Goal: Task Accomplishment & Management: Manage account settings

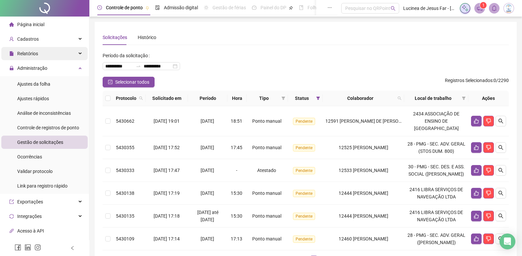
click at [79, 54] on icon at bounding box center [80, 54] width 3 height 0
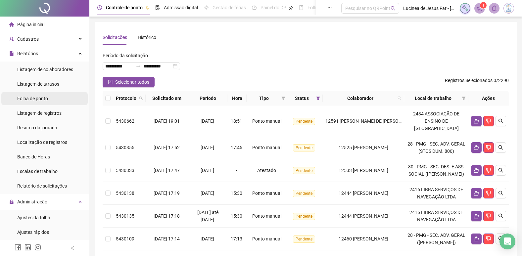
click at [42, 99] on span "Folha de ponto" at bounding box center [32, 98] width 31 height 5
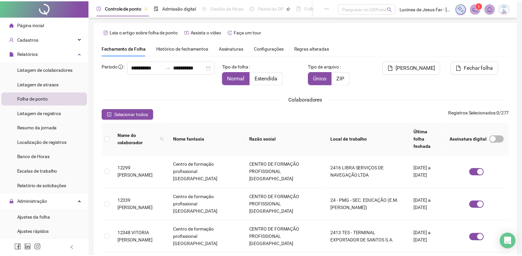
scroll to position [8, 0]
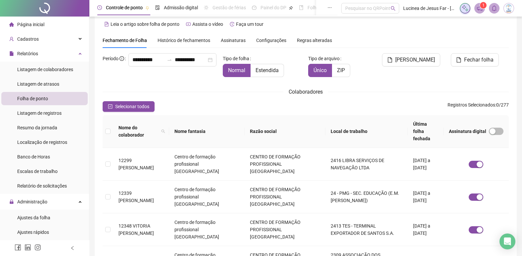
click at [236, 40] on span "Assinaturas" at bounding box center [233, 40] width 25 height 5
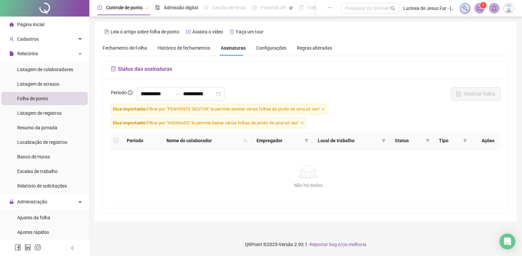
scroll to position [0, 0]
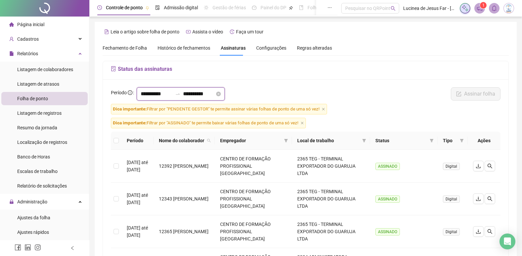
click at [215, 93] on input "**********" at bounding box center [199, 94] width 32 height 8
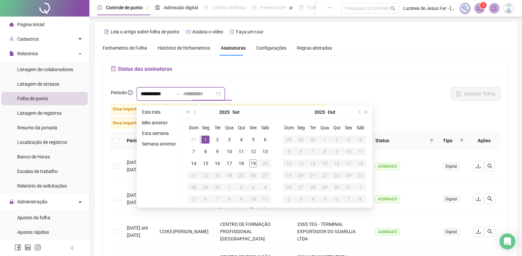
type input "**********"
click at [161, 122] on li "Mês anterior" at bounding box center [158, 123] width 39 height 8
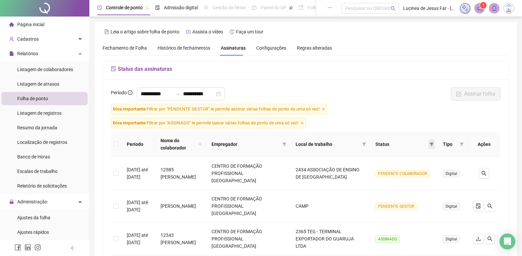
click at [432, 146] on span at bounding box center [431, 144] width 7 height 10
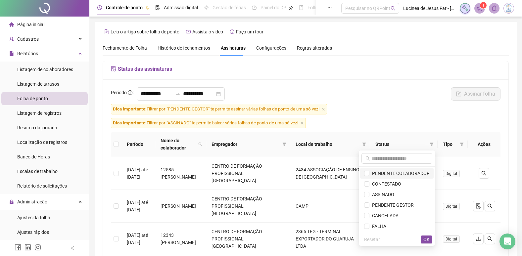
click at [413, 175] on span "PENDENTE COLABORADOR" at bounding box center [399, 173] width 60 height 5
click at [422, 237] on button "OK" at bounding box center [426, 240] width 12 height 8
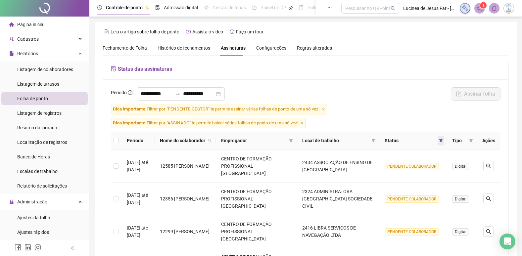
click at [442, 142] on icon "filter" at bounding box center [441, 140] width 4 height 3
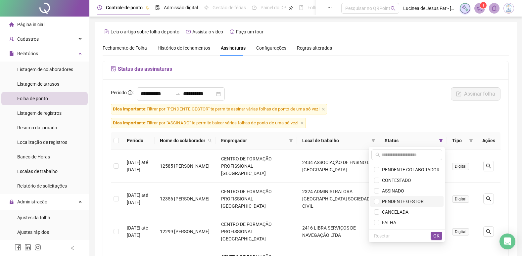
click at [384, 201] on span "PENDENTE GESTOR" at bounding box center [401, 201] width 44 height 5
click at [434, 236] on span "OK" at bounding box center [436, 235] width 6 height 7
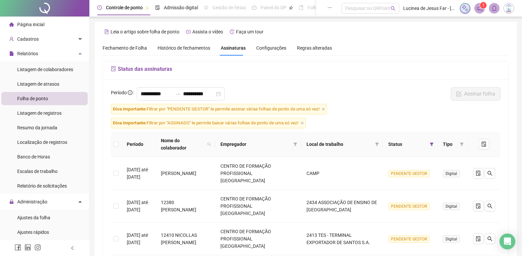
click at [131, 50] on span "Fechamento de Folha" at bounding box center [125, 47] width 44 height 5
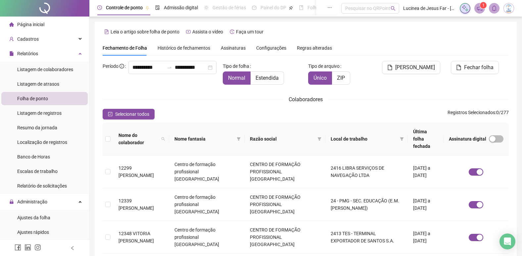
scroll to position [8, 0]
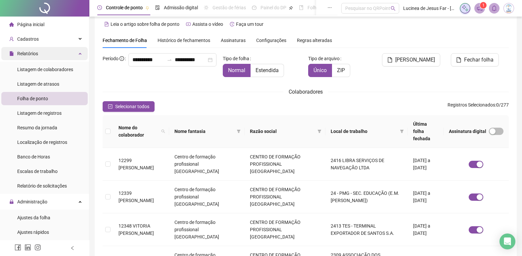
click at [75, 53] on div "Relatórios" at bounding box center [44, 53] width 86 height 13
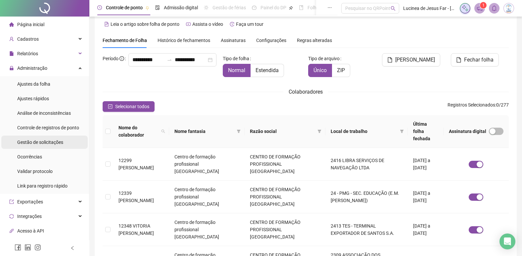
click at [56, 140] on span "Gestão de solicitações" at bounding box center [40, 142] width 46 height 5
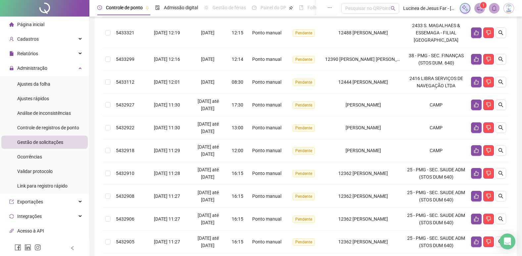
scroll to position [201, 0]
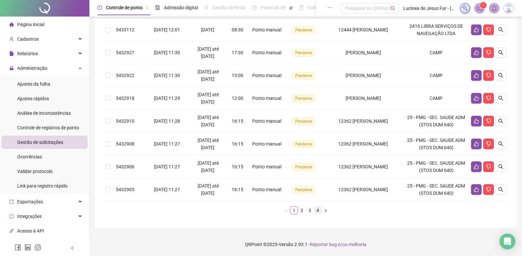
click at [318, 211] on link "4" at bounding box center [317, 210] width 7 height 7
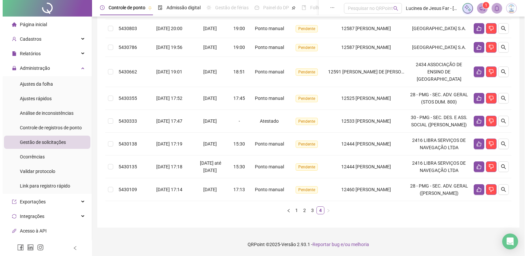
scroll to position [208, 0]
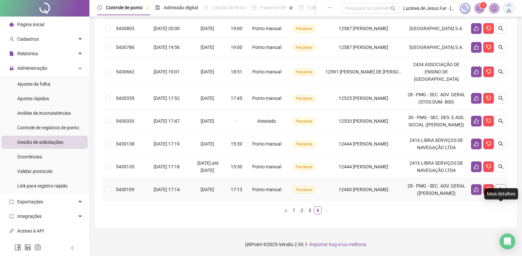
click at [502, 192] on icon "search" at bounding box center [500, 189] width 5 height 5
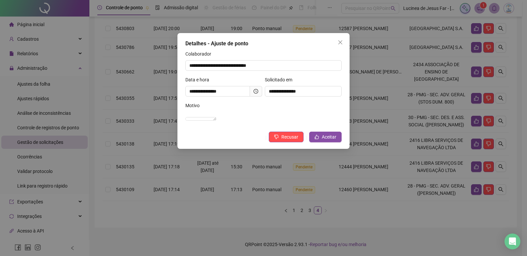
click at [342, 44] on icon "close" at bounding box center [339, 42] width 5 height 5
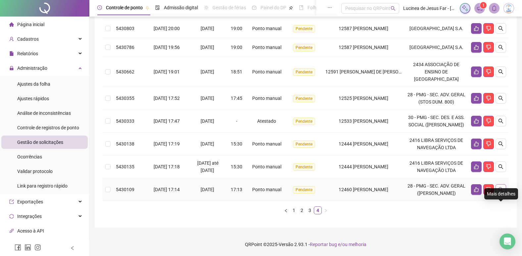
click at [498, 189] on icon "search" at bounding box center [500, 189] width 5 height 5
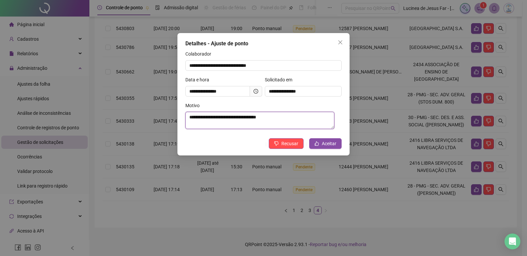
drag, startPoint x: 187, startPoint y: 117, endPoint x: 273, endPoint y: 124, distance: 85.6
click at [273, 124] on textarea "**********" at bounding box center [259, 120] width 149 height 17
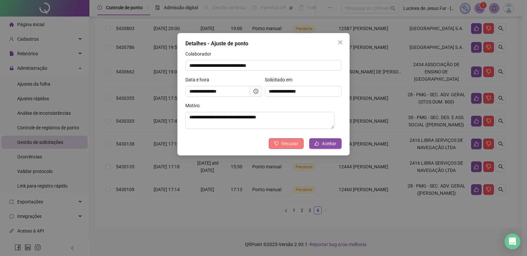
click at [297, 145] on span "Recusar" at bounding box center [289, 143] width 17 height 7
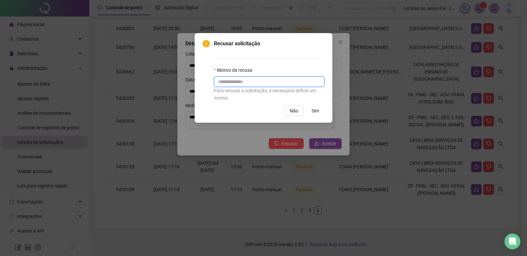
click at [270, 81] on input "text" at bounding box center [269, 81] width 110 height 11
type input "*"
type input "**********"
click at [315, 112] on span "Sim" at bounding box center [315, 110] width 8 height 7
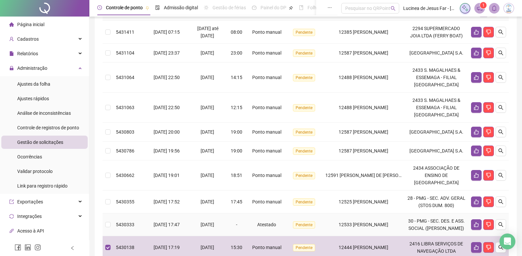
scroll to position [0, 0]
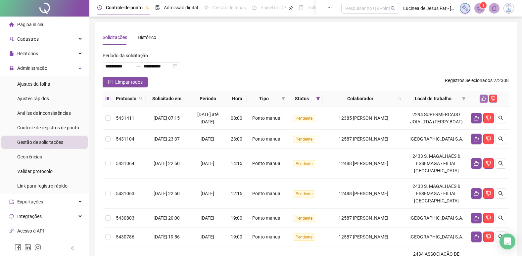
click at [481, 97] on icon "like" at bounding box center [483, 98] width 5 height 5
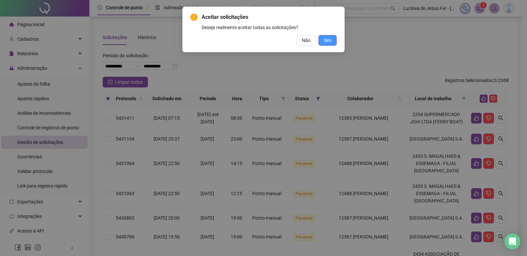
click at [330, 43] on span "Sim" at bounding box center [328, 40] width 8 height 7
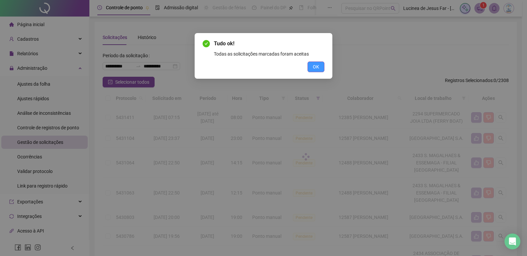
click at [314, 67] on span "OK" at bounding box center [316, 66] width 6 height 7
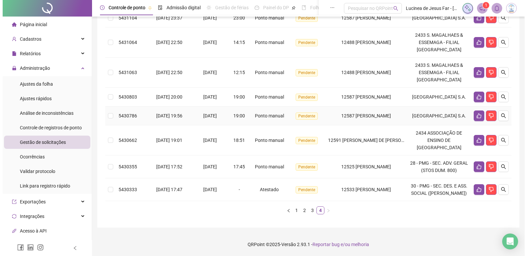
scroll to position [140, 0]
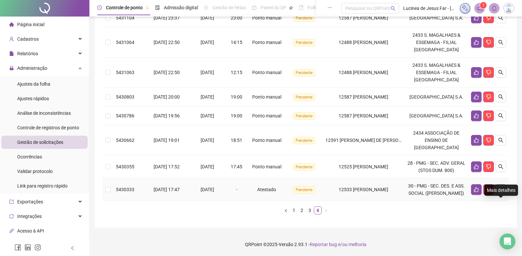
click at [501, 188] on icon "search" at bounding box center [500, 189] width 5 height 5
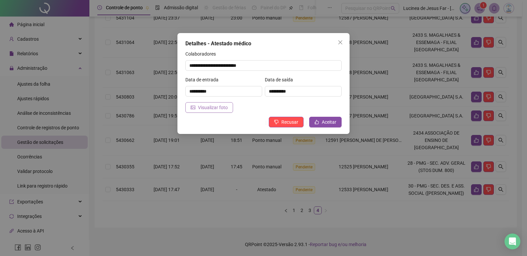
click at [216, 108] on span "Visualizar foto" at bounding box center [213, 107] width 30 height 7
click at [327, 123] on span "Aceitar" at bounding box center [329, 121] width 15 height 7
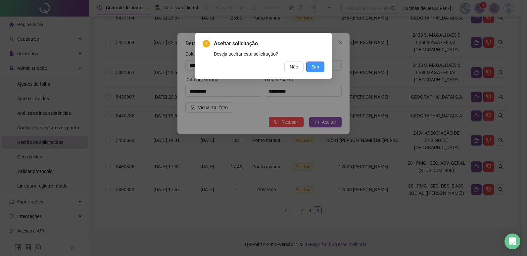
click at [318, 67] on span "Sim" at bounding box center [315, 66] width 8 height 7
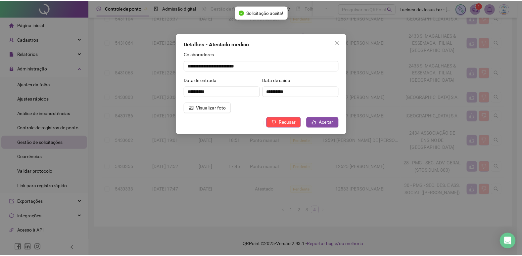
scroll to position [109, 0]
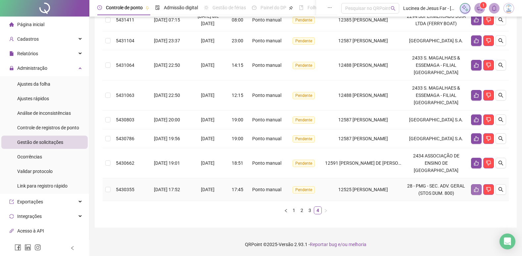
click at [480, 191] on button "button" at bounding box center [476, 189] width 11 height 11
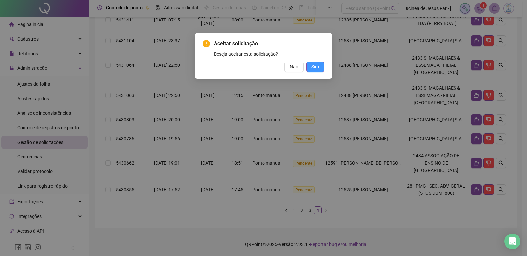
click at [315, 68] on span "Sim" at bounding box center [315, 66] width 8 height 7
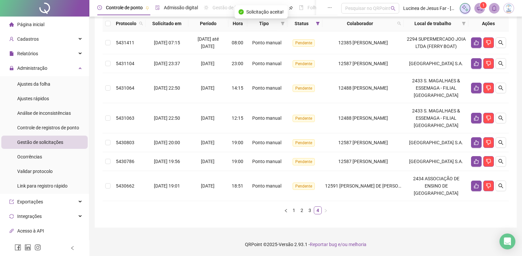
scroll to position [87, 0]
click at [476, 186] on icon "like" at bounding box center [475, 185] width 5 height 5
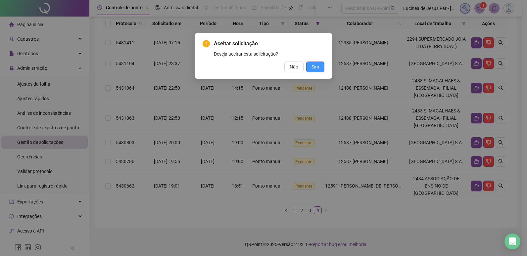
click at [315, 68] on span "Sim" at bounding box center [315, 66] width 8 height 7
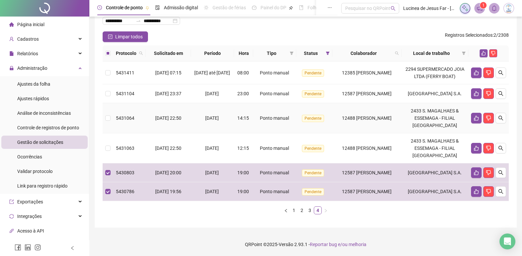
scroll to position [0, 0]
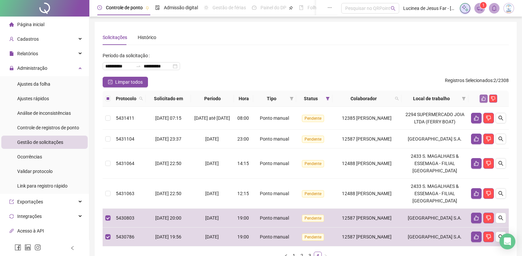
click at [484, 99] on icon "like" at bounding box center [483, 98] width 5 height 5
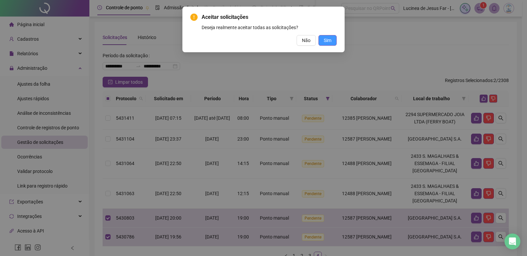
click at [330, 41] on span "Sim" at bounding box center [328, 40] width 8 height 7
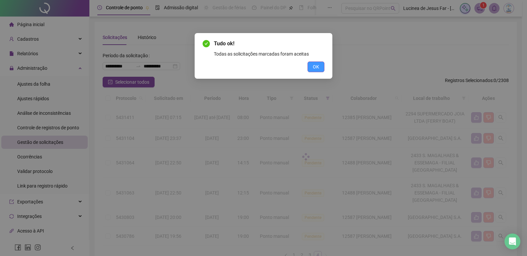
click at [320, 65] on button "OK" at bounding box center [315, 67] width 17 height 11
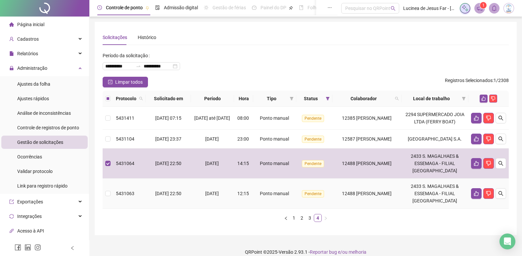
click at [111, 197] on td at bounding box center [108, 194] width 11 height 30
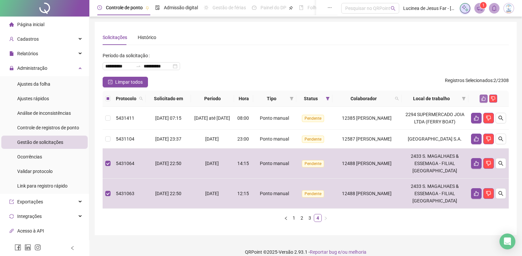
click at [484, 98] on icon "like" at bounding box center [483, 98] width 5 height 5
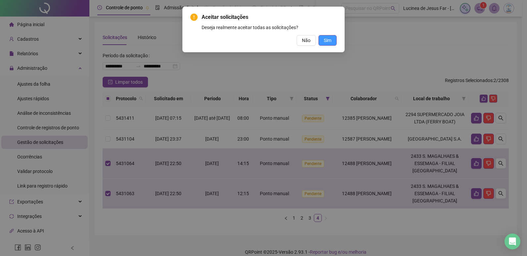
click at [331, 42] on button "Sim" at bounding box center [327, 40] width 18 height 11
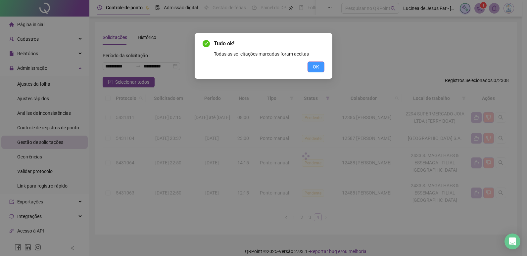
click at [312, 65] on button "OK" at bounding box center [315, 67] width 17 height 11
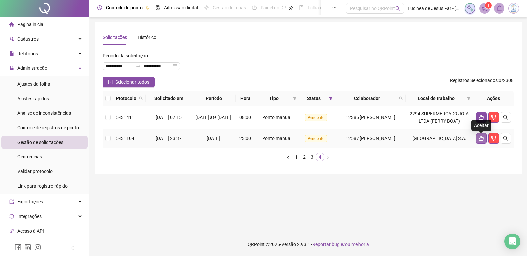
click at [479, 139] on icon "like" at bounding box center [480, 138] width 5 height 5
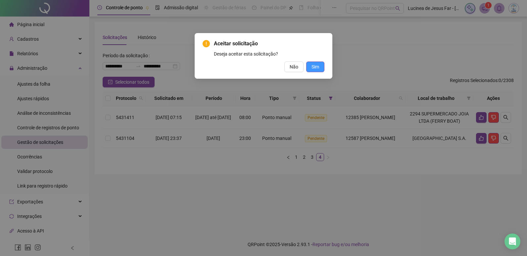
click at [320, 67] on button "Sim" at bounding box center [315, 67] width 18 height 11
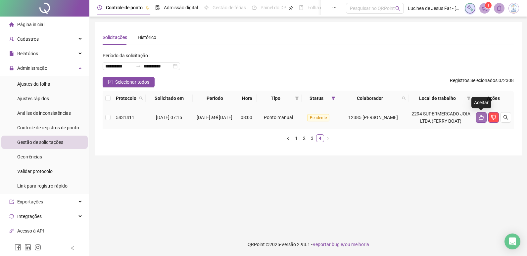
click at [479, 118] on icon "like" at bounding box center [481, 117] width 5 height 5
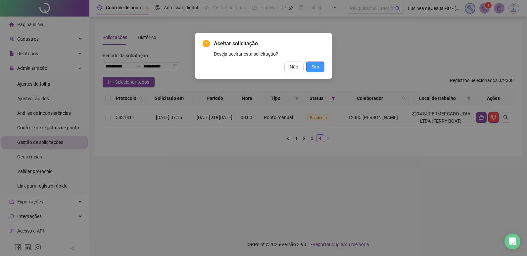
click at [320, 68] on button "Sim" at bounding box center [315, 67] width 18 height 11
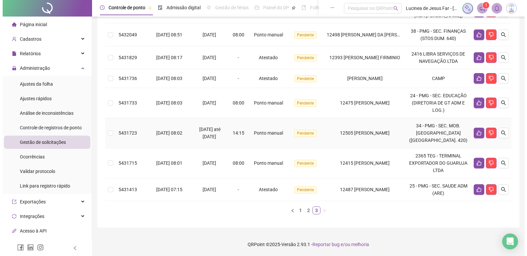
scroll to position [233, 0]
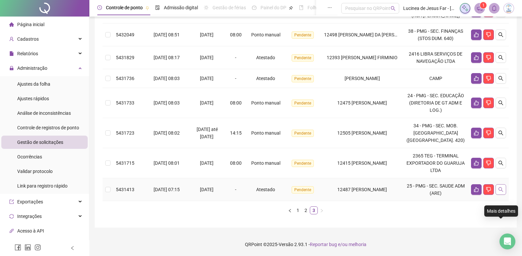
click at [499, 188] on icon "search" at bounding box center [500, 189] width 5 height 5
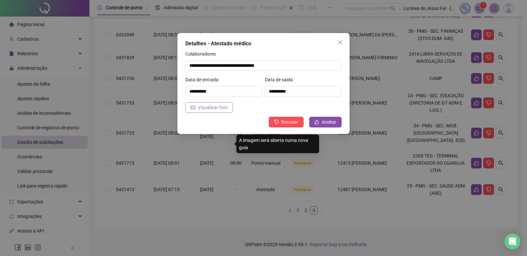
click at [201, 106] on span "Visualizar foto" at bounding box center [213, 107] width 30 height 7
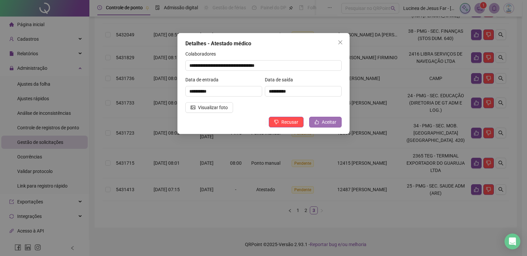
click at [330, 121] on span "Aceitar" at bounding box center [329, 121] width 15 height 7
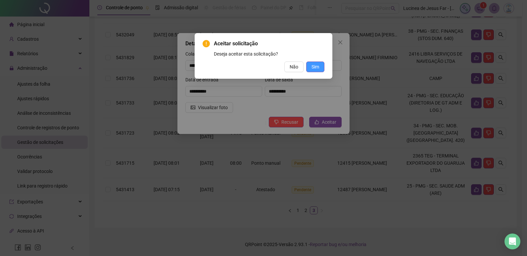
click at [317, 66] on span "Sim" at bounding box center [315, 66] width 8 height 7
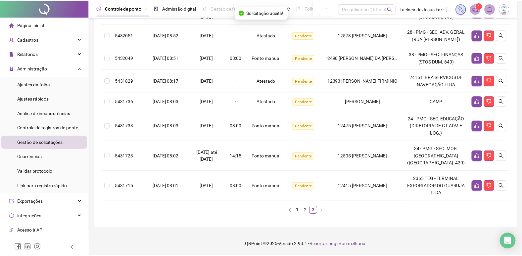
scroll to position [203, 0]
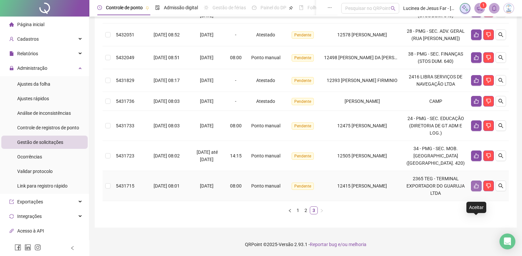
click at [473, 191] on button "button" at bounding box center [476, 186] width 11 height 11
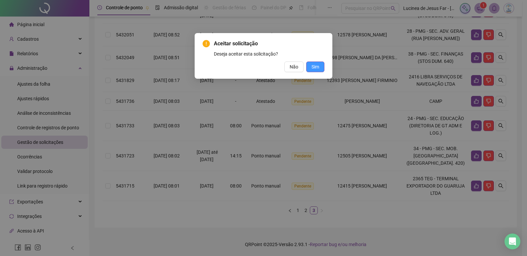
click at [317, 67] on span "Sim" at bounding box center [315, 66] width 8 height 7
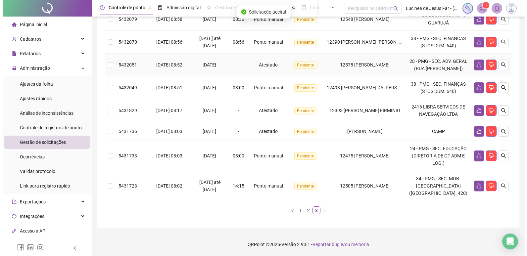
scroll to position [180, 0]
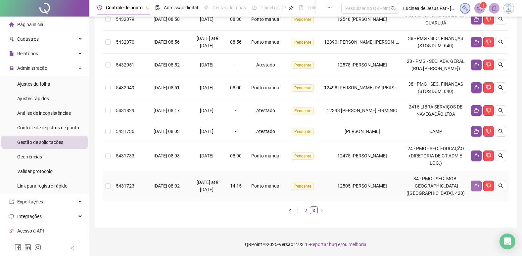
click at [477, 184] on icon "like" at bounding box center [475, 185] width 5 height 5
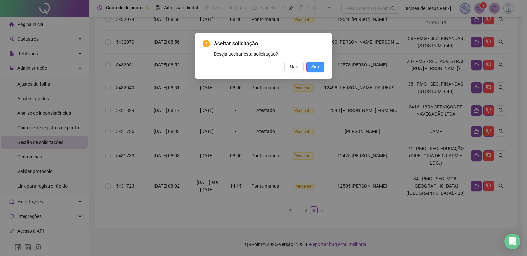
click at [313, 68] on span "Sim" at bounding box center [315, 66] width 8 height 7
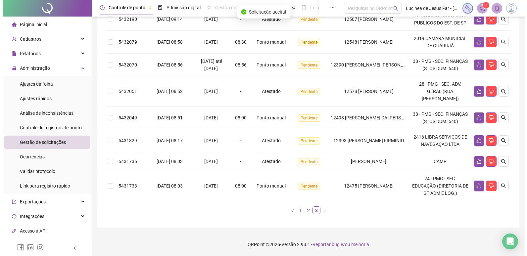
scroll to position [150, 0]
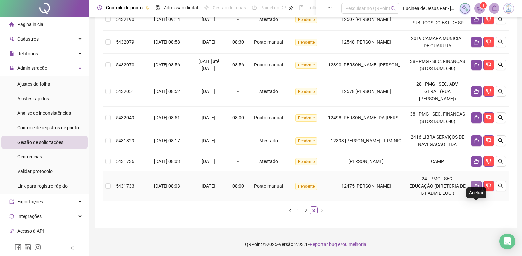
click at [479, 184] on button "button" at bounding box center [476, 186] width 11 height 11
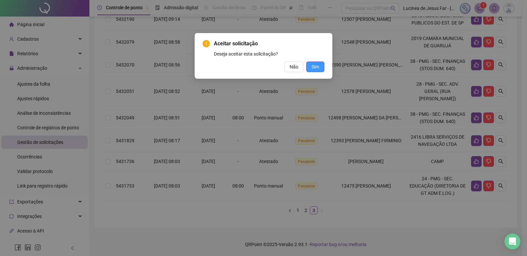
click at [319, 70] on button "Sim" at bounding box center [315, 67] width 18 height 11
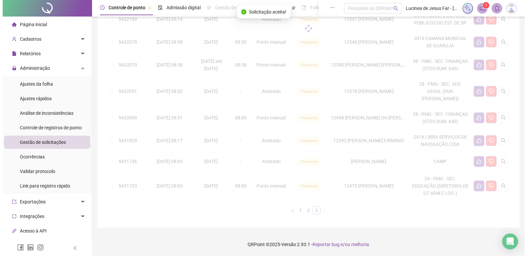
scroll to position [120, 0]
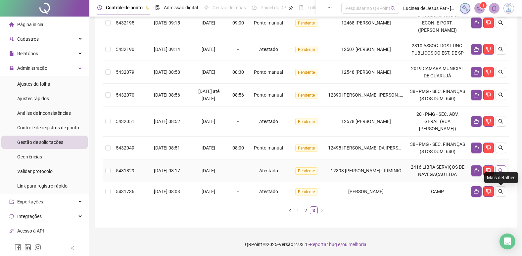
click at [498, 169] on icon "search" at bounding box center [500, 170] width 5 height 5
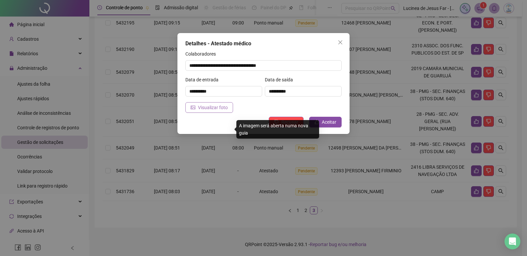
click at [210, 105] on span "Visualizar foto" at bounding box center [213, 107] width 30 height 7
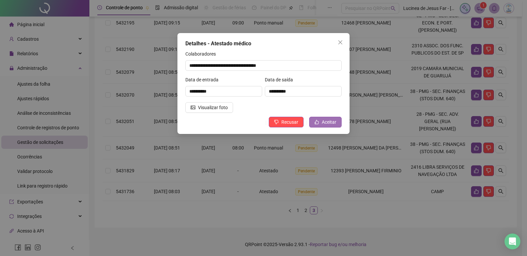
click at [326, 125] on span "Aceitar" at bounding box center [329, 121] width 15 height 7
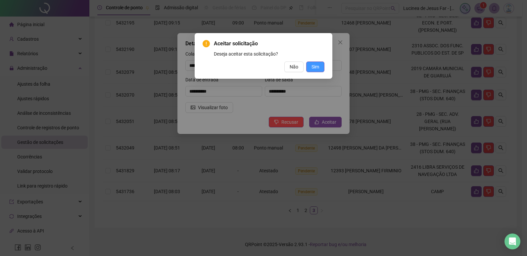
click at [318, 68] on span "Sim" at bounding box center [315, 66] width 8 height 7
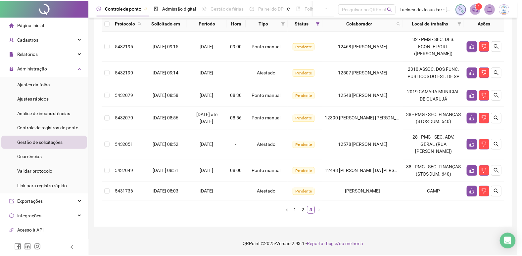
scroll to position [97, 0]
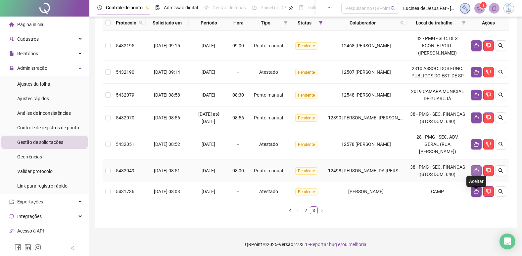
click at [477, 173] on icon "like" at bounding box center [475, 170] width 5 height 5
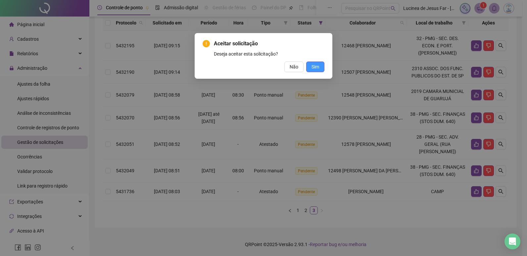
click at [313, 65] on span "Sim" at bounding box center [315, 66] width 8 height 7
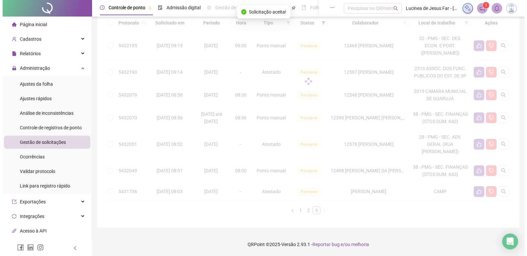
scroll to position [74, 0]
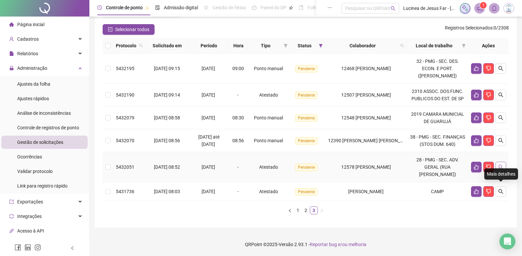
click at [500, 166] on icon "search" at bounding box center [500, 166] width 5 height 5
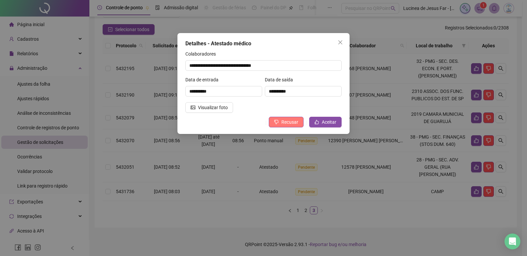
click at [281, 121] on button "Recusar" at bounding box center [286, 122] width 35 height 11
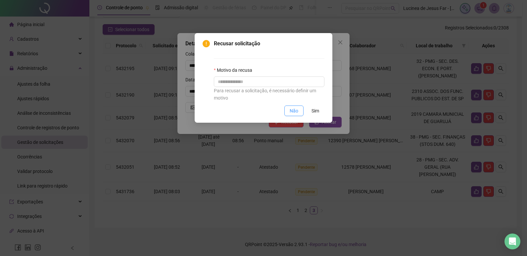
click at [290, 110] on span "Não" at bounding box center [293, 110] width 9 height 7
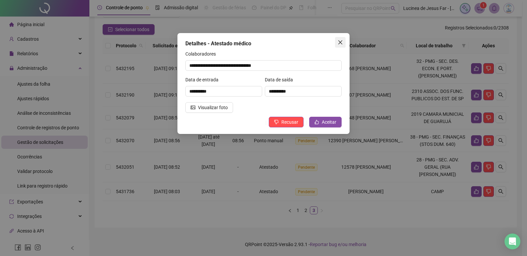
click at [342, 40] on icon "close" at bounding box center [339, 42] width 5 height 5
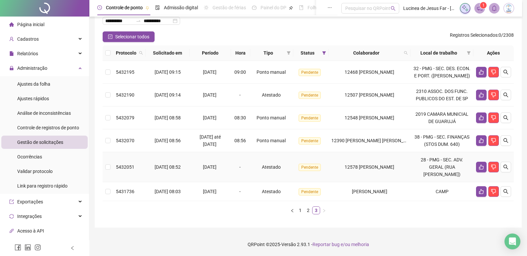
scroll to position [67, 0]
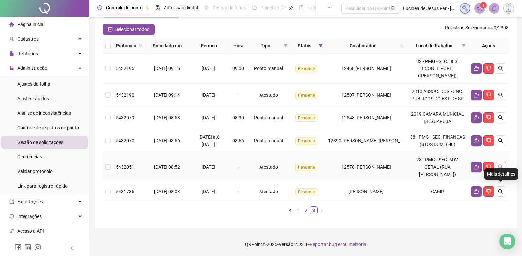
click at [499, 170] on icon "search" at bounding box center [500, 166] width 5 height 5
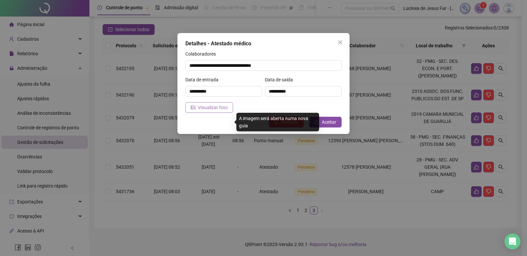
click at [209, 108] on span "Visualizar foto" at bounding box center [213, 107] width 30 height 7
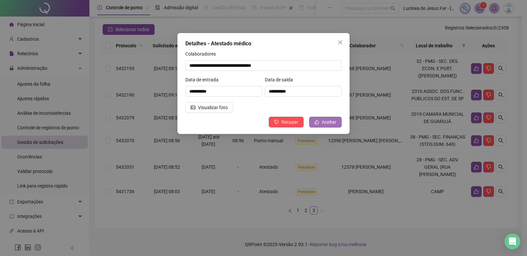
click at [322, 122] on span "Aceitar" at bounding box center [329, 121] width 15 height 7
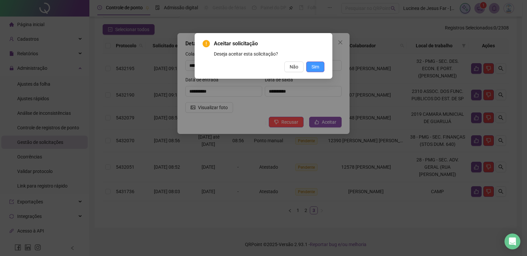
click at [313, 66] on span "Sim" at bounding box center [315, 66] width 8 height 7
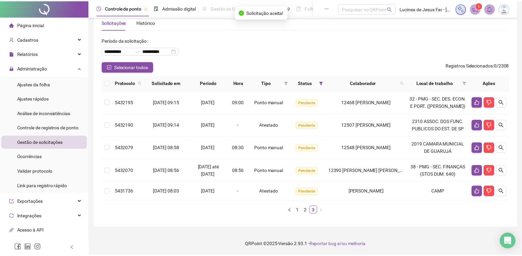
scroll to position [37, 0]
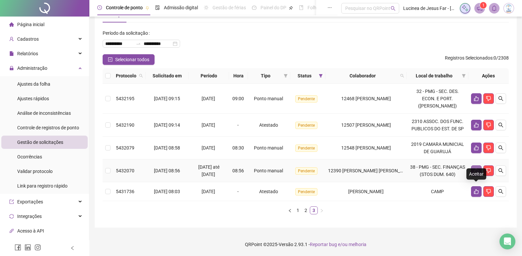
click at [478, 173] on icon "like" at bounding box center [476, 170] width 5 height 5
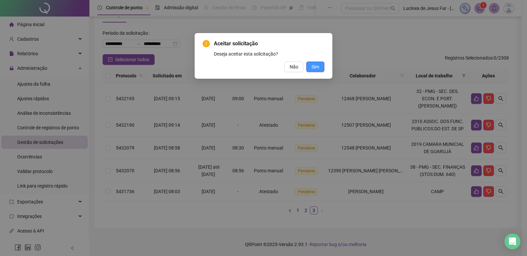
click at [315, 69] on span "Sim" at bounding box center [315, 66] width 8 height 7
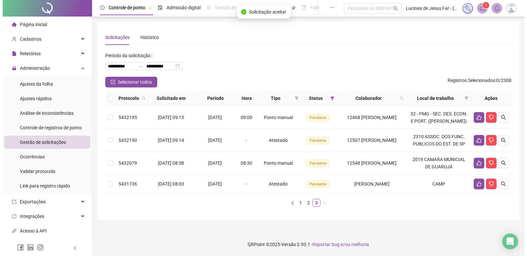
scroll to position [14, 0]
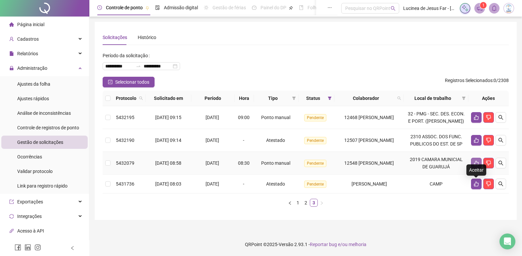
click at [474, 166] on icon "like" at bounding box center [475, 162] width 5 height 5
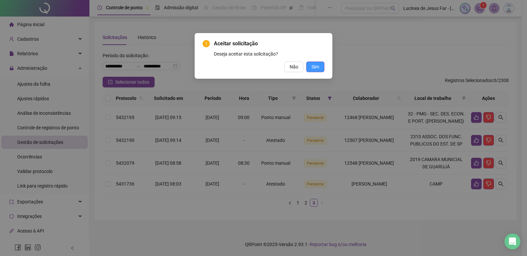
click at [317, 67] on span "Sim" at bounding box center [315, 66] width 8 height 7
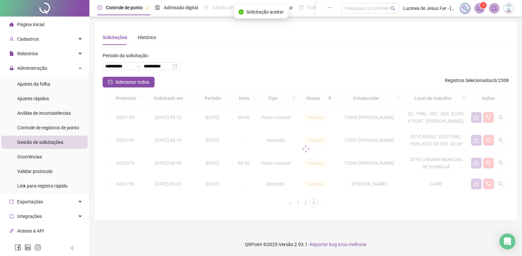
scroll to position [0, 0]
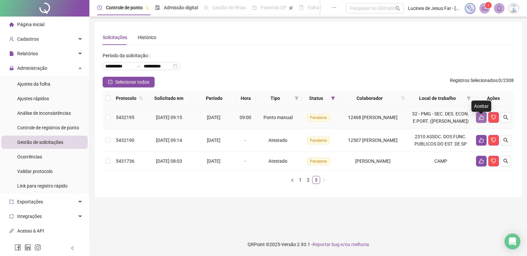
click at [481, 120] on icon "like" at bounding box center [480, 117] width 5 height 5
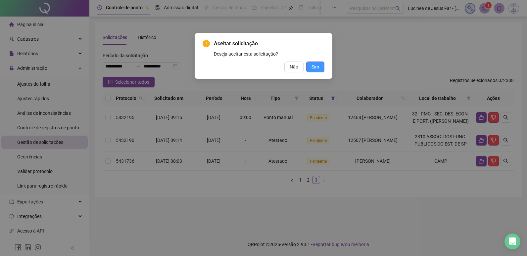
click at [315, 68] on span "Sim" at bounding box center [315, 66] width 8 height 7
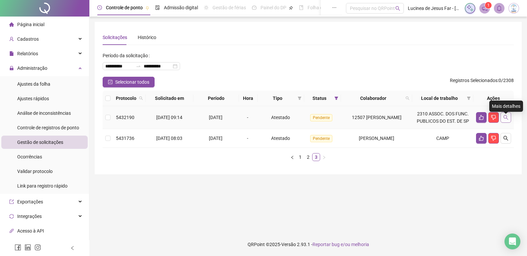
click at [506, 120] on icon "search" at bounding box center [505, 117] width 5 height 5
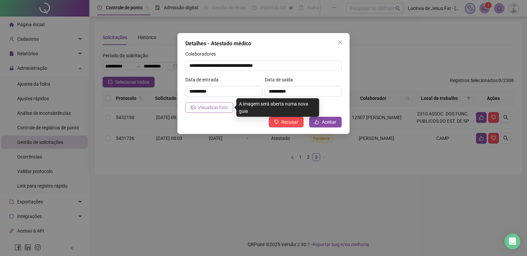
click at [224, 108] on span "Visualizar foto" at bounding box center [213, 107] width 30 height 7
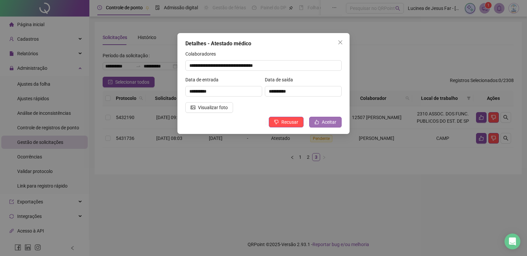
click at [324, 121] on span "Aceitar" at bounding box center [329, 121] width 15 height 7
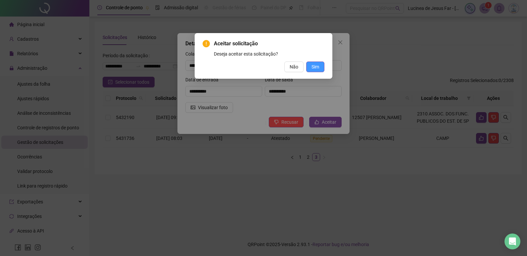
click at [315, 65] on span "Sim" at bounding box center [315, 66] width 8 height 7
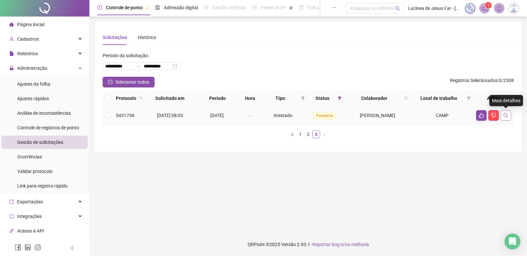
click at [506, 118] on button "button" at bounding box center [505, 115] width 11 height 11
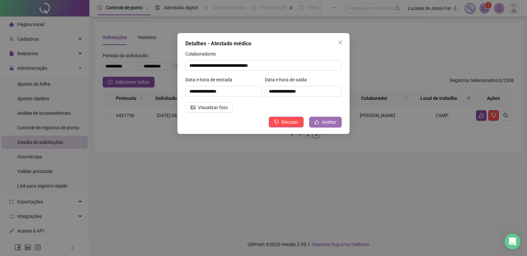
click at [336, 125] on span "Aceitar" at bounding box center [329, 121] width 15 height 7
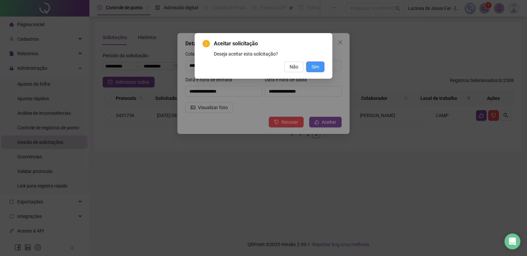
click at [314, 69] on span "Sim" at bounding box center [315, 66] width 8 height 7
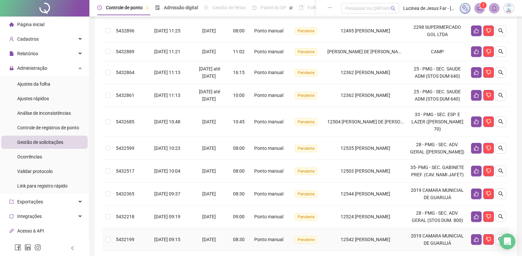
scroll to position [175, 0]
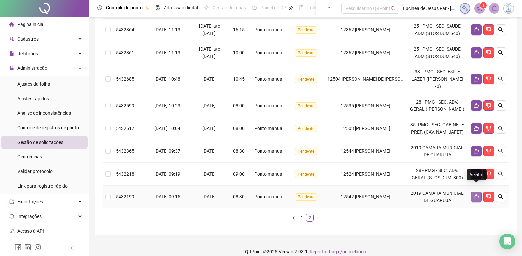
click at [474, 195] on icon "like" at bounding box center [476, 197] width 5 height 5
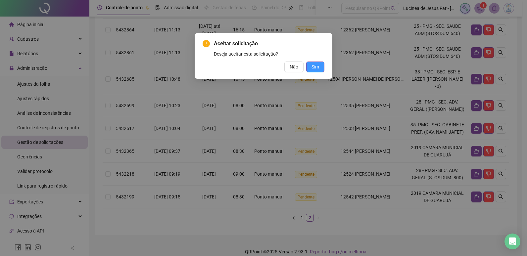
click at [315, 66] on span "Sim" at bounding box center [315, 66] width 8 height 7
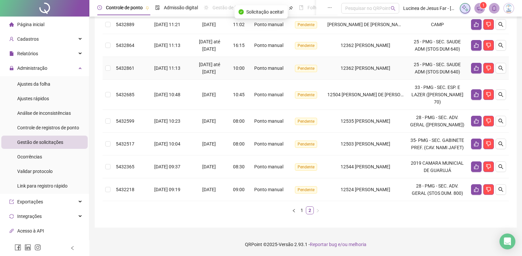
scroll to position [152, 0]
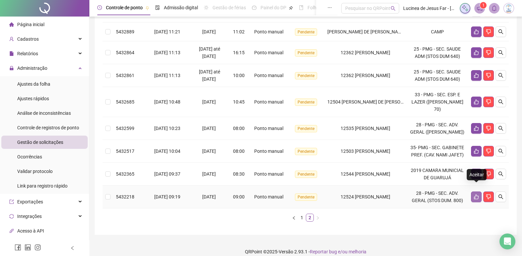
click at [476, 194] on icon "like" at bounding box center [475, 196] width 5 height 5
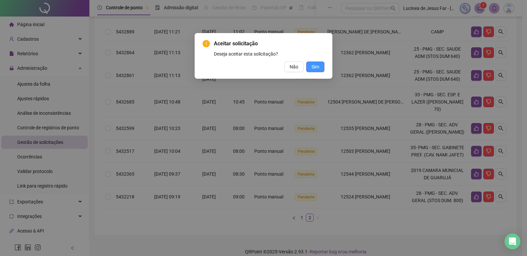
click at [315, 65] on span "Sim" at bounding box center [315, 66] width 8 height 7
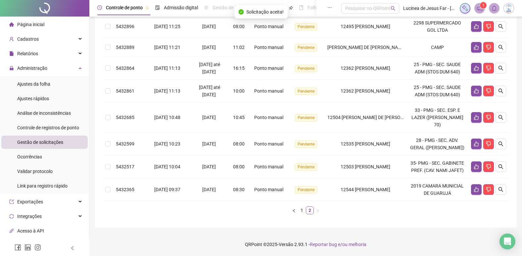
scroll to position [129, 0]
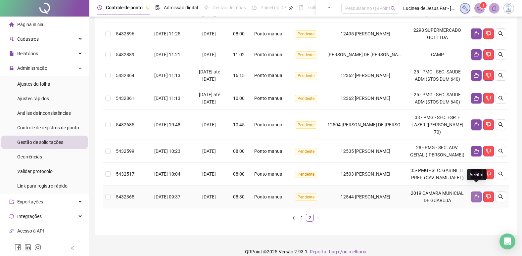
click at [475, 195] on icon "like" at bounding box center [476, 197] width 5 height 5
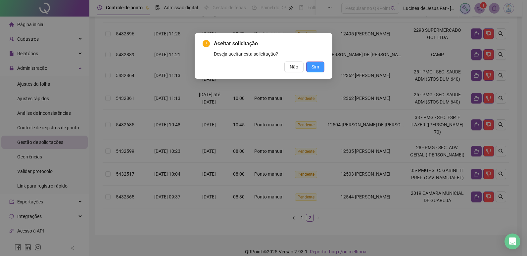
click at [319, 66] on span "Sim" at bounding box center [315, 66] width 8 height 7
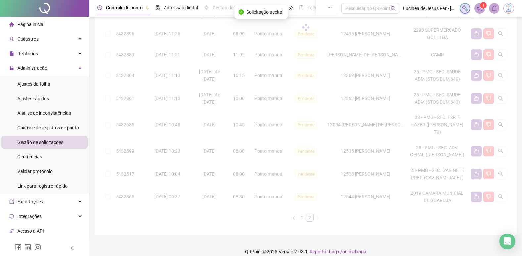
scroll to position [107, 0]
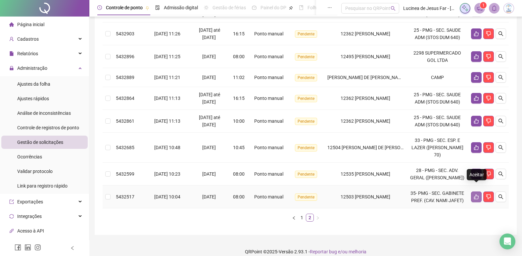
click at [472, 192] on button "button" at bounding box center [476, 197] width 11 height 11
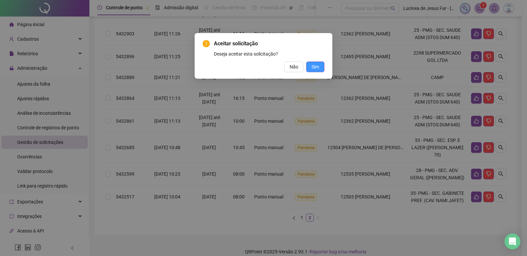
click at [316, 69] on span "Sim" at bounding box center [315, 66] width 8 height 7
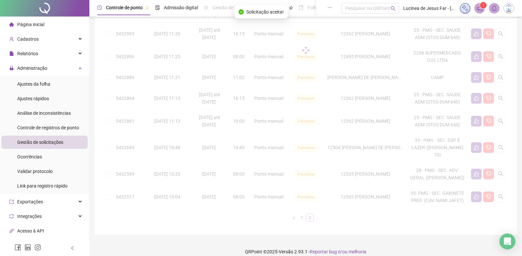
scroll to position [84, 0]
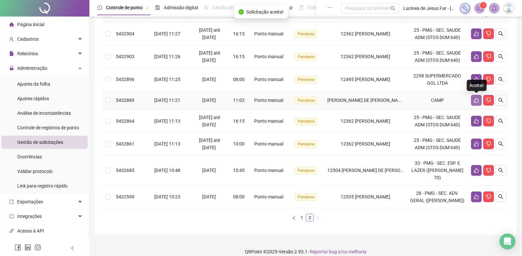
click at [478, 101] on icon "like" at bounding box center [476, 100] width 5 height 5
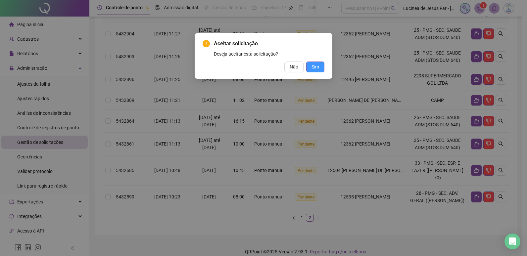
click at [318, 65] on span "Sim" at bounding box center [315, 66] width 8 height 7
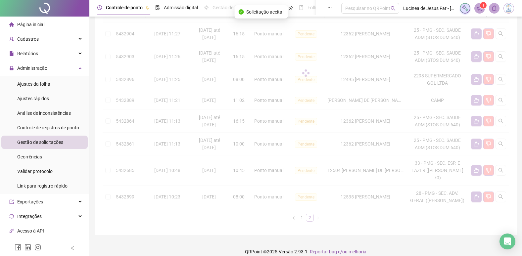
scroll to position [65, 0]
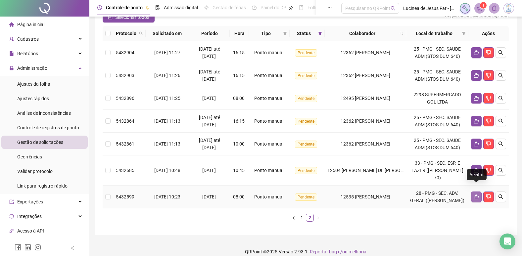
click at [473, 194] on icon "like" at bounding box center [475, 196] width 5 height 5
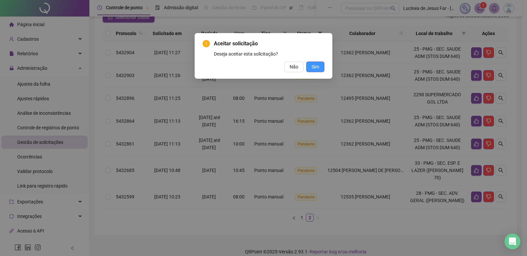
click at [315, 68] on span "Sim" at bounding box center [315, 66] width 8 height 7
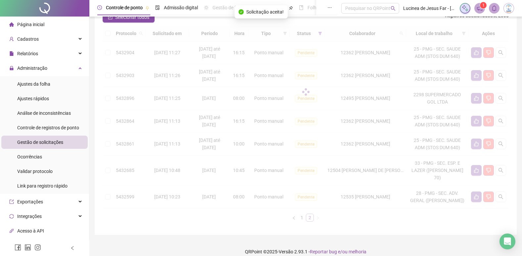
scroll to position [42, 0]
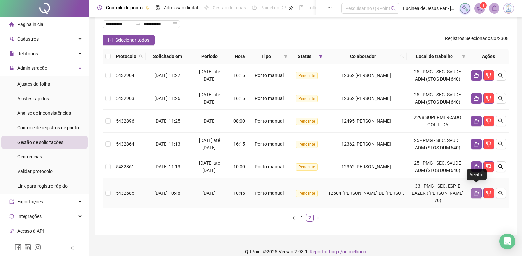
click at [476, 191] on icon "like" at bounding box center [475, 193] width 5 height 5
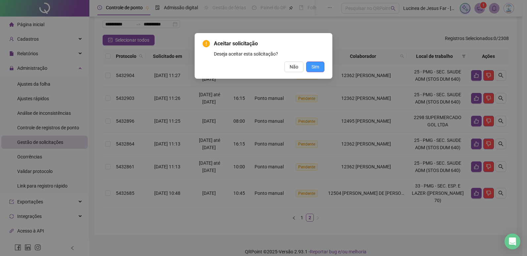
click at [314, 66] on span "Sim" at bounding box center [315, 66] width 8 height 7
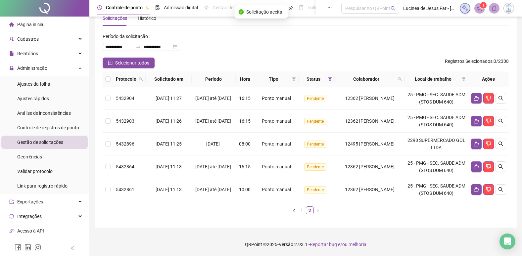
scroll to position [19, 0]
click at [403, 81] on span at bounding box center [399, 79] width 7 height 10
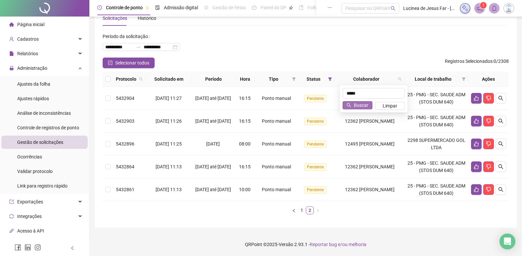
type input "*****"
click at [362, 106] on span "Buscar" at bounding box center [361, 105] width 15 height 7
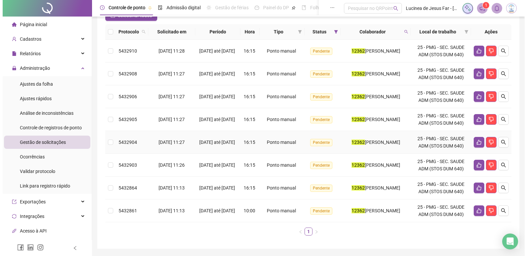
scroll to position [55, 0]
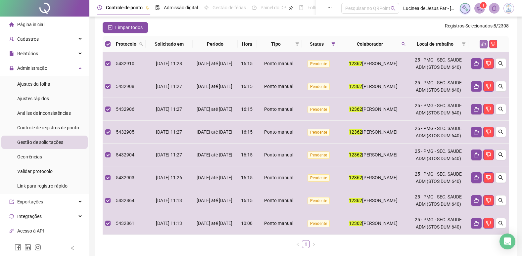
click at [484, 45] on icon "like" at bounding box center [483, 44] width 5 height 5
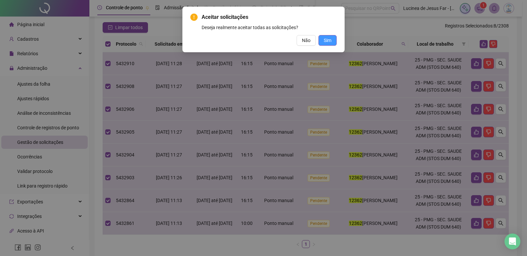
click at [332, 40] on button "Sim" at bounding box center [327, 40] width 18 height 11
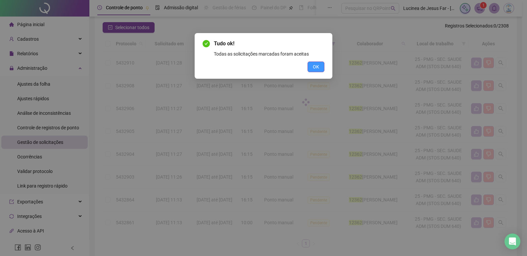
scroll to position [0, 0]
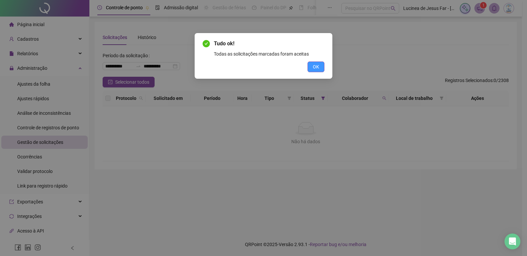
click at [316, 68] on span "OK" at bounding box center [316, 66] width 6 height 7
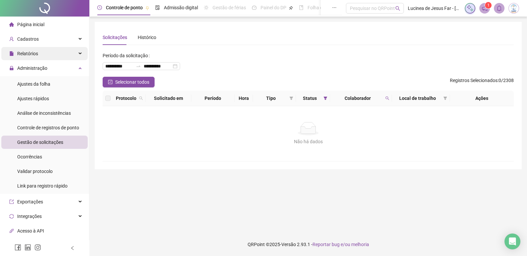
click at [79, 54] on icon at bounding box center [80, 54] width 3 height 0
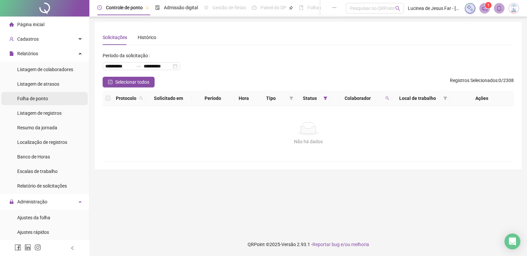
click at [36, 100] on span "Folha de ponto" at bounding box center [32, 98] width 31 height 5
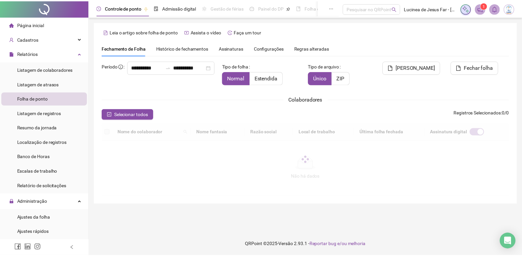
scroll to position [8, 0]
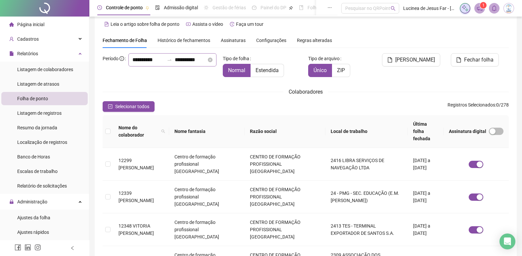
click at [164, 63] on div at bounding box center [169, 59] width 11 height 5
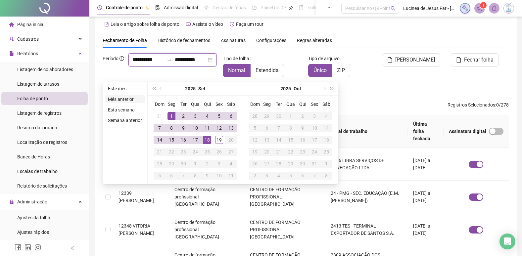
type input "**********"
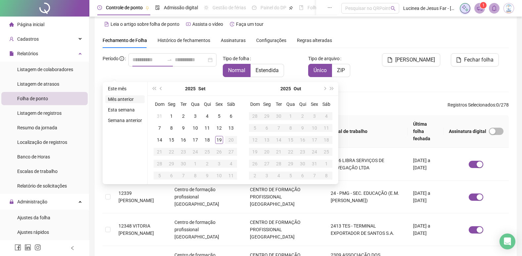
click at [125, 100] on li "Mês anterior" at bounding box center [124, 99] width 39 height 8
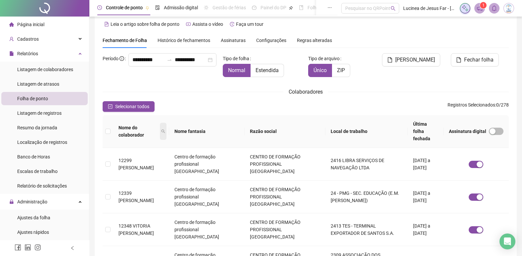
click at [166, 127] on span at bounding box center [163, 131] width 7 height 17
type input "*****"
click at [145, 150] on span "Buscar" at bounding box center [138, 151] width 15 height 7
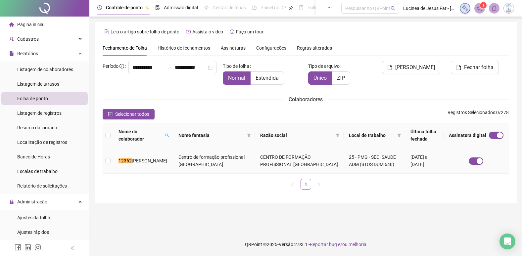
scroll to position [0, 0]
click at [191, 162] on td "Centro de formação profissional Camp Guarujá" at bounding box center [214, 160] width 83 height 25
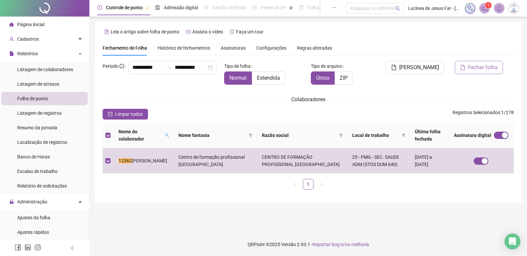
click at [475, 68] on span "Fechar folha" at bounding box center [482, 68] width 29 height 8
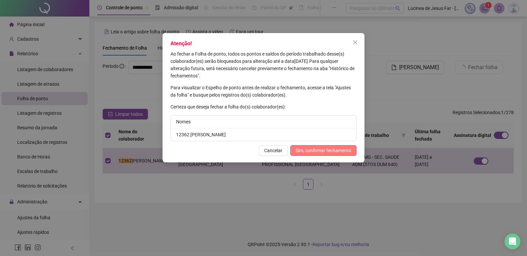
click at [310, 151] on span "Sim, confirmar fechamento" at bounding box center [323, 150] width 56 height 7
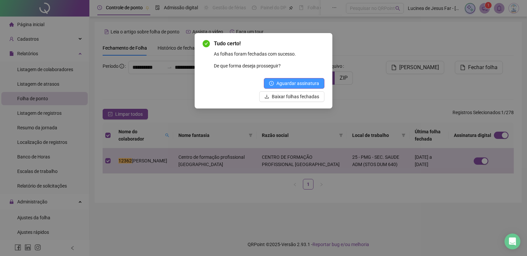
click at [294, 80] on span "Aguardar assinatura" at bounding box center [297, 83] width 43 height 7
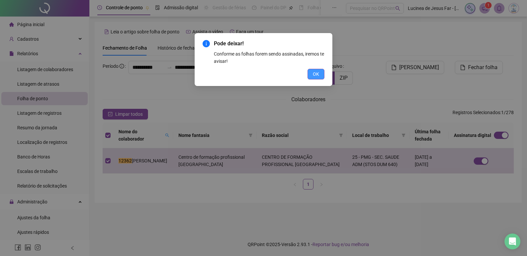
click at [313, 74] on span "OK" at bounding box center [316, 73] width 6 height 7
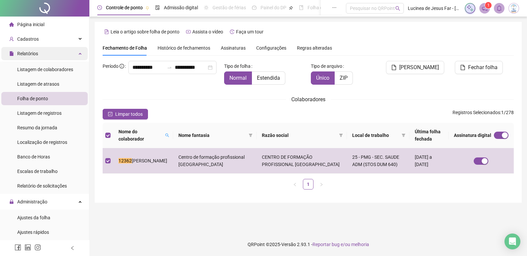
click at [74, 54] on div "Relatórios" at bounding box center [44, 53] width 86 height 13
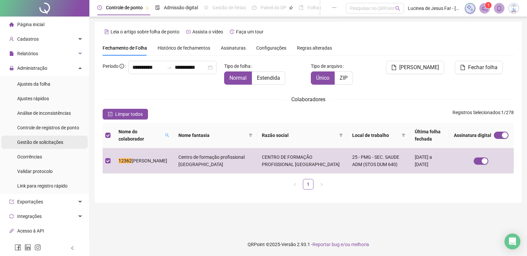
click at [46, 140] on span "Gestão de solicitações" at bounding box center [40, 142] width 46 height 5
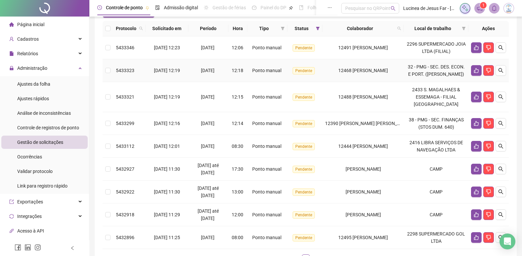
scroll to position [132, 0]
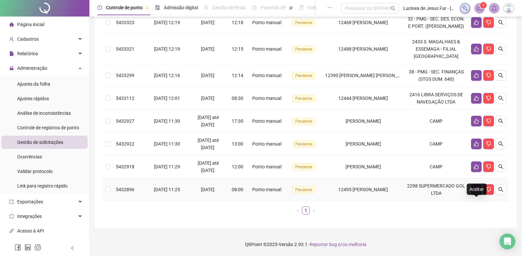
click at [474, 191] on icon "like" at bounding box center [475, 189] width 5 height 5
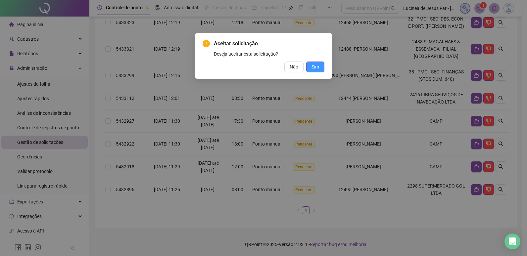
click at [316, 68] on span "Sim" at bounding box center [315, 66] width 8 height 7
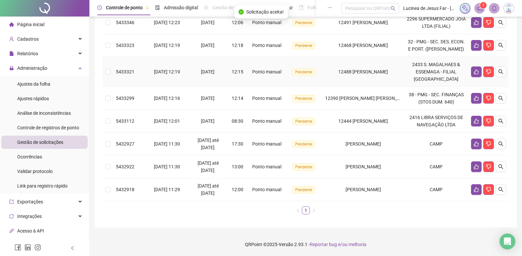
scroll to position [128, 0]
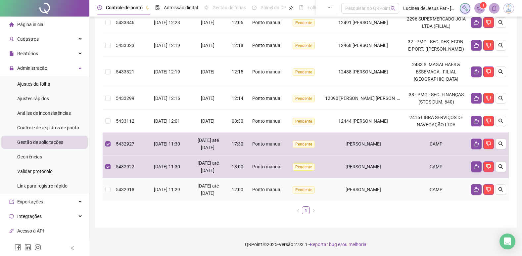
click at [110, 189] on td at bounding box center [108, 189] width 11 height 23
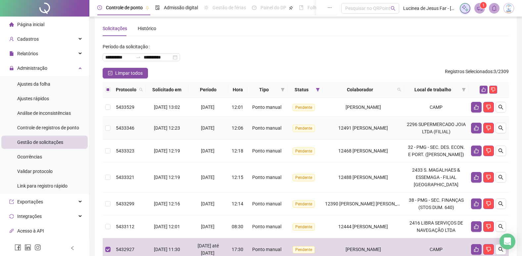
scroll to position [0, 0]
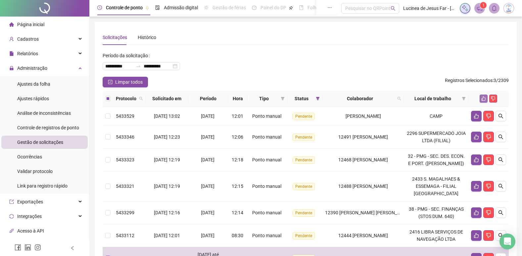
click at [485, 96] on button "button" at bounding box center [483, 99] width 8 height 8
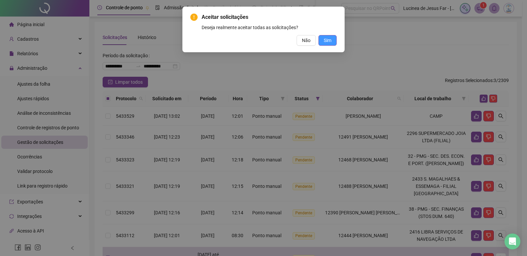
click at [336, 43] on button "Sim" at bounding box center [327, 40] width 18 height 11
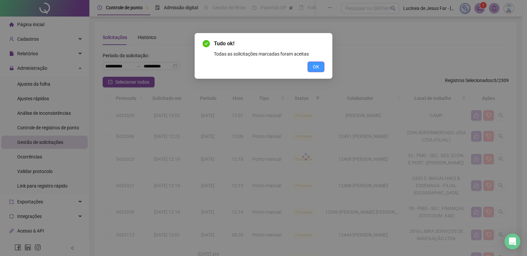
click at [312, 70] on button "OK" at bounding box center [315, 67] width 17 height 11
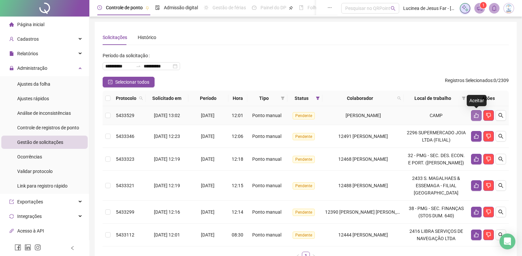
click at [477, 115] on icon "like" at bounding box center [475, 115] width 5 height 5
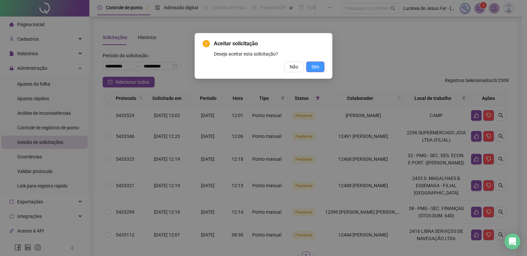
click at [314, 65] on span "Sim" at bounding box center [315, 66] width 8 height 7
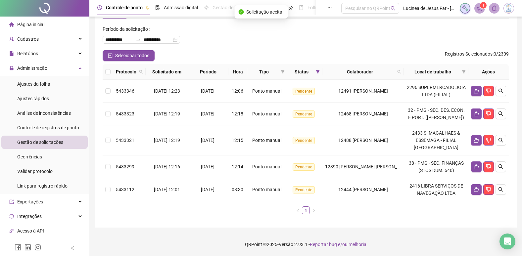
scroll to position [41, 0]
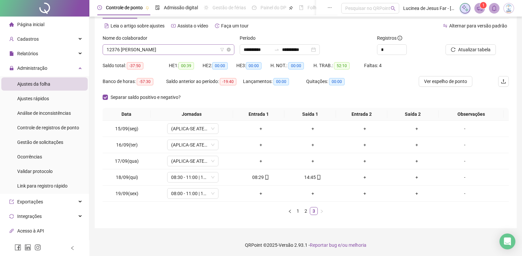
scroll to position [26, 0]
click at [198, 46] on span "12376 [PERSON_NAME]" at bounding box center [169, 50] width 124 height 10
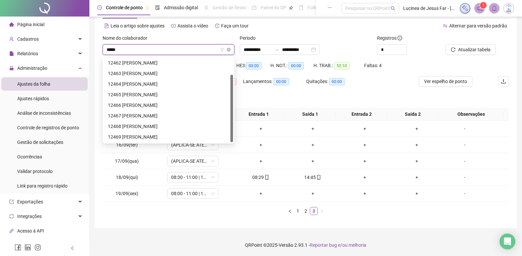
scroll to position [0, 0]
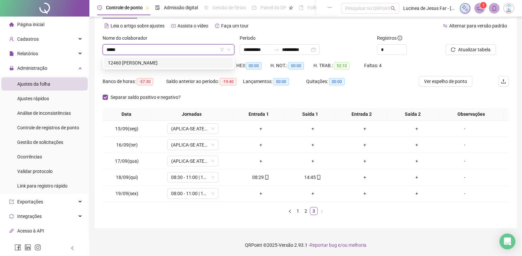
type input "*****"
click at [226, 104] on div "Separar saldo positivo e negativo?" at bounding box center [306, 100] width 406 height 16
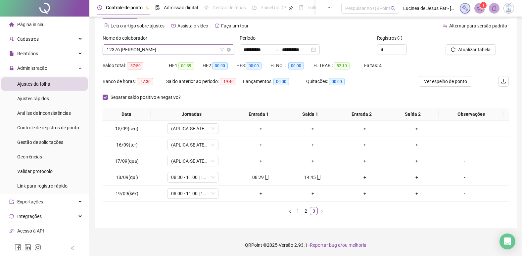
click at [184, 48] on span "12376 [PERSON_NAME]" at bounding box center [169, 50] width 124 height 10
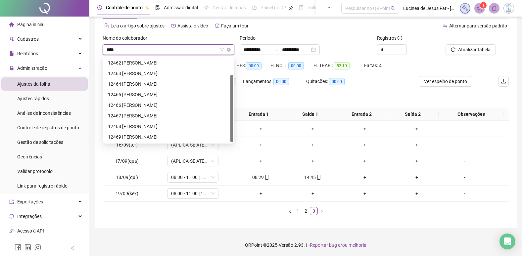
scroll to position [21, 0]
type input "*****"
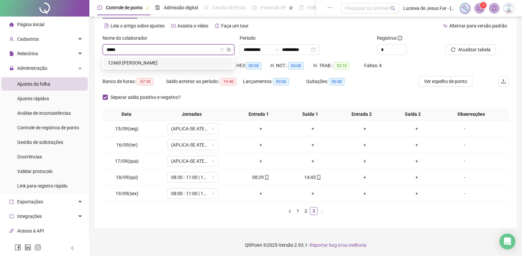
scroll to position [0, 0]
drag, startPoint x: 187, startPoint y: 63, endPoint x: 191, endPoint y: 61, distance: 4.4
click at [187, 63] on div "12460 [PERSON_NAME]" at bounding box center [168, 62] width 121 height 7
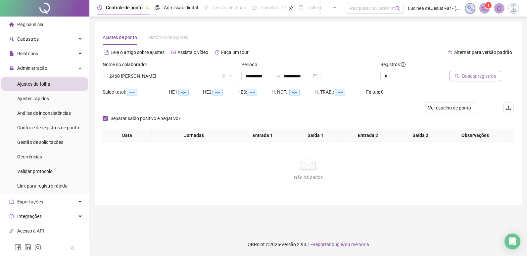
click at [488, 77] on span "Buscar registros" at bounding box center [479, 75] width 34 height 7
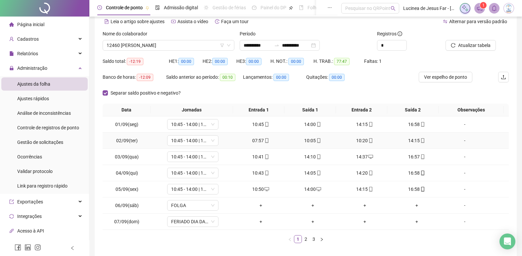
scroll to position [60, 0]
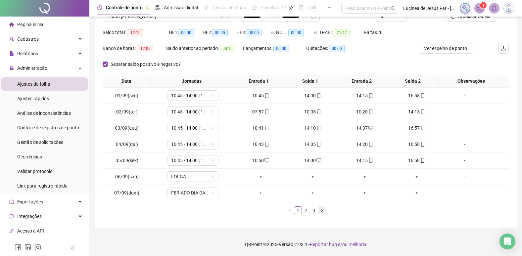
click at [322, 213] on button "button" at bounding box center [322, 210] width 8 height 8
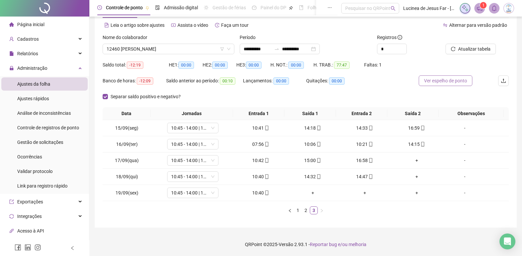
click at [451, 80] on span "Ver espelho de ponto" at bounding box center [445, 80] width 43 height 7
click at [411, 176] on div "+" at bounding box center [416, 176] width 47 height 7
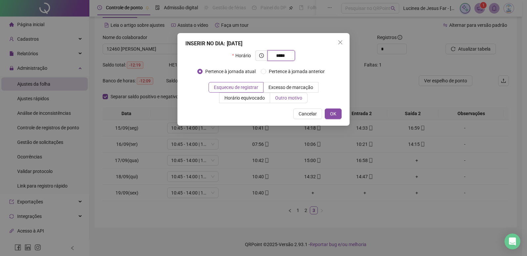
type input "*****"
click at [282, 97] on span "Outro motivo" at bounding box center [288, 97] width 27 height 5
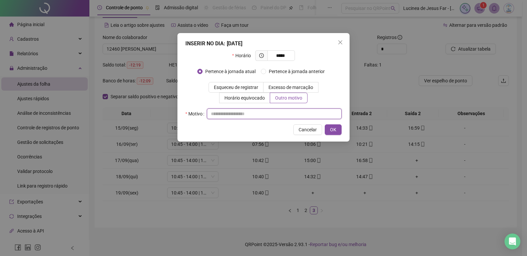
click at [230, 113] on input "text" at bounding box center [274, 113] width 135 height 11
paste input "**********"
type input "**********"
click at [336, 130] on span "OK" at bounding box center [333, 129] width 6 height 7
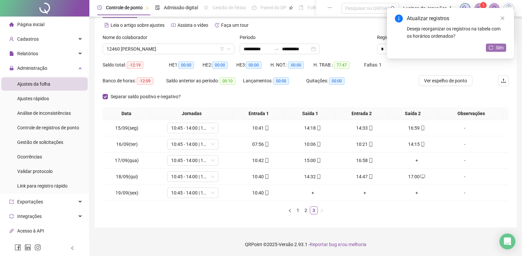
click at [503, 48] on button "Sim" at bounding box center [496, 48] width 20 height 8
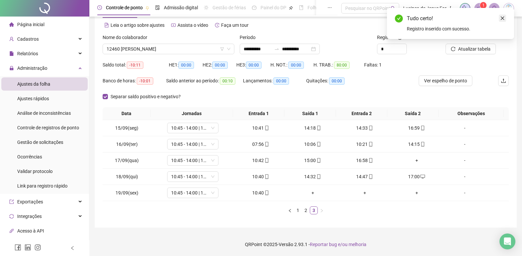
click at [502, 20] on icon "close" at bounding box center [502, 18] width 5 height 5
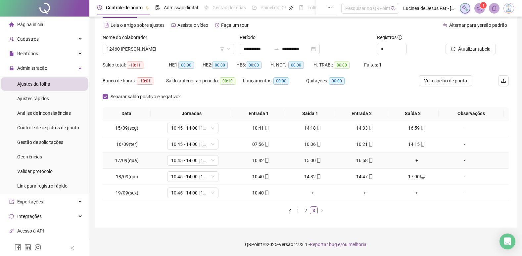
click at [412, 159] on div "+" at bounding box center [416, 160] width 47 height 7
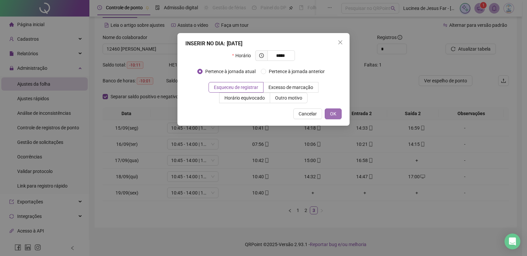
type input "*****"
click at [340, 114] on button "OK" at bounding box center [332, 113] width 17 height 11
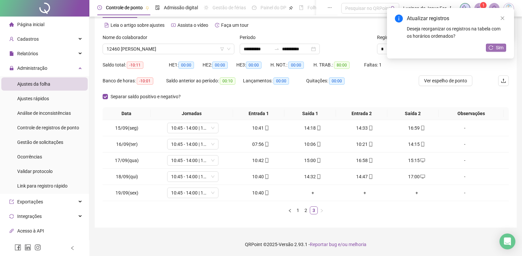
click at [497, 50] on span "Sim" at bounding box center [500, 47] width 8 height 7
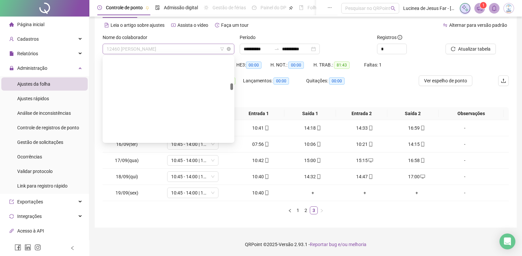
scroll to position [953, 0]
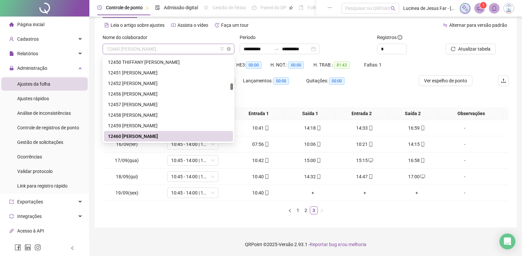
click at [180, 48] on span "12460 [PERSON_NAME]" at bounding box center [169, 49] width 124 height 10
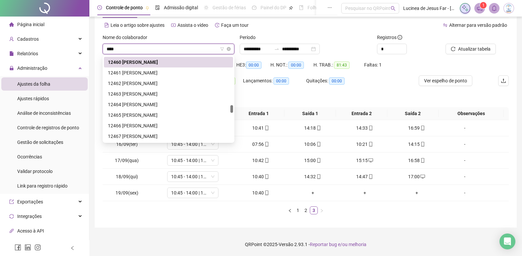
scroll to position [11, 0]
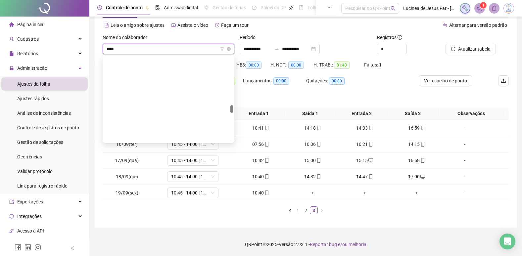
type input "*****"
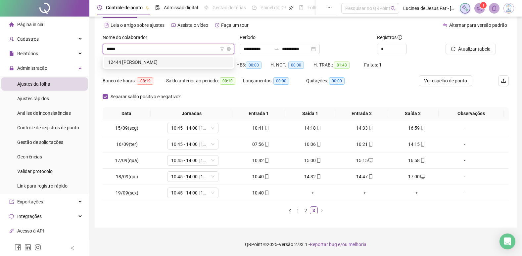
scroll to position [0, 0]
click at [172, 59] on div "12444 [PERSON_NAME]" at bounding box center [168, 62] width 121 height 7
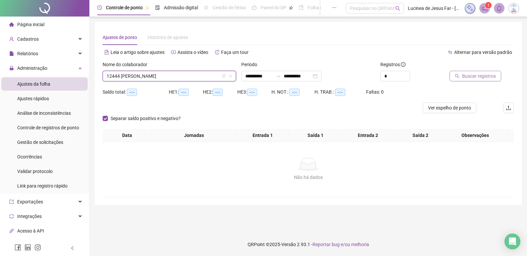
click at [471, 75] on span "Buscar registros" at bounding box center [479, 75] width 34 height 7
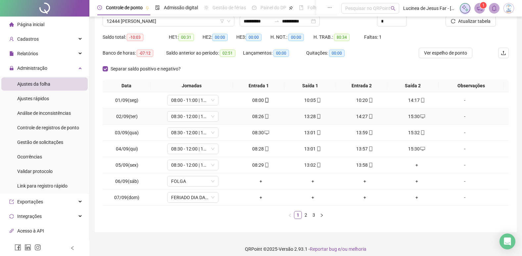
scroll to position [60, 0]
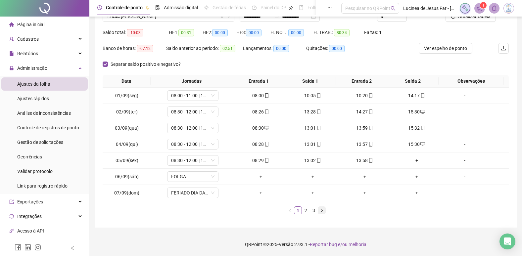
click at [324, 213] on button "button" at bounding box center [322, 210] width 8 height 8
click at [324, 212] on button "button" at bounding box center [322, 210] width 8 height 8
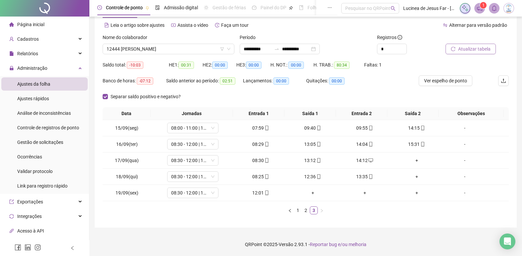
click at [473, 51] on span "Atualizar tabela" at bounding box center [474, 48] width 32 height 7
click at [297, 209] on link "1" at bounding box center [297, 210] width 7 height 7
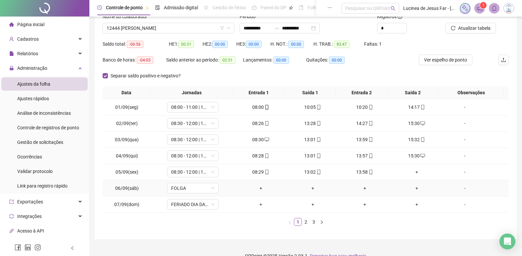
scroll to position [60, 0]
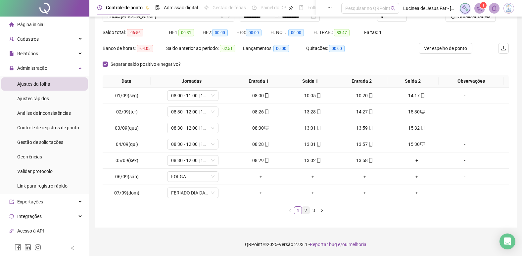
click at [307, 211] on link "2" at bounding box center [305, 210] width 7 height 7
click at [447, 49] on span "Ver espelho de ponto" at bounding box center [445, 48] width 43 height 7
click at [298, 210] on link "1" at bounding box center [297, 210] width 7 height 7
click at [413, 159] on div "+" at bounding box center [416, 160] width 47 height 7
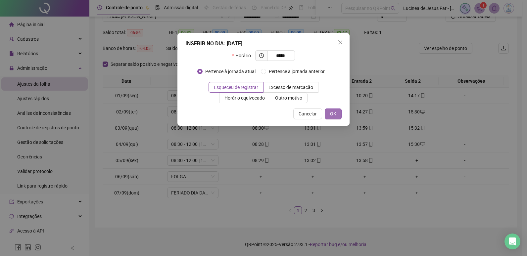
type input "*****"
click at [336, 115] on button "OK" at bounding box center [332, 113] width 17 height 11
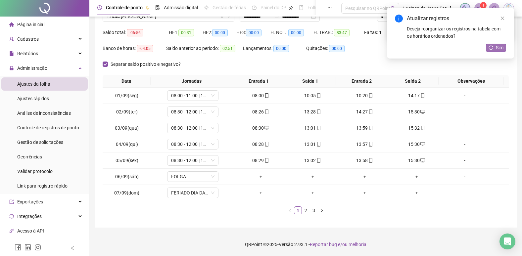
click at [500, 49] on span "Sim" at bounding box center [500, 47] width 8 height 7
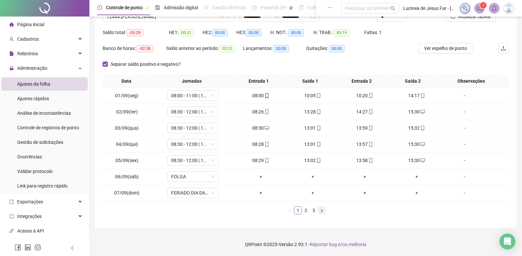
click at [323, 211] on icon "right" at bounding box center [322, 211] width 4 height 4
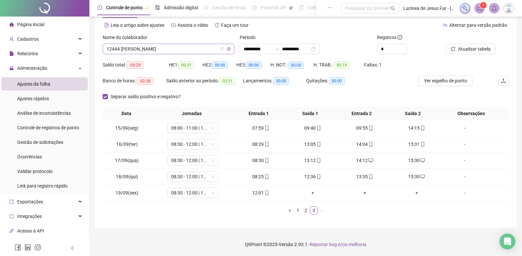
click at [185, 47] on span "12444 [PERSON_NAME]" at bounding box center [169, 49] width 124 height 10
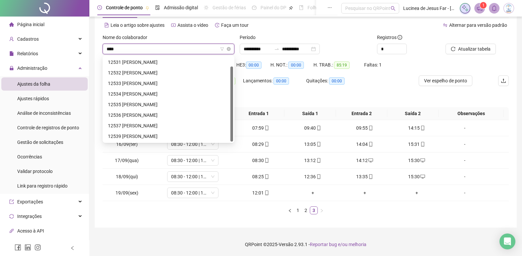
scroll to position [11, 0]
type input "*****"
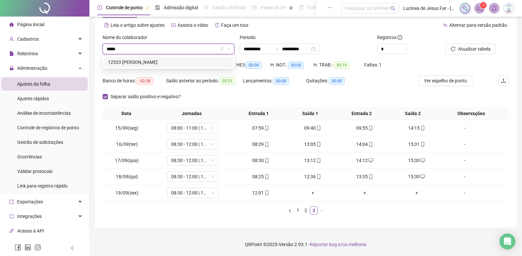
click at [183, 63] on div "12533 [PERSON_NAME]" at bounding box center [168, 62] width 121 height 7
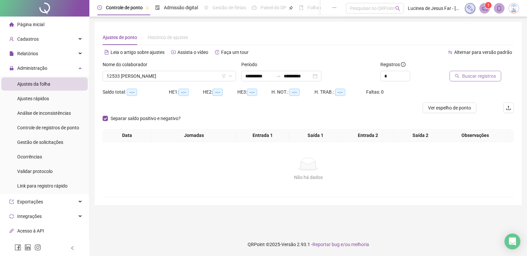
click at [492, 78] on span "Buscar registros" at bounding box center [479, 75] width 34 height 7
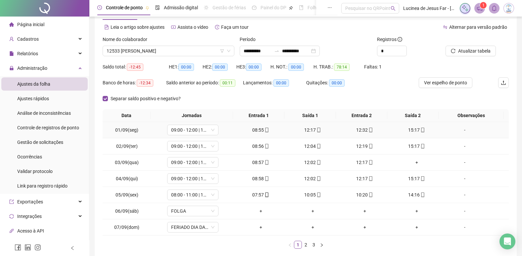
scroll to position [60, 0]
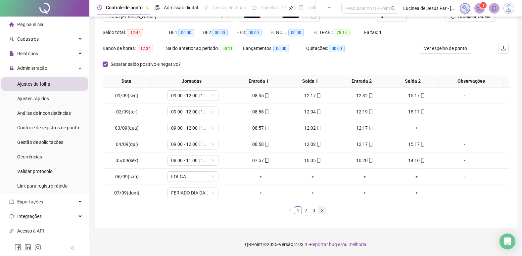
click at [323, 211] on icon "right" at bounding box center [322, 211] width 4 height 4
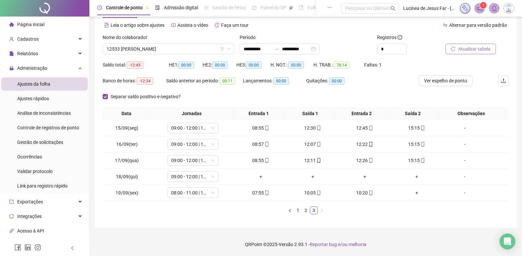
click at [483, 45] on button "Atualizar tabela" at bounding box center [470, 49] width 50 height 11
click at [299, 211] on link "1" at bounding box center [297, 210] width 7 height 7
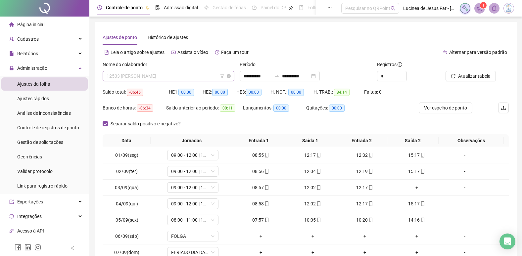
scroll to position [1704, 0]
click at [191, 75] on span "12533 [PERSON_NAME]" at bounding box center [169, 76] width 124 height 10
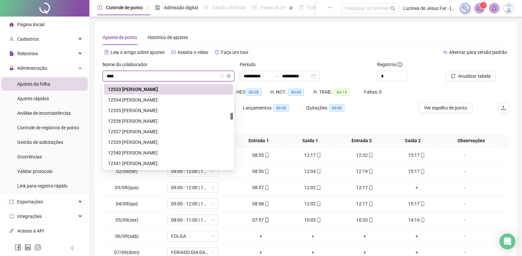
scroll to position [21, 0]
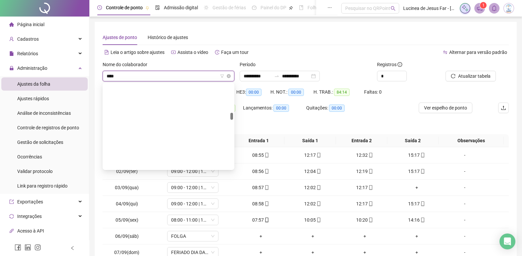
type input "*****"
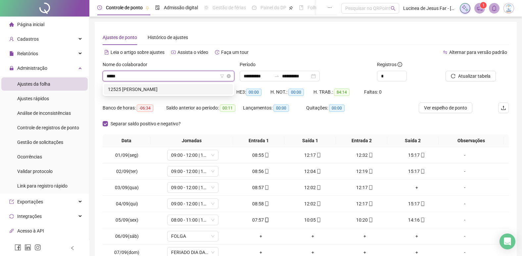
scroll to position [0, 0]
drag, startPoint x: 186, startPoint y: 88, endPoint x: 394, endPoint y: 73, distance: 208.6
click at [188, 88] on div "12525 [PERSON_NAME]" at bounding box center [168, 89] width 121 height 7
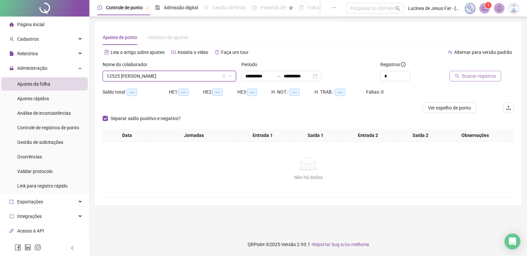
click at [476, 74] on span "Buscar registros" at bounding box center [479, 75] width 34 height 7
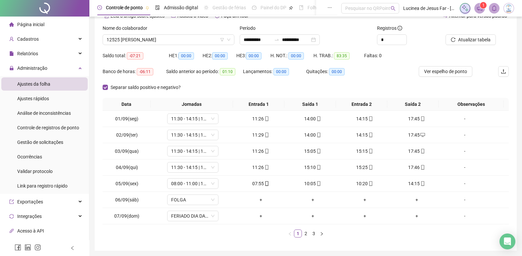
scroll to position [60, 0]
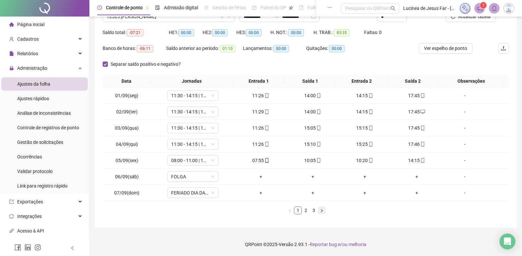
click at [321, 210] on icon "right" at bounding box center [322, 211] width 4 height 4
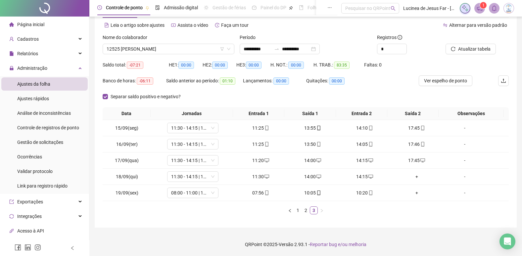
scroll to position [27, 0]
click at [475, 50] on span "Atualizar tabela" at bounding box center [474, 48] width 32 height 7
click at [181, 47] on span "12525 [PERSON_NAME]" at bounding box center [169, 49] width 124 height 10
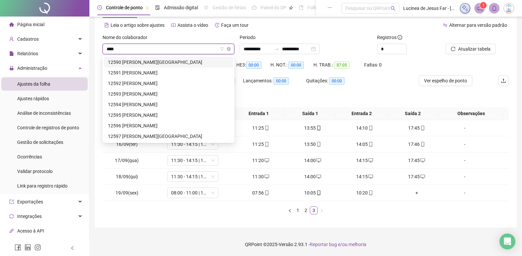
scroll to position [0, 0]
type input "*****"
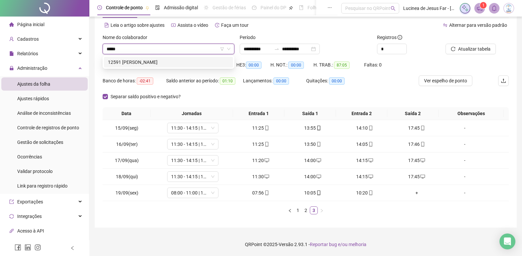
click at [192, 60] on div "12591 [PERSON_NAME]" at bounding box center [168, 62] width 121 height 7
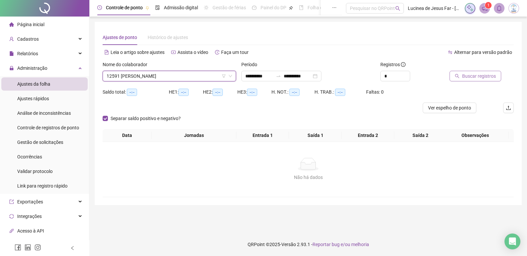
click at [472, 76] on span "Buscar registros" at bounding box center [479, 75] width 34 height 7
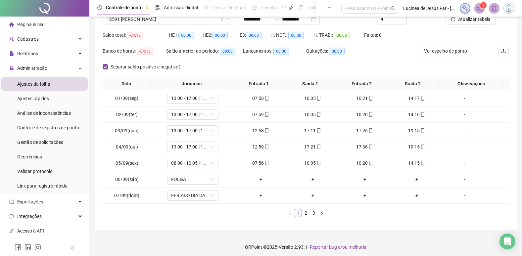
scroll to position [60, 0]
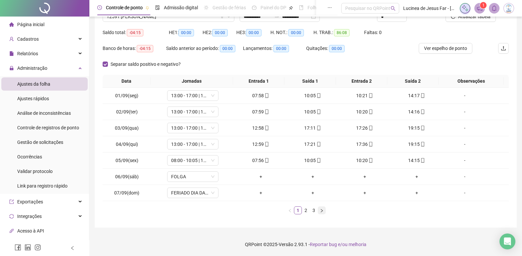
click at [322, 212] on icon "right" at bounding box center [322, 211] width 4 height 4
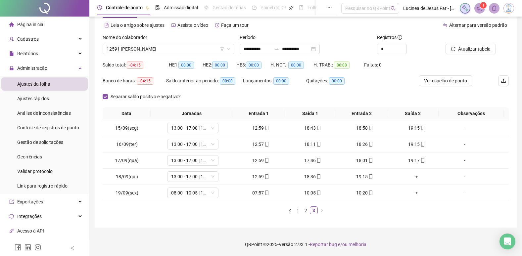
scroll to position [27, 0]
click at [480, 50] on span "Atualizar tabela" at bounding box center [474, 48] width 32 height 7
click at [165, 47] on span "12591 [PERSON_NAME]" at bounding box center [169, 49] width 124 height 10
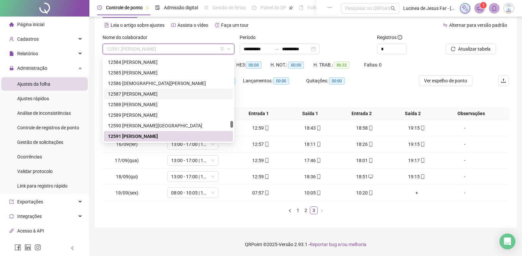
click at [161, 92] on div "12587 [PERSON_NAME]" at bounding box center [168, 93] width 121 height 7
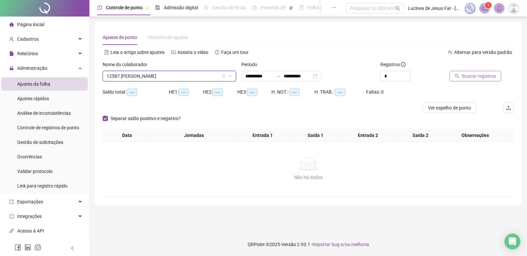
click at [475, 76] on span "Buscar registros" at bounding box center [479, 75] width 34 height 7
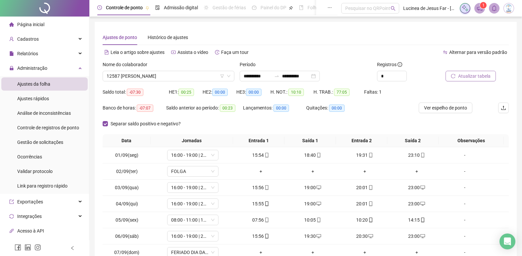
click at [479, 75] on span "Atualizar tabela" at bounding box center [474, 75] width 32 height 7
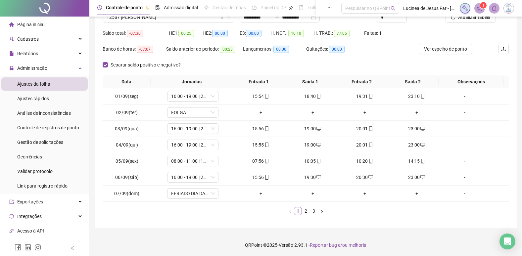
scroll to position [60, 0]
click at [324, 210] on button "button" at bounding box center [322, 210] width 8 height 8
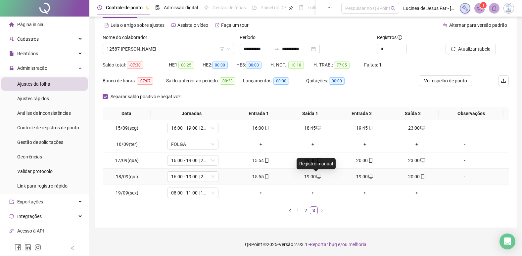
click at [317, 175] on icon "desktop" at bounding box center [318, 177] width 5 height 4
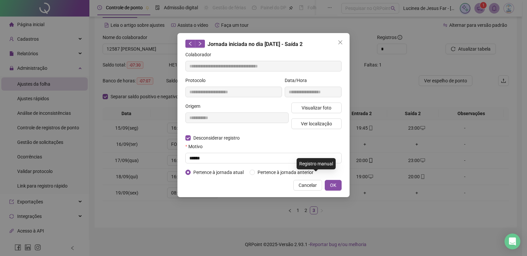
type input "**********"
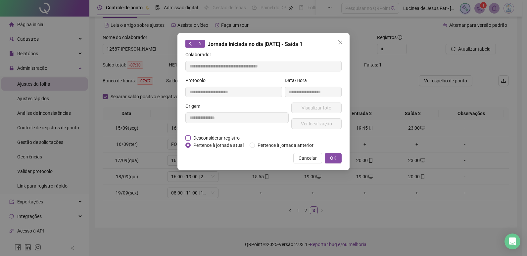
click at [229, 138] on span "Desconsiderar registro" at bounding box center [217, 137] width 52 height 7
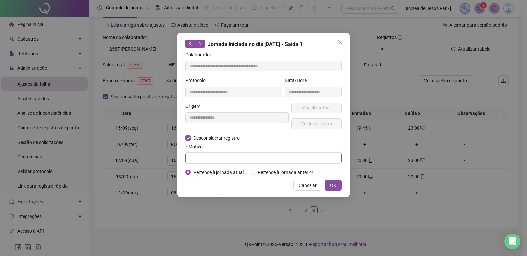
click at [229, 157] on input "text" at bounding box center [263, 158] width 156 height 11
type input "******"
click at [337, 185] on button "OK" at bounding box center [332, 185] width 17 height 11
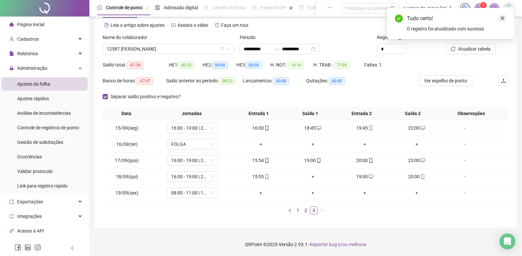
click at [501, 19] on icon "close" at bounding box center [502, 18] width 5 height 5
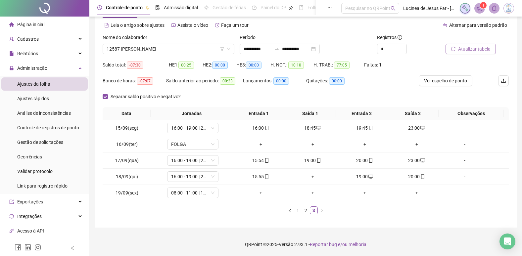
click at [475, 47] on span "Atualizar tabela" at bounding box center [474, 48] width 32 height 7
click at [297, 209] on link "1" at bounding box center [297, 210] width 7 height 7
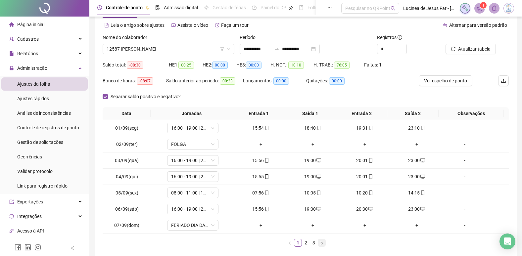
click at [324, 244] on button "button" at bounding box center [322, 243] width 8 height 8
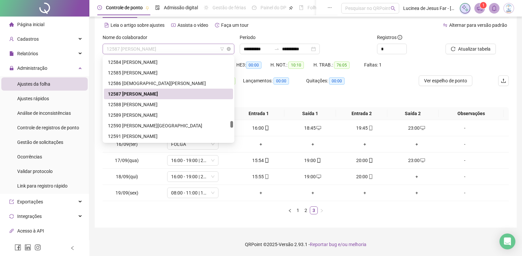
click at [182, 50] on span "12587 [PERSON_NAME]" at bounding box center [169, 49] width 124 height 10
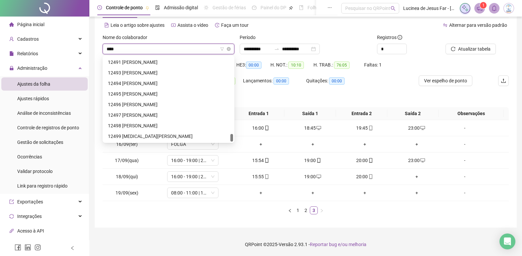
scroll to position [11, 0]
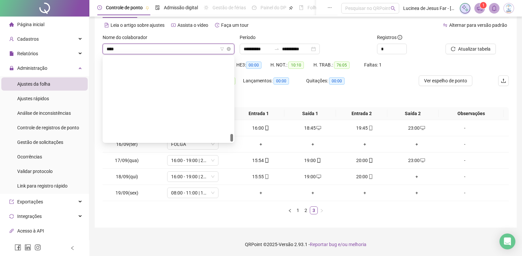
type input "*****"
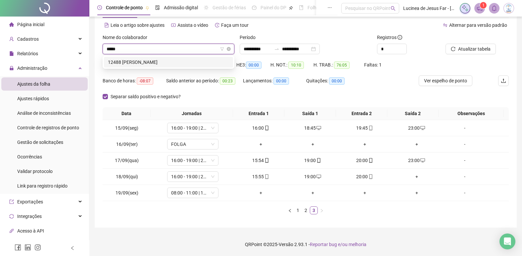
scroll to position [0, 0]
click at [195, 61] on div "12488 [PERSON_NAME]" at bounding box center [168, 62] width 121 height 7
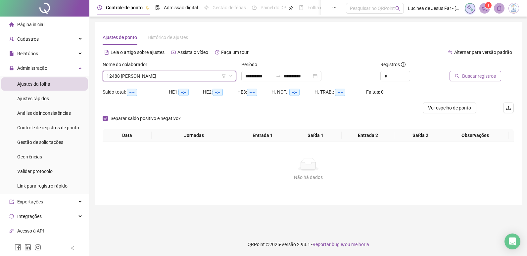
click at [490, 76] on span "Buscar registros" at bounding box center [479, 75] width 34 height 7
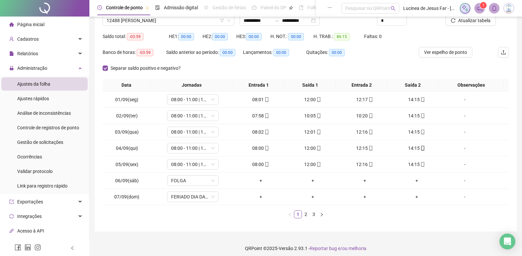
scroll to position [60, 0]
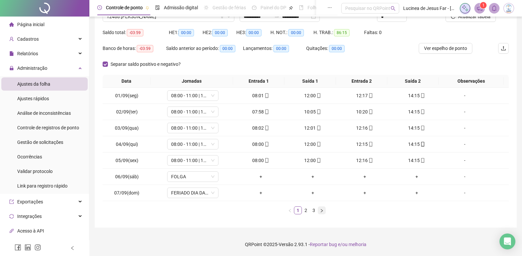
click at [320, 211] on icon "right" at bounding box center [322, 211] width 4 height 4
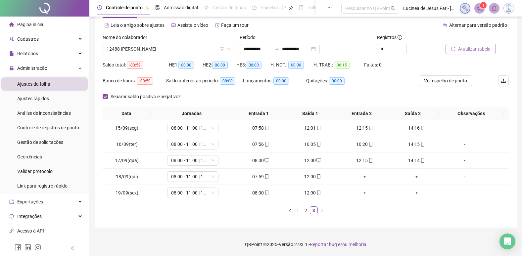
click at [487, 49] on span "Atualizar tabela" at bounding box center [474, 48] width 32 height 7
click at [162, 51] on span "12488 [PERSON_NAME]" at bounding box center [169, 49] width 124 height 10
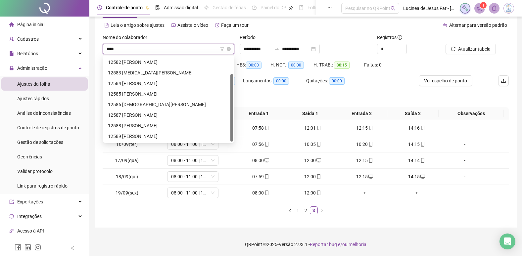
scroll to position [21, 0]
type input "*****"
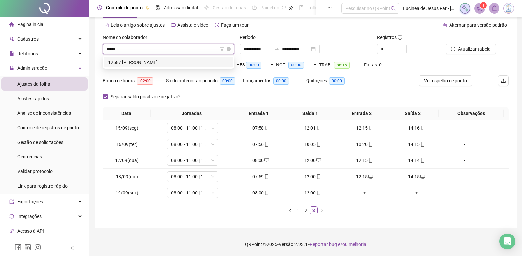
scroll to position [0, 0]
click at [164, 63] on div "12587 [PERSON_NAME]" at bounding box center [168, 62] width 121 height 7
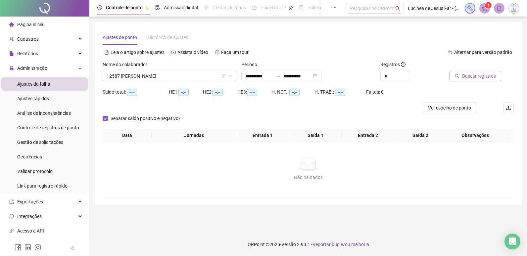
click at [465, 77] on span "Buscar registros" at bounding box center [479, 75] width 34 height 7
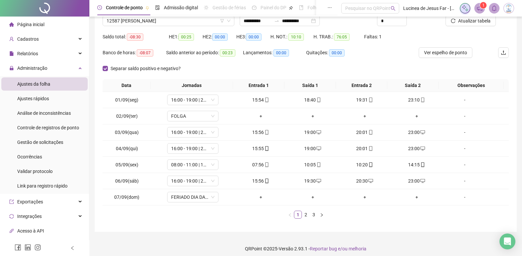
scroll to position [60, 0]
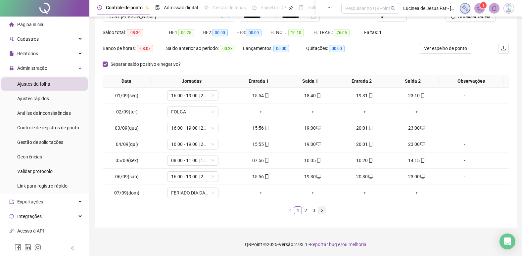
click at [320, 210] on icon "right" at bounding box center [322, 211] width 4 height 4
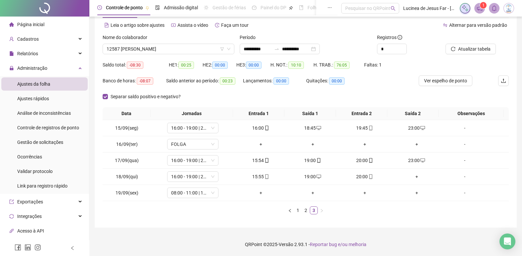
scroll to position [27, 0]
click at [472, 44] on button "Atualizar tabela" at bounding box center [470, 49] width 50 height 11
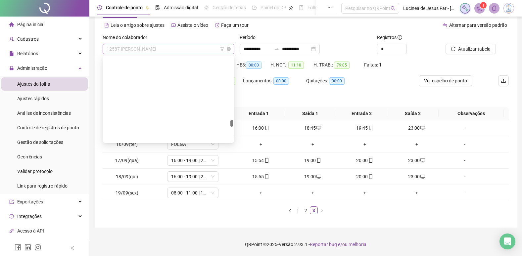
scroll to position [2265, 0]
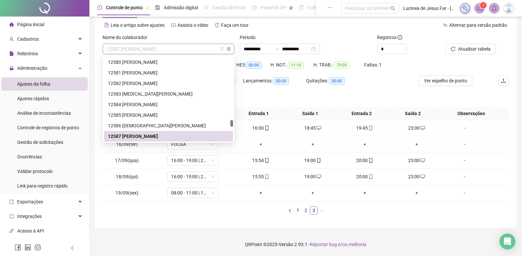
click at [173, 52] on span "12587 [PERSON_NAME]" at bounding box center [169, 49] width 124 height 10
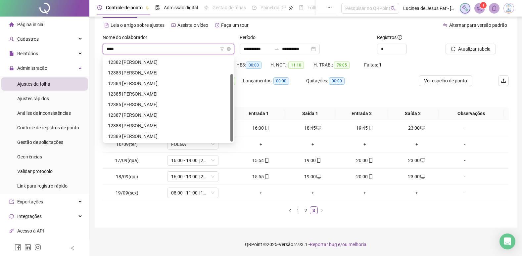
scroll to position [21, 0]
type input "*****"
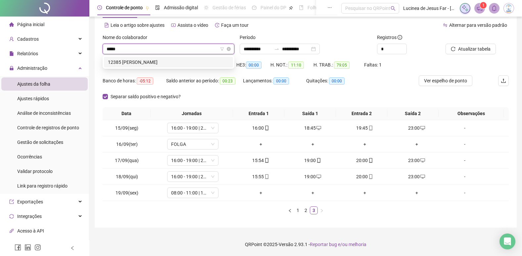
scroll to position [0, 0]
click at [178, 60] on div "12385 [PERSON_NAME]" at bounding box center [168, 62] width 121 height 7
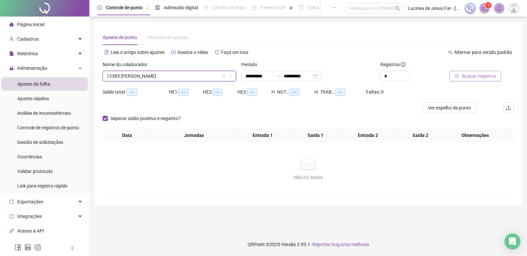
click at [485, 73] on span "Buscar registros" at bounding box center [479, 75] width 34 height 7
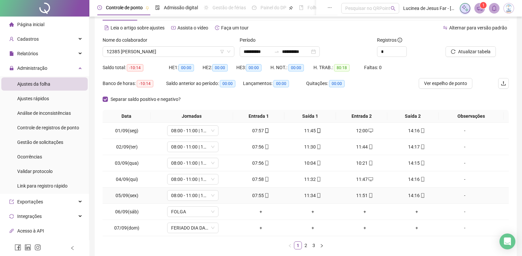
scroll to position [60, 0]
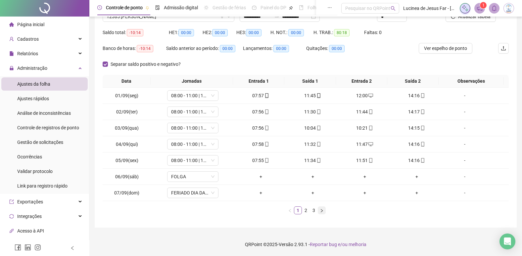
click at [322, 214] on button "button" at bounding box center [322, 210] width 8 height 8
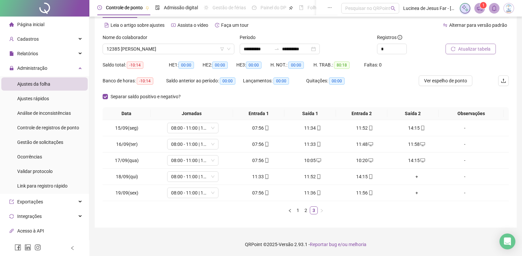
click at [480, 51] on span "Atualizar tabela" at bounding box center [474, 48] width 32 height 7
click at [187, 50] on span "12385 [PERSON_NAME]" at bounding box center [169, 49] width 124 height 10
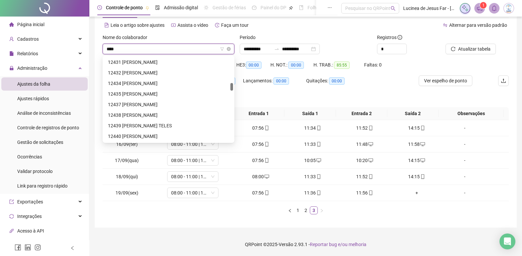
scroll to position [11, 0]
type input "*****"
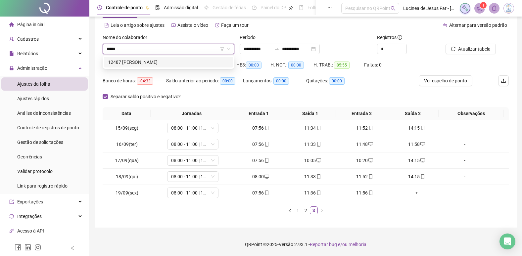
click at [208, 61] on div "12487 [PERSON_NAME]" at bounding box center [168, 62] width 121 height 7
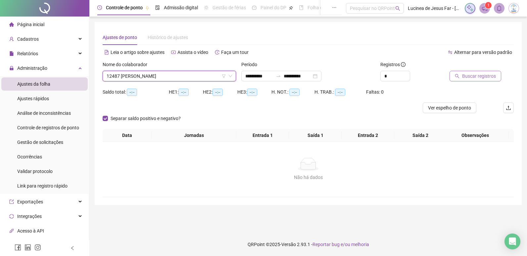
click at [480, 73] on span "Buscar registros" at bounding box center [479, 75] width 34 height 7
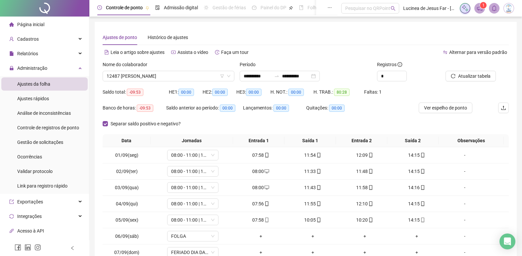
scroll to position [60, 0]
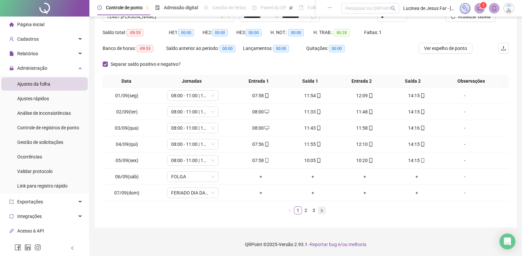
click at [322, 211] on icon "right" at bounding box center [322, 210] width 2 height 3
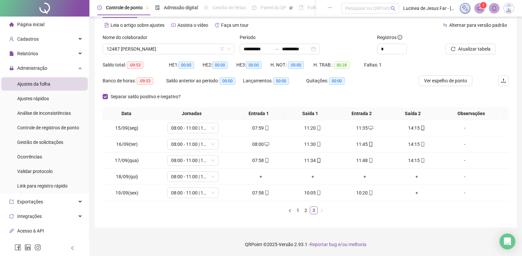
scroll to position [27, 0]
click at [468, 49] on span "Atualizar tabela" at bounding box center [474, 48] width 32 height 7
click at [189, 48] on span "12487 [PERSON_NAME]" at bounding box center [169, 49] width 124 height 10
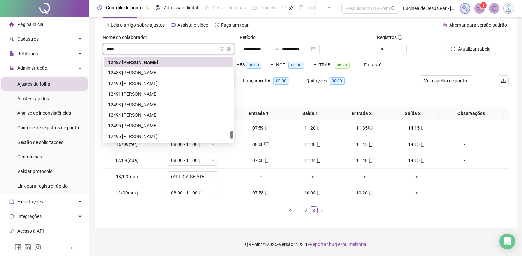
scroll to position [0, 0]
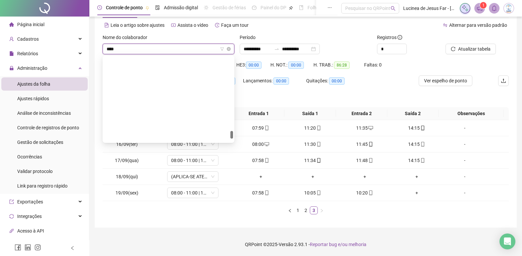
type input "*****"
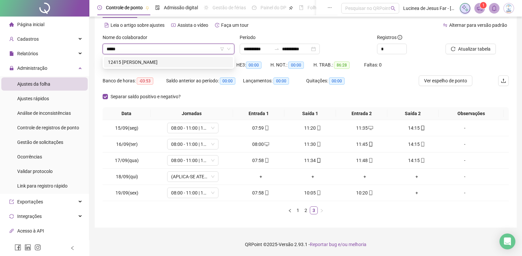
drag, startPoint x: 199, startPoint y: 62, endPoint x: 255, endPoint y: 56, distance: 55.9
click at [200, 62] on div "12415 [PERSON_NAME]" at bounding box center [168, 62] width 121 height 7
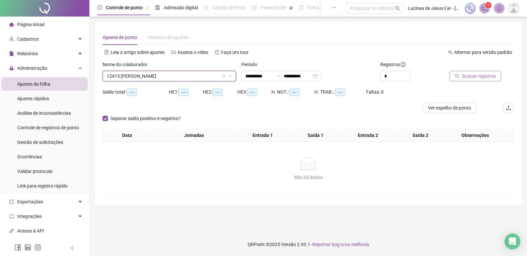
drag, startPoint x: 459, startPoint y: 75, endPoint x: 456, endPoint y: 78, distance: 3.5
click at [456, 78] on icon "search" at bounding box center [456, 76] width 5 height 5
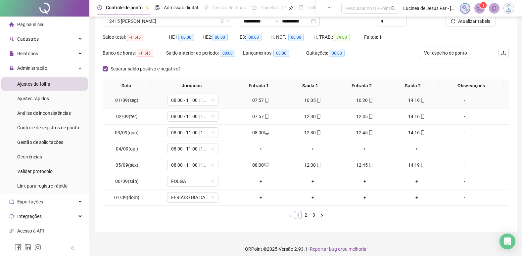
scroll to position [60, 0]
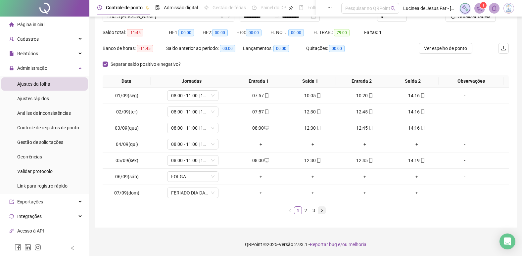
click at [323, 211] on icon "right" at bounding box center [322, 211] width 4 height 4
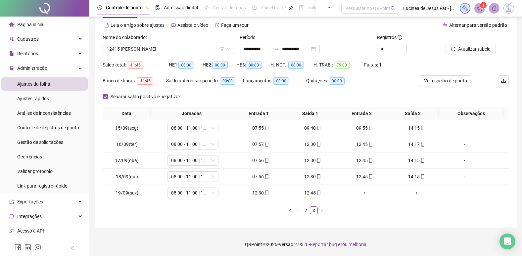
scroll to position [27, 0]
click at [473, 50] on span "Atualizar tabela" at bounding box center [474, 48] width 32 height 7
click at [299, 209] on link "1" at bounding box center [297, 210] width 7 height 7
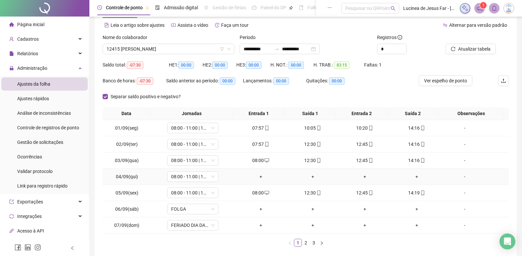
click at [459, 178] on div "-" at bounding box center [464, 176] width 39 height 7
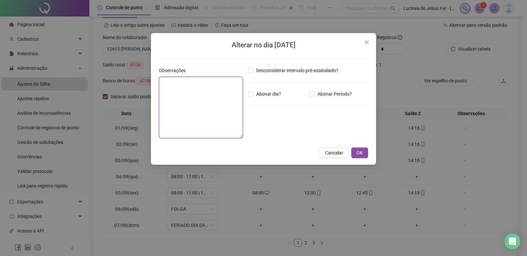
click at [190, 88] on textarea at bounding box center [201, 108] width 84 height 62
drag, startPoint x: 202, startPoint y: 85, endPoint x: 123, endPoint y: 75, distance: 79.7
click at [123, 75] on div "**********" at bounding box center [263, 128] width 527 height 256
type textarea "**********"
click at [367, 154] on button "OK" at bounding box center [359, 153] width 17 height 11
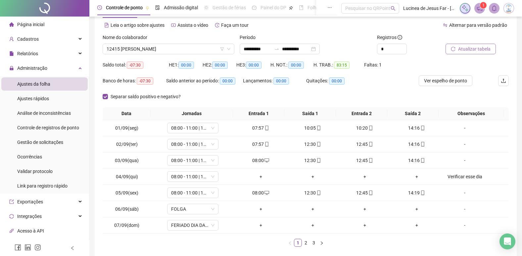
click at [480, 48] on span "Atualizar tabela" at bounding box center [474, 48] width 32 height 7
click at [200, 50] on span "12415 [PERSON_NAME]" at bounding box center [169, 49] width 124 height 10
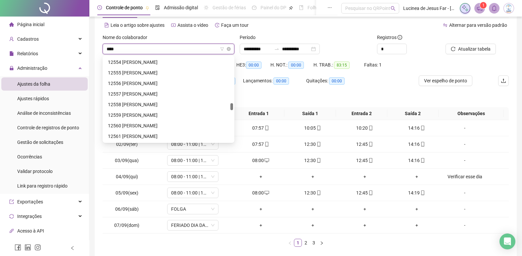
scroll to position [21, 0]
type input "*****"
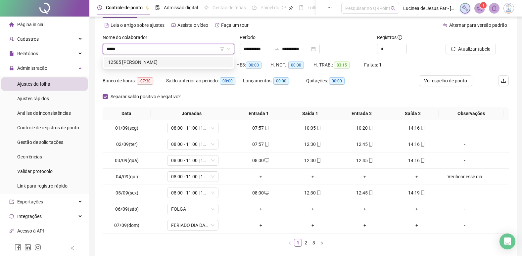
click at [207, 61] on div "12505 [PERSON_NAME]" at bounding box center [168, 62] width 121 height 7
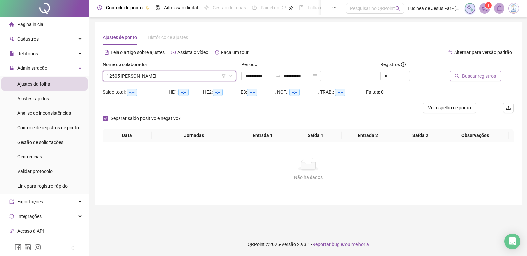
click at [465, 78] on span "Buscar registros" at bounding box center [479, 75] width 34 height 7
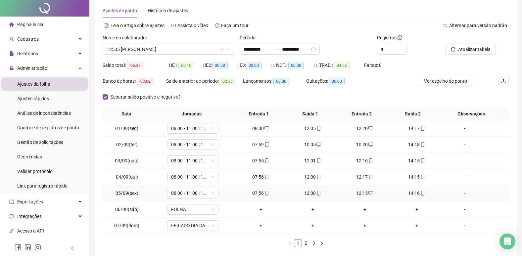
scroll to position [60, 0]
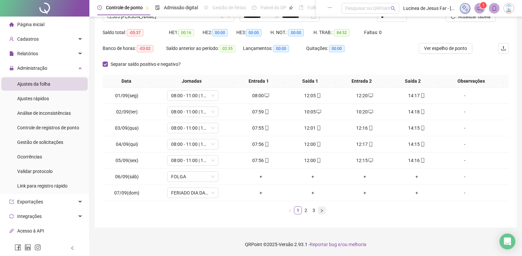
click at [321, 211] on icon "right" at bounding box center [322, 211] width 4 height 4
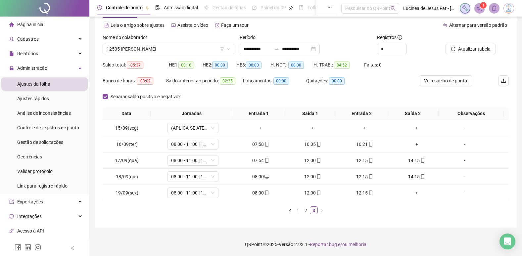
scroll to position [27, 0]
click at [477, 47] on span "Atualizar tabela" at bounding box center [474, 48] width 32 height 7
click at [194, 49] on span "12505 [PERSON_NAME]" at bounding box center [169, 49] width 124 height 10
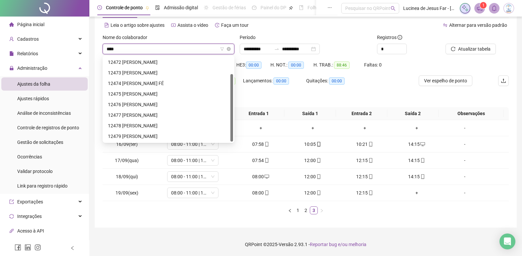
scroll to position [21, 0]
type input "*****"
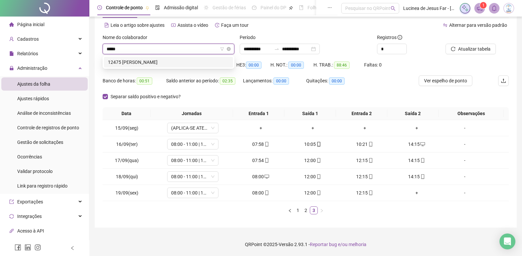
scroll to position [0, 0]
drag, startPoint x: 194, startPoint y: 62, endPoint x: 349, endPoint y: 62, distance: 155.1
click at [195, 62] on div "12475 [PERSON_NAME]" at bounding box center [168, 62] width 121 height 7
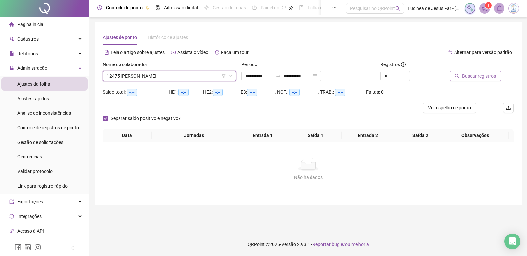
click at [481, 77] on span "Buscar registros" at bounding box center [479, 75] width 34 height 7
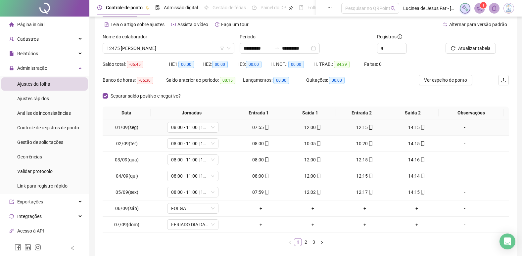
scroll to position [60, 0]
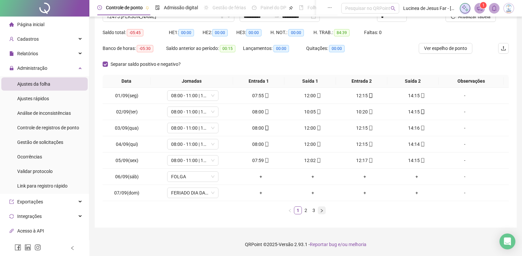
click at [321, 212] on icon "right" at bounding box center [322, 211] width 4 height 4
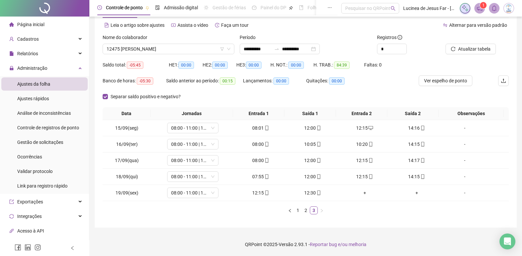
scroll to position [27, 0]
click at [479, 46] on span "Atualizar tabela" at bounding box center [474, 48] width 32 height 7
click at [151, 47] on span "12475 [PERSON_NAME]" at bounding box center [169, 49] width 124 height 10
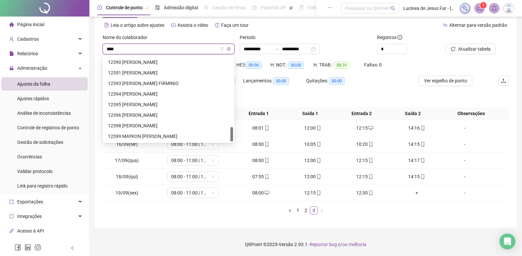
scroll to position [0, 0]
type input "*****"
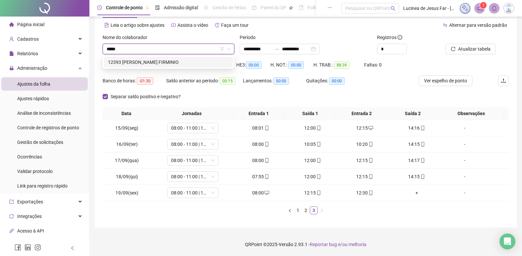
click at [184, 60] on div "12393 [PERSON_NAME] FIRMINIO" at bounding box center [168, 62] width 121 height 7
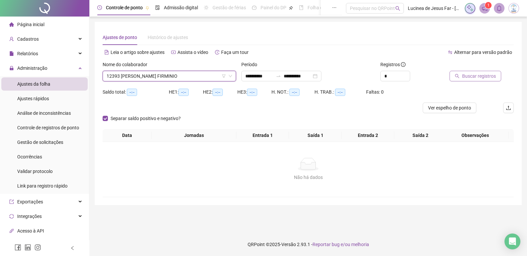
click at [492, 76] on span "Buscar registros" at bounding box center [479, 75] width 34 height 7
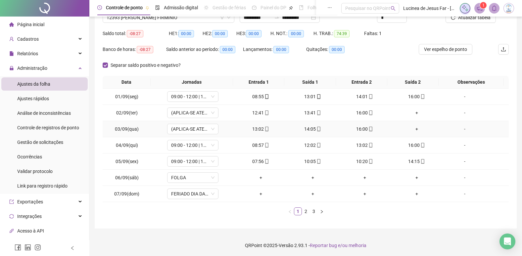
scroll to position [60, 0]
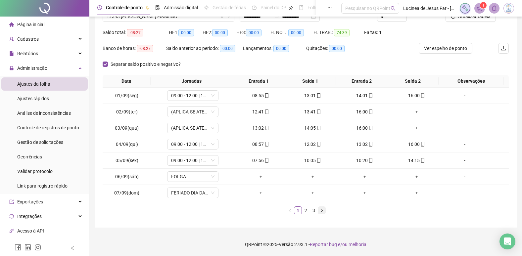
click at [322, 212] on icon "right" at bounding box center [322, 211] width 4 height 4
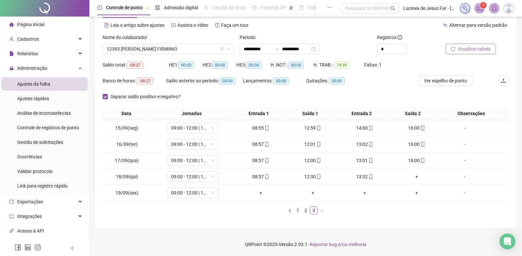
click at [473, 49] on span "Atualizar tabela" at bounding box center [474, 48] width 32 height 7
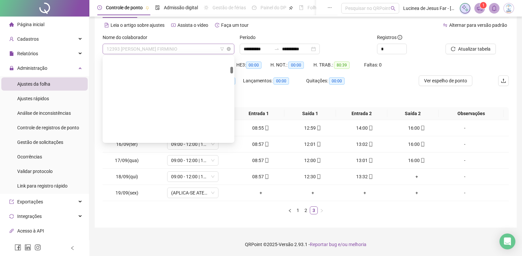
click at [153, 47] on span "12393 [PERSON_NAME] FIRMINIO" at bounding box center [169, 49] width 124 height 10
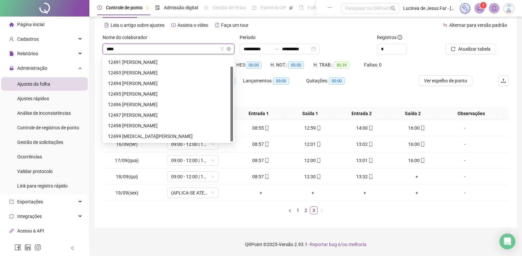
scroll to position [0, 0]
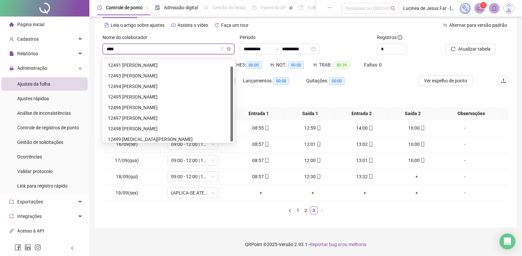
type input "*****"
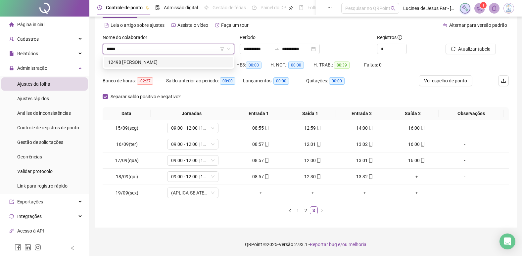
click at [179, 61] on div "12498 [PERSON_NAME]" at bounding box center [168, 62] width 121 height 7
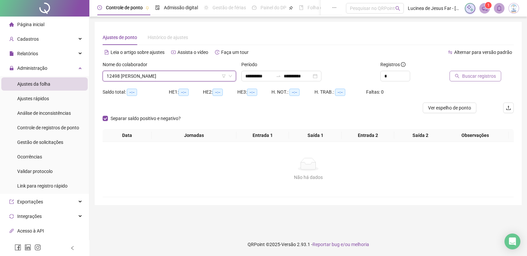
click at [476, 73] on span "Buscar registros" at bounding box center [479, 75] width 34 height 7
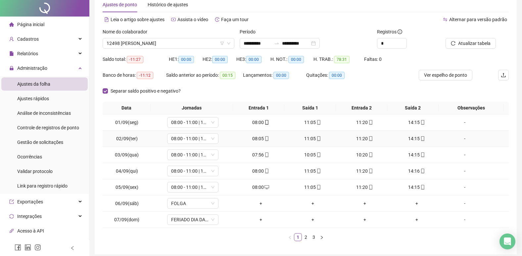
scroll to position [60, 0]
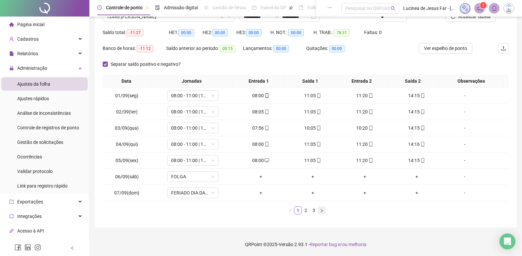
click at [322, 211] on icon "right" at bounding box center [322, 210] width 2 height 3
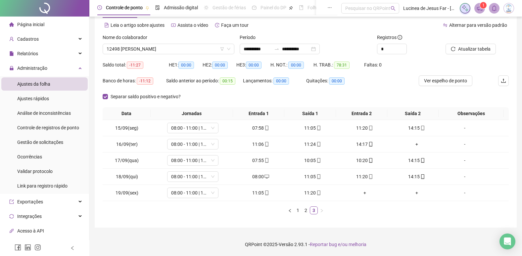
scroll to position [27, 0]
click at [474, 47] on span "Atualizar tabela" at bounding box center [474, 48] width 32 height 7
click at [176, 51] on span "12498 [PERSON_NAME]" at bounding box center [169, 49] width 124 height 10
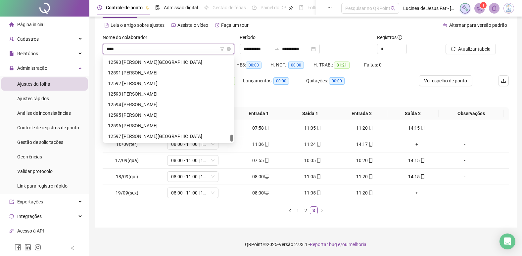
scroll to position [21, 0]
type input "*****"
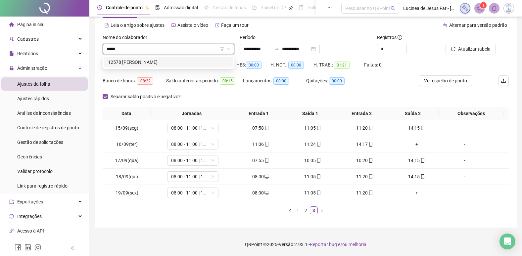
click at [192, 64] on div "12578 [PERSON_NAME]" at bounding box center [168, 62] width 121 height 7
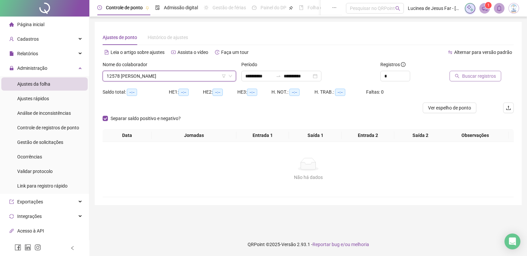
click at [470, 79] on span "Buscar registros" at bounding box center [479, 75] width 34 height 7
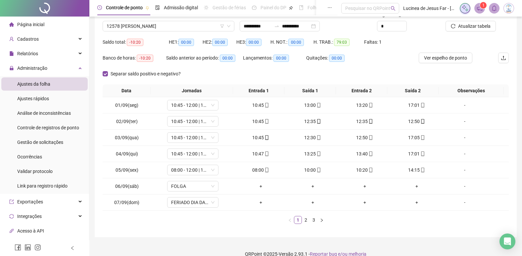
scroll to position [60, 0]
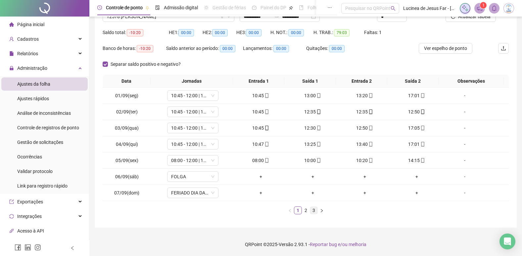
click at [316, 213] on link "3" at bounding box center [313, 210] width 7 height 7
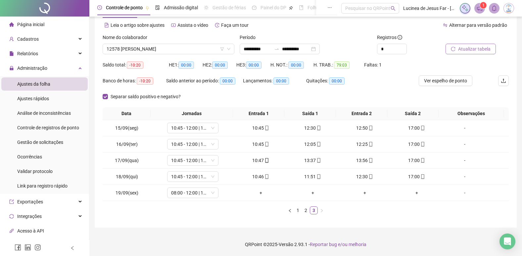
click at [481, 49] on span "Atualizar tabela" at bounding box center [474, 48] width 32 height 7
click at [302, 210] on link "2" at bounding box center [305, 210] width 7 height 7
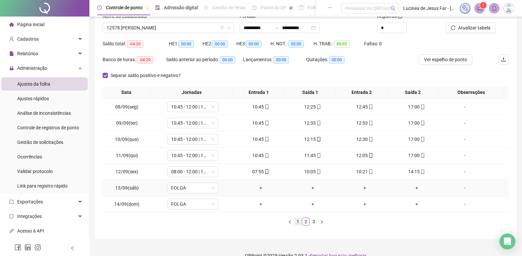
scroll to position [60, 0]
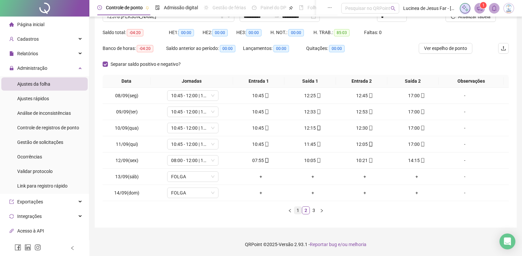
click at [299, 214] on link "1" at bounding box center [297, 210] width 7 height 7
click at [316, 112] on icon "mobile" at bounding box center [318, 111] width 5 height 5
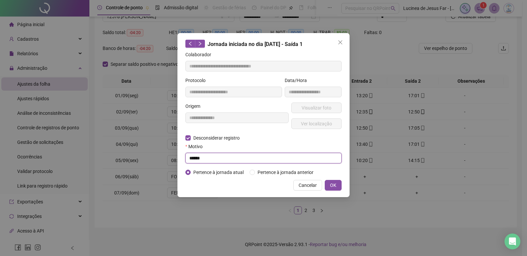
click at [234, 156] on input "******" at bounding box center [263, 158] width 156 height 11
click at [332, 187] on span "OK" at bounding box center [333, 185] width 6 height 7
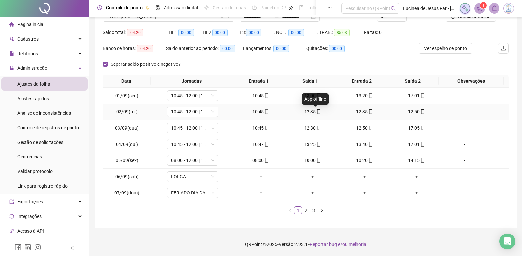
click at [316, 112] on icon "mobile" at bounding box center [318, 111] width 5 height 5
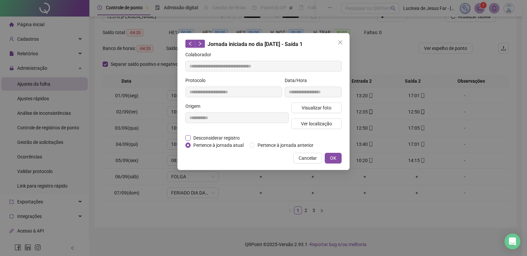
click at [233, 137] on span "Desconsiderar registro" at bounding box center [217, 137] width 52 height 7
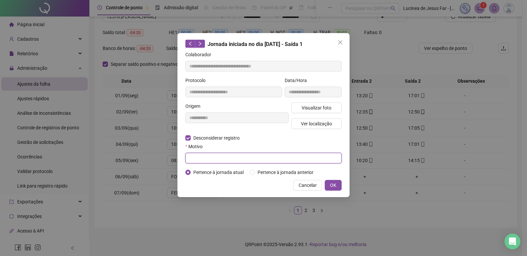
click at [227, 158] on input "text" at bounding box center [263, 158] width 156 height 11
type input "******"
click at [336, 184] on span "OK" at bounding box center [333, 185] width 6 height 7
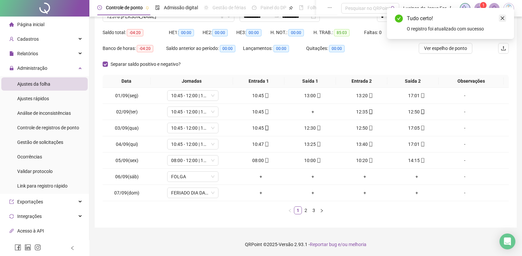
click at [505, 20] on link "Close" at bounding box center [501, 18] width 7 height 7
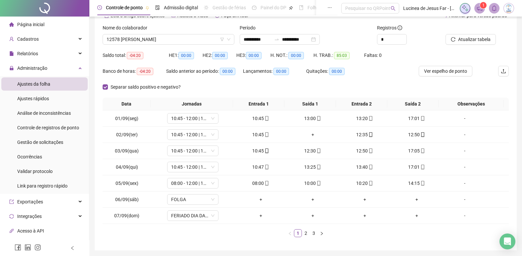
scroll to position [26, 0]
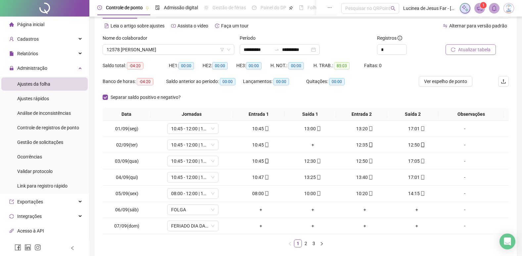
click at [481, 48] on span "Atualizar tabela" at bounding box center [474, 49] width 32 height 7
click at [196, 49] on span "12578 [PERSON_NAME]" at bounding box center [169, 50] width 124 height 10
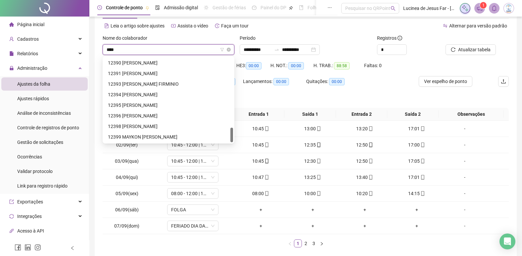
scroll to position [0, 0]
type input "*****"
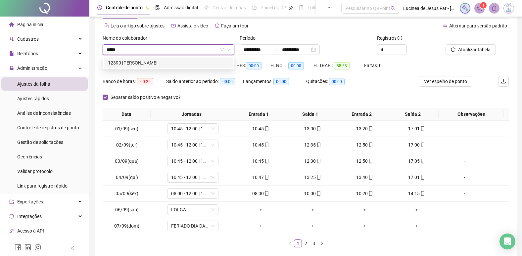
click at [193, 64] on div "12390 [PERSON_NAME]" at bounding box center [168, 62] width 121 height 7
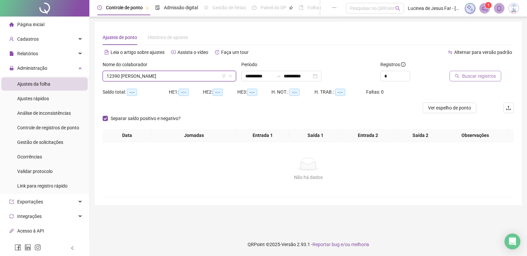
click at [473, 77] on span "Buscar registros" at bounding box center [479, 75] width 34 height 7
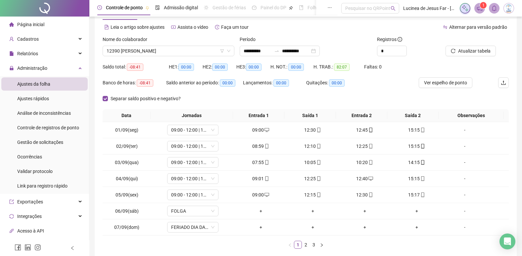
scroll to position [60, 0]
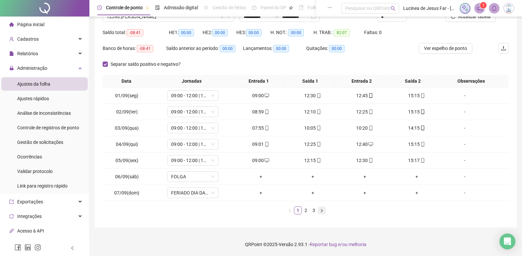
click at [320, 210] on icon "right" at bounding box center [322, 211] width 4 height 4
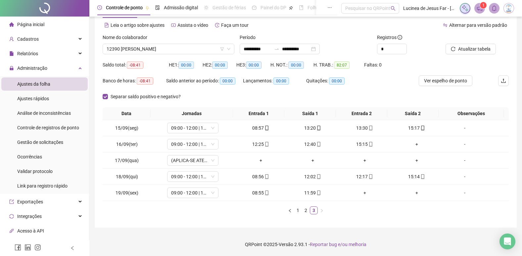
scroll to position [27, 0]
click at [486, 48] on span "Atualizar tabela" at bounding box center [474, 48] width 32 height 7
click at [195, 51] on span "12390 [PERSON_NAME]" at bounding box center [169, 49] width 124 height 10
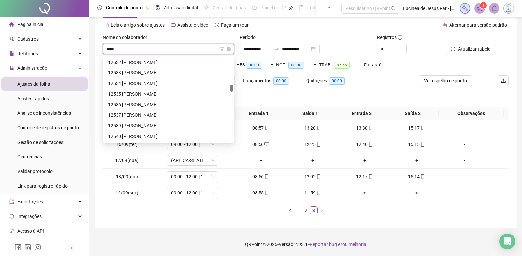
scroll to position [21, 0]
type input "*****"
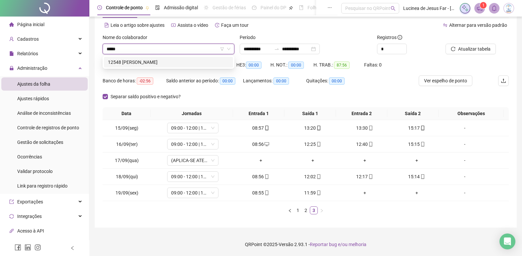
drag, startPoint x: 204, startPoint y: 64, endPoint x: 233, endPoint y: 66, distance: 28.9
click at [206, 64] on div "12548 [PERSON_NAME]" at bounding box center [168, 62] width 121 height 7
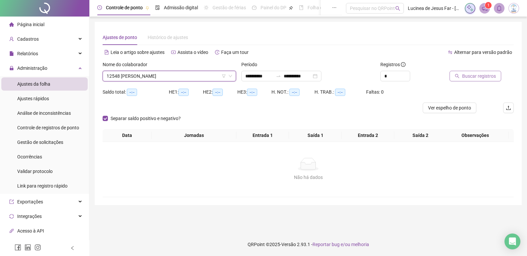
click at [471, 78] on span "Buscar registros" at bounding box center [479, 75] width 34 height 7
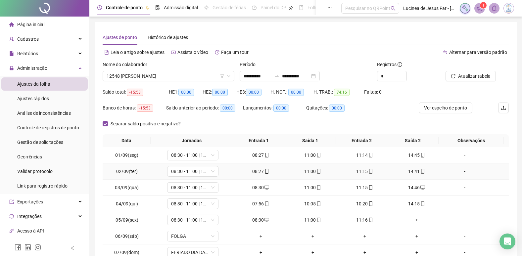
scroll to position [60, 0]
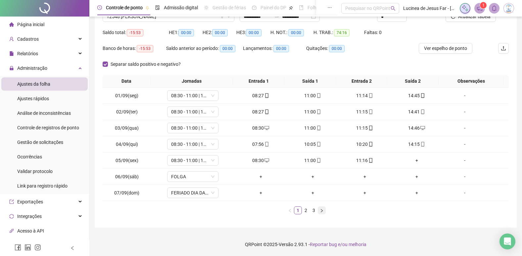
click at [321, 211] on icon "right" at bounding box center [322, 211] width 4 height 4
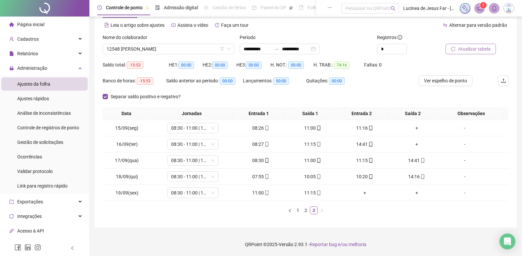
click at [480, 47] on span "Atualizar tabela" at bounding box center [474, 48] width 32 height 7
click at [298, 212] on link "1" at bounding box center [297, 210] width 7 height 7
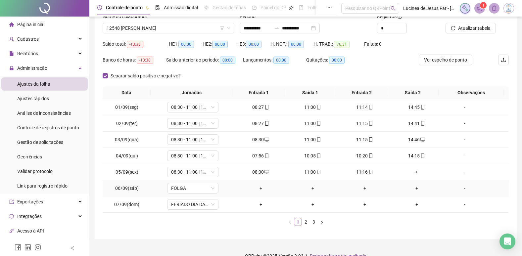
scroll to position [60, 0]
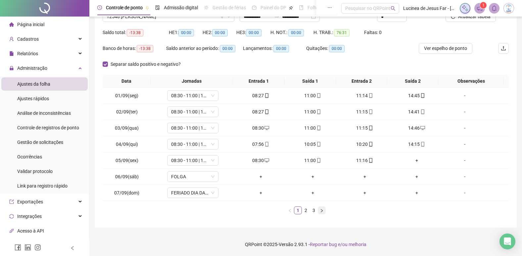
click at [319, 211] on button "button" at bounding box center [322, 210] width 8 height 8
click at [320, 211] on icon "right" at bounding box center [322, 211] width 4 height 4
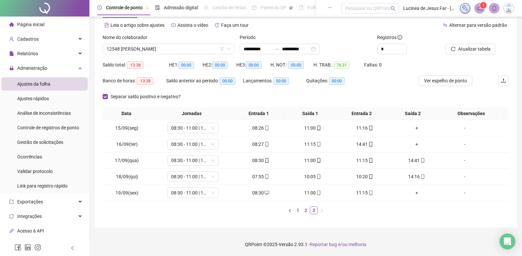
scroll to position [27, 0]
click at [411, 144] on div "+" at bounding box center [416, 144] width 47 height 7
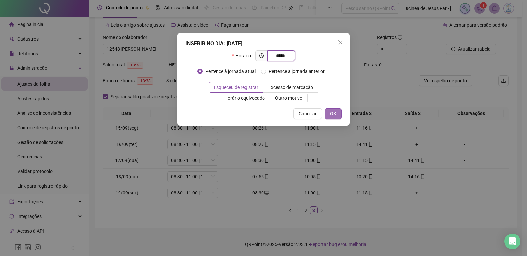
type input "*****"
click at [339, 113] on button "OK" at bounding box center [332, 113] width 17 height 11
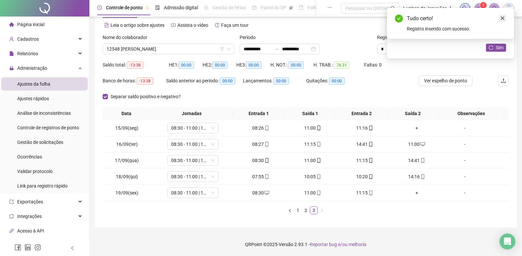
click at [503, 19] on icon "close" at bounding box center [502, 18] width 5 height 5
click at [502, 47] on span "Sim" at bounding box center [500, 47] width 8 height 7
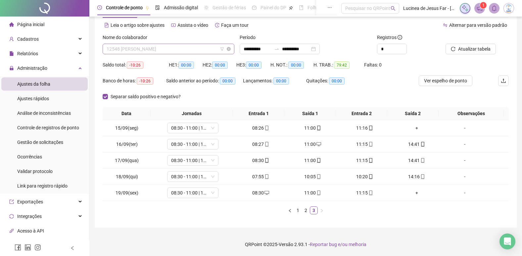
scroll to position [1852, 0]
click at [174, 46] on span "12548 [PERSON_NAME]" at bounding box center [169, 49] width 124 height 10
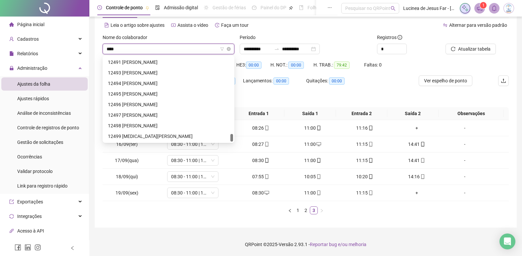
scroll to position [21, 0]
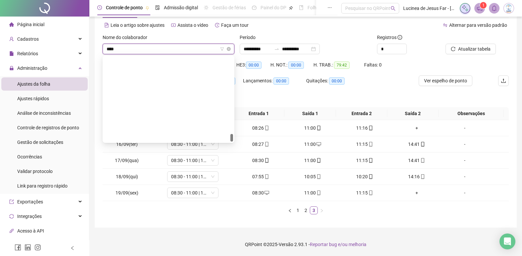
type input "*****"
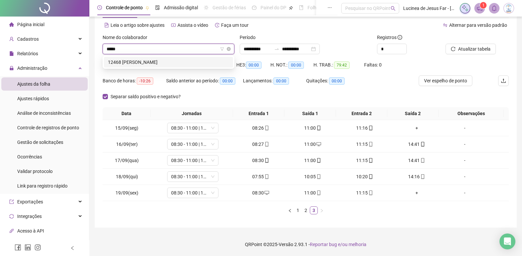
scroll to position [0, 0]
click at [198, 63] on div "12468 [PERSON_NAME]" at bounding box center [168, 62] width 121 height 7
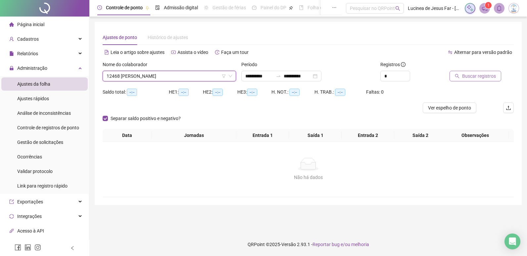
click at [462, 74] on span "Buscar registros" at bounding box center [479, 75] width 34 height 7
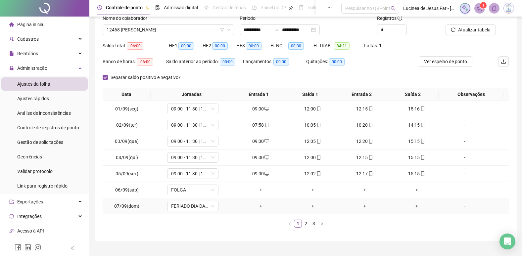
scroll to position [60, 0]
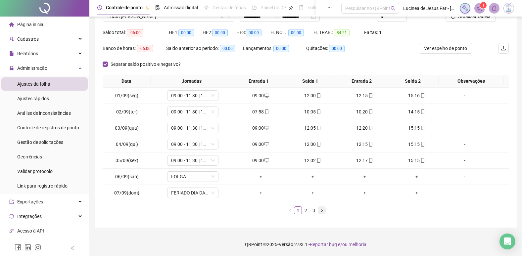
click at [322, 211] on icon "right" at bounding box center [322, 210] width 2 height 3
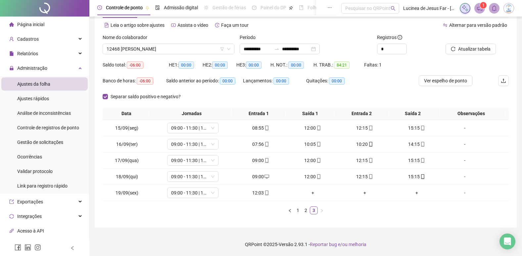
scroll to position [27, 0]
click at [473, 52] on span "Atualizar tabela" at bounding box center [474, 48] width 32 height 7
click at [167, 49] on span "12468 [PERSON_NAME]" at bounding box center [169, 49] width 124 height 10
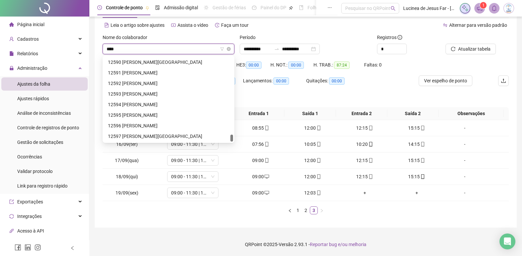
scroll to position [21, 0]
type input "*****"
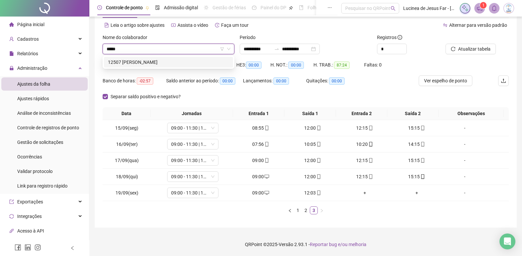
click at [176, 58] on div "12507 [PERSON_NAME]" at bounding box center [168, 62] width 129 height 11
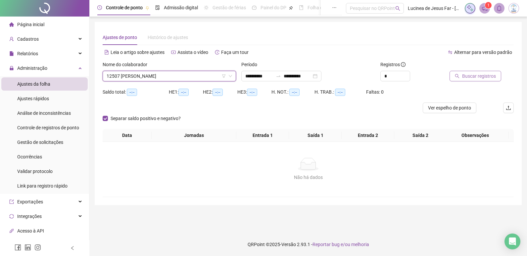
click at [489, 78] on span "Buscar registros" at bounding box center [479, 75] width 34 height 7
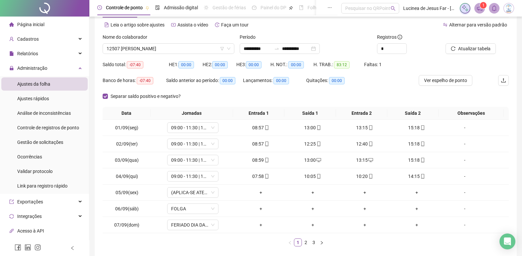
scroll to position [60, 0]
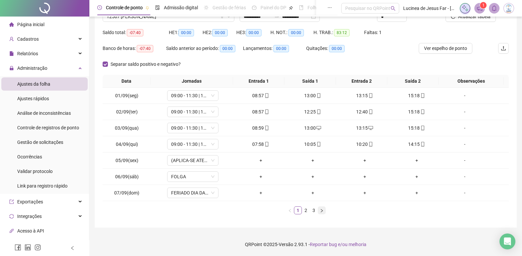
click at [320, 210] on icon "right" at bounding box center [322, 211] width 4 height 4
click at [321, 210] on icon "right" at bounding box center [322, 211] width 4 height 4
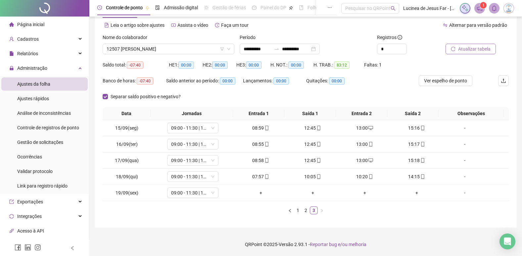
click at [477, 48] on span "Atualizar tabela" at bounding box center [474, 48] width 32 height 7
click at [300, 210] on link "1" at bounding box center [297, 210] width 7 height 7
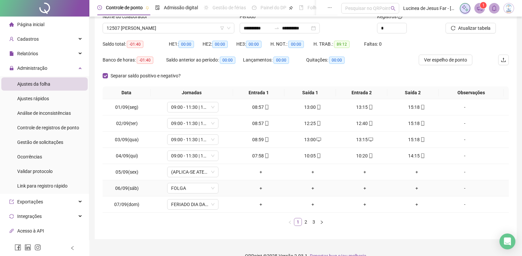
scroll to position [60, 0]
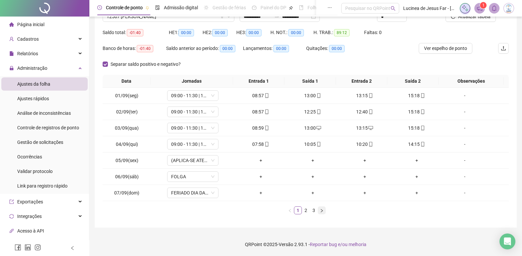
click at [321, 212] on icon "right" at bounding box center [322, 211] width 4 height 4
click at [413, 159] on div "+" at bounding box center [416, 160] width 47 height 7
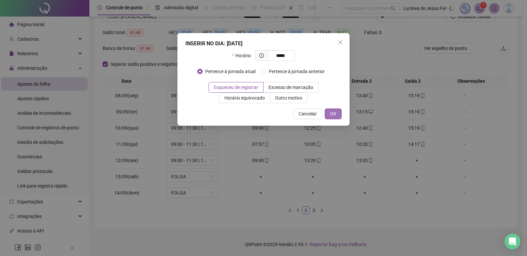
type input "*****"
click at [327, 116] on button "OK" at bounding box center [332, 113] width 17 height 11
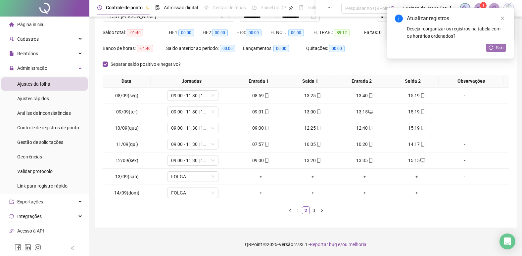
click at [501, 46] on span "Sim" at bounding box center [500, 47] width 8 height 7
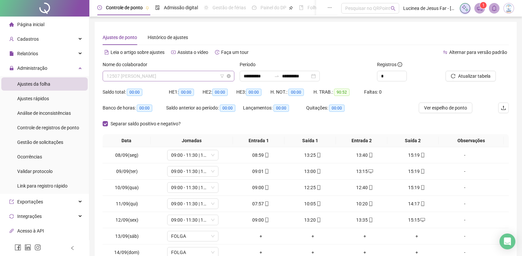
scroll to position [1429, 0]
click at [197, 77] on span "12507 [PERSON_NAME]" at bounding box center [169, 76] width 124 height 10
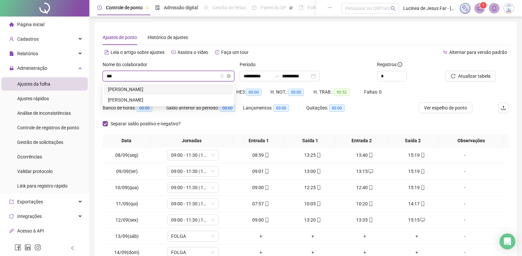
scroll to position [0, 0]
type input "****"
click at [193, 99] on div "[PERSON_NAME]" at bounding box center [168, 99] width 121 height 7
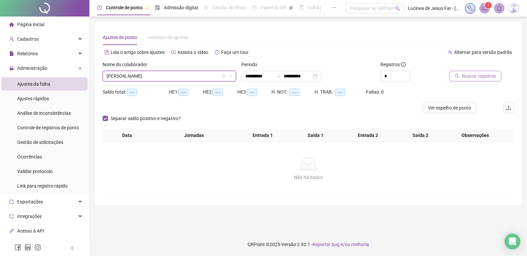
click at [475, 77] on span "Buscar registros" at bounding box center [479, 75] width 34 height 7
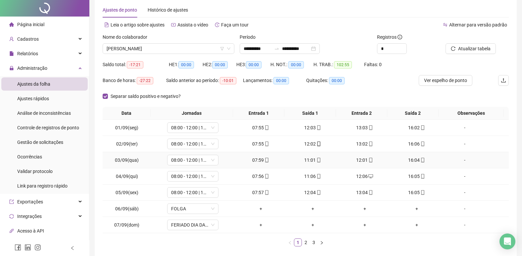
scroll to position [60, 0]
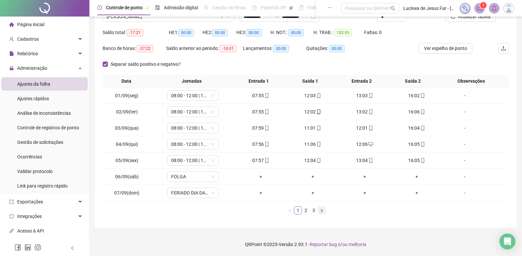
click at [322, 214] on button "button" at bounding box center [322, 210] width 8 height 8
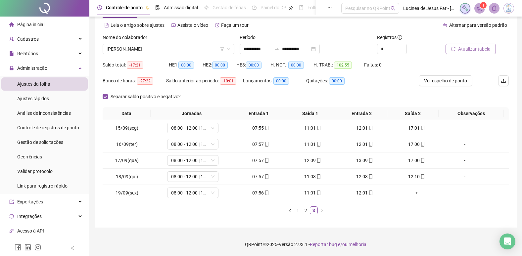
click at [468, 48] on span "Atualizar tabela" at bounding box center [474, 48] width 32 height 7
click at [197, 49] on span "[PERSON_NAME]" at bounding box center [169, 49] width 124 height 10
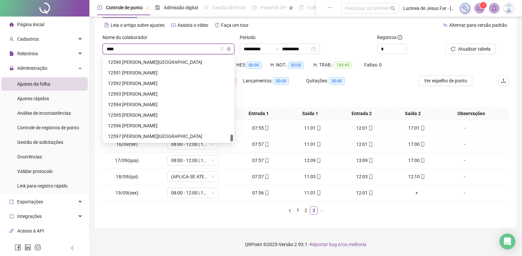
scroll to position [21, 0]
type input "*****"
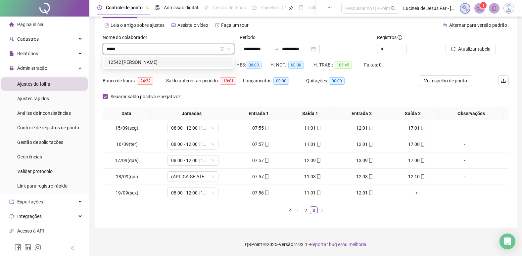
click at [194, 59] on div "12542 [PERSON_NAME]" at bounding box center [168, 62] width 121 height 7
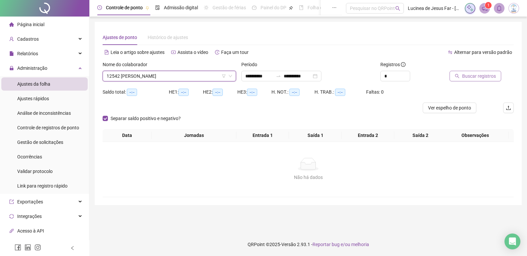
click at [459, 77] on button "Buscar registros" at bounding box center [475, 76] width 52 height 11
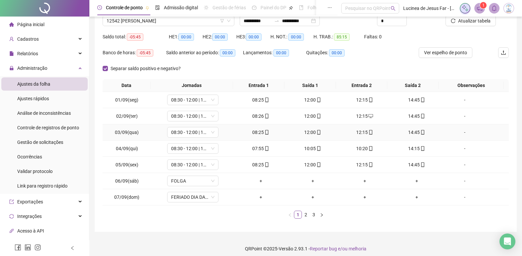
scroll to position [60, 0]
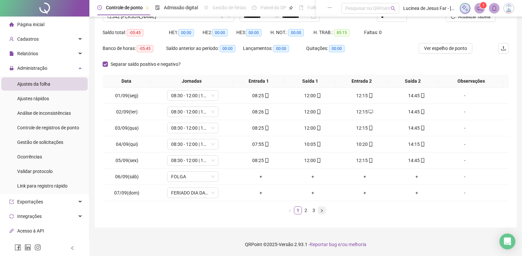
click at [321, 209] on icon "right" at bounding box center [322, 211] width 4 height 4
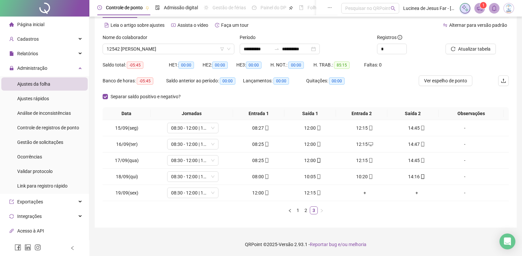
scroll to position [27, 0]
click at [473, 50] on span "Atualizar tabela" at bounding box center [474, 48] width 32 height 7
click at [182, 48] on span "12542 [PERSON_NAME]" at bounding box center [169, 49] width 124 height 10
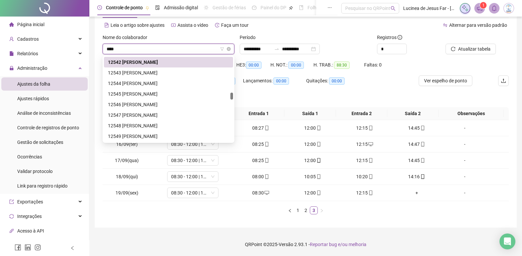
scroll to position [21, 0]
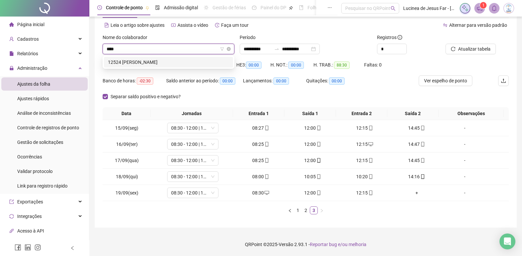
type input "*****"
drag, startPoint x: 191, startPoint y: 63, endPoint x: 301, endPoint y: 77, distance: 111.1
click at [191, 63] on div "12524 [PERSON_NAME]" at bounding box center [168, 62] width 121 height 7
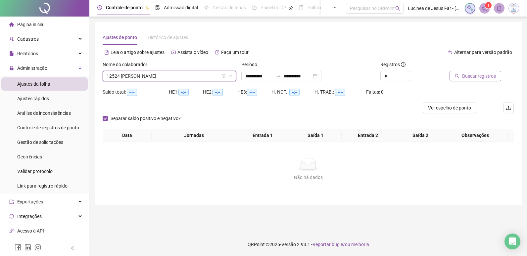
click at [494, 77] on span "Buscar registros" at bounding box center [479, 75] width 34 height 7
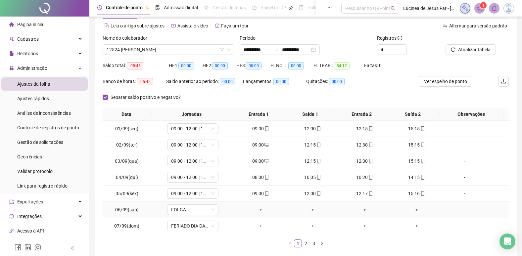
scroll to position [60, 0]
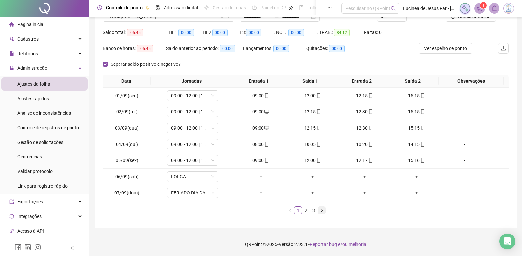
click at [323, 211] on icon "right" at bounding box center [322, 211] width 4 height 4
click at [324, 211] on button "button" at bounding box center [322, 210] width 8 height 8
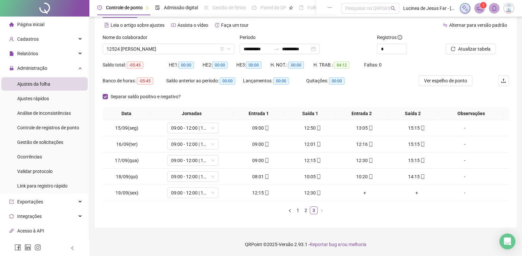
scroll to position [27, 0]
click at [472, 48] on span "Atualizar tabela" at bounding box center [474, 48] width 32 height 7
click at [199, 49] on span "12524 [PERSON_NAME]" at bounding box center [169, 49] width 124 height 10
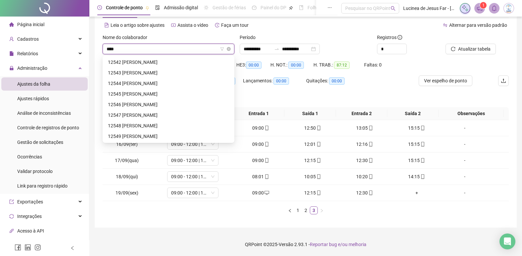
scroll to position [21, 0]
type input "*****"
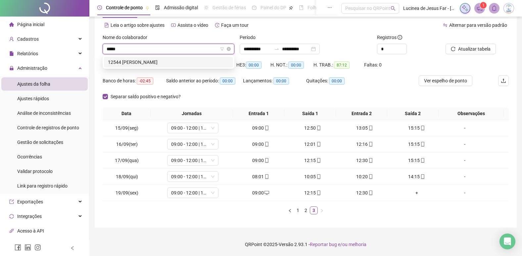
scroll to position [0, 0]
click at [193, 59] on div "12544 [PERSON_NAME]" at bounding box center [168, 62] width 121 height 7
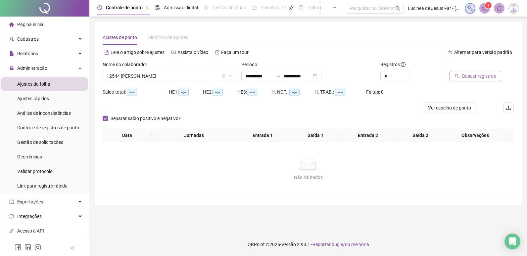
click at [481, 75] on span "Buscar registros" at bounding box center [479, 75] width 34 height 7
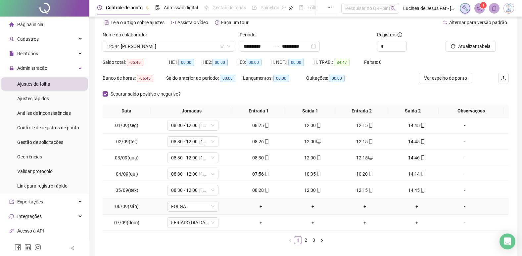
scroll to position [60, 0]
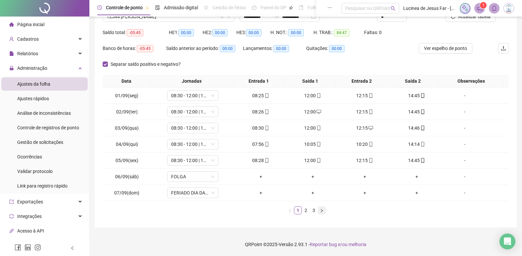
click at [321, 209] on icon "right" at bounding box center [322, 211] width 4 height 4
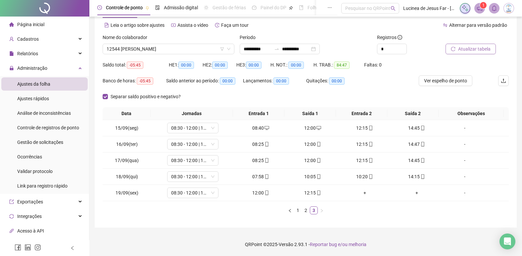
click at [476, 50] on span "Atualizar tabela" at bounding box center [474, 48] width 32 height 7
click at [165, 45] on span "12544 [PERSON_NAME]" at bounding box center [169, 49] width 124 height 10
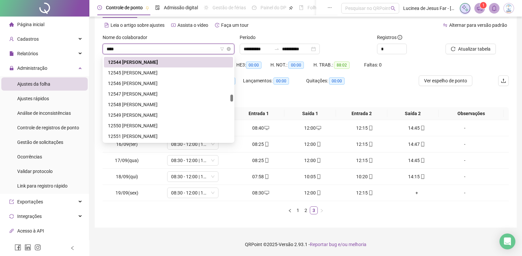
scroll to position [21, 0]
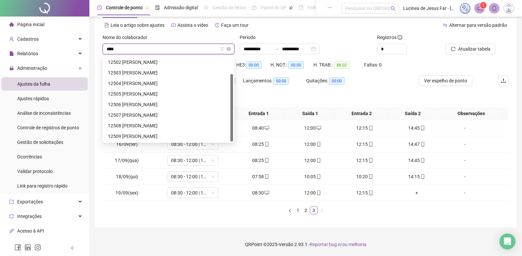
type input "*****"
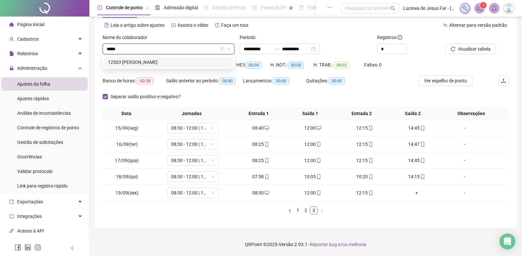
click at [184, 63] on div "12503 [PERSON_NAME]" at bounding box center [168, 62] width 121 height 7
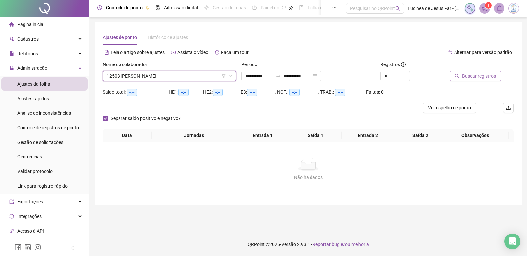
click at [479, 78] on span "Buscar registros" at bounding box center [479, 75] width 34 height 7
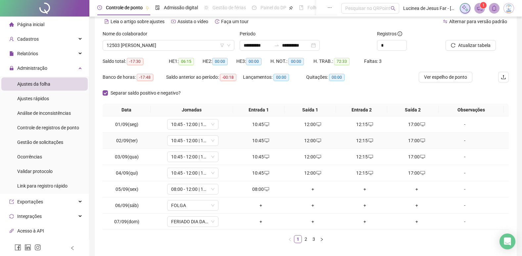
scroll to position [60, 0]
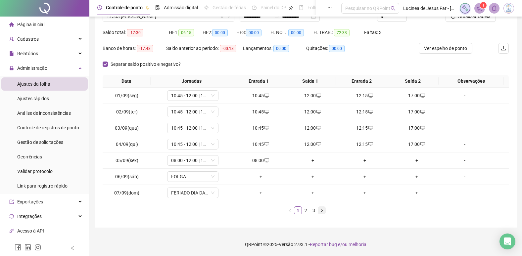
click at [322, 213] on icon "right" at bounding box center [322, 211] width 4 height 4
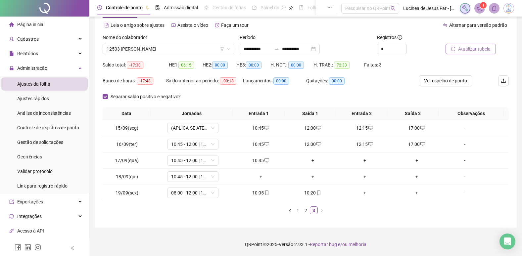
click at [468, 47] on span "Atualizar tabela" at bounding box center [474, 48] width 32 height 7
click at [150, 46] on span "12503 [PERSON_NAME]" at bounding box center [169, 49] width 124 height 10
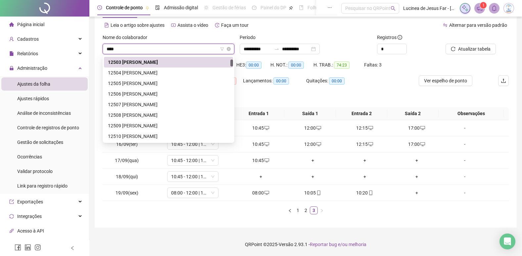
scroll to position [11, 0]
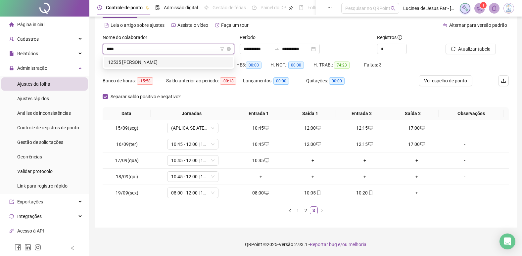
type input "*****"
click at [153, 61] on div "12535 [PERSON_NAME]" at bounding box center [168, 62] width 121 height 7
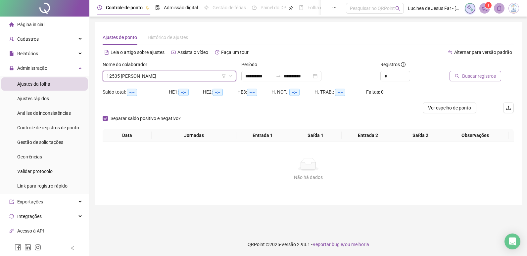
click at [484, 76] on span "Buscar registros" at bounding box center [479, 75] width 34 height 7
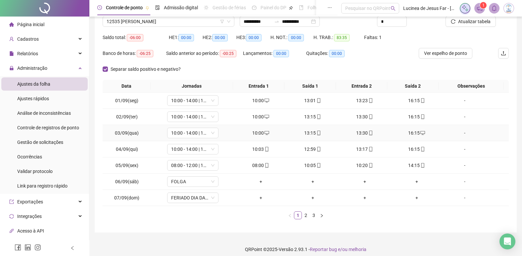
scroll to position [60, 0]
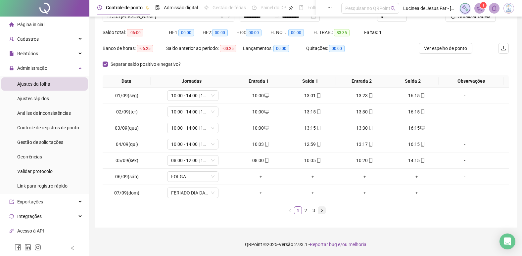
click at [320, 210] on icon "right" at bounding box center [322, 211] width 4 height 4
click at [319, 210] on button "button" at bounding box center [322, 210] width 8 height 8
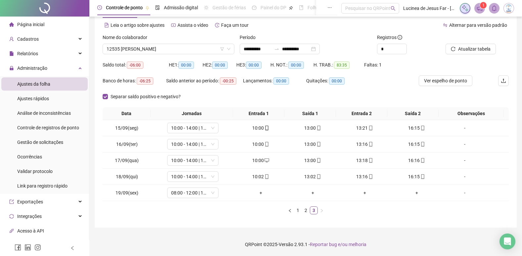
scroll to position [27, 0]
click at [475, 46] on span "Atualizar tabela" at bounding box center [474, 48] width 32 height 7
click at [193, 49] on span "12535 [PERSON_NAME]" at bounding box center [169, 49] width 124 height 10
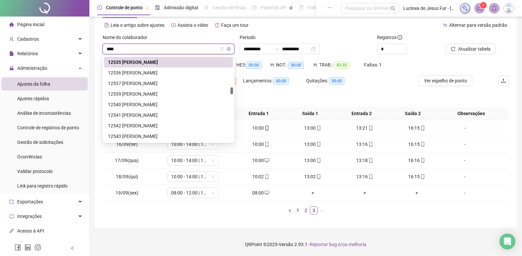
scroll to position [21, 0]
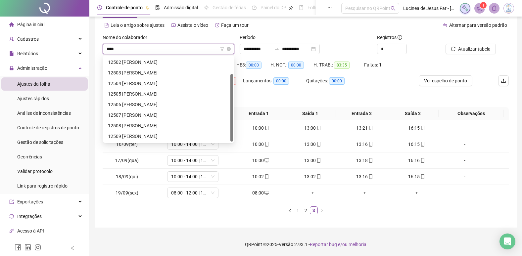
type input "*****"
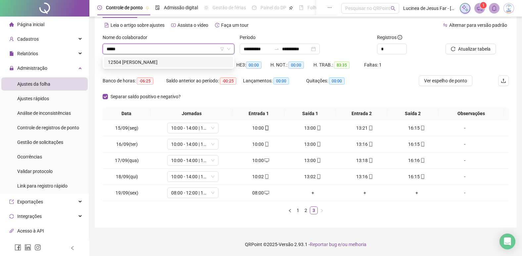
click at [196, 61] on div "12504 [PERSON_NAME]" at bounding box center [168, 62] width 121 height 7
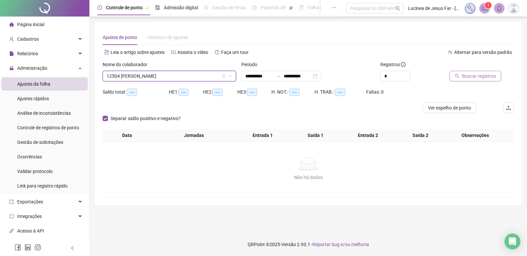
click at [480, 76] on span "Buscar registros" at bounding box center [479, 75] width 34 height 7
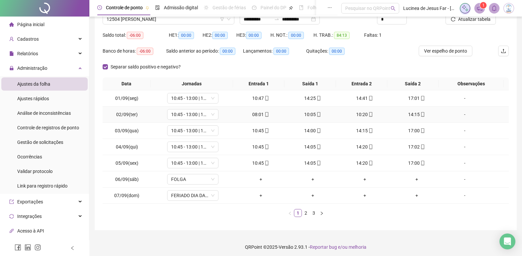
scroll to position [60, 0]
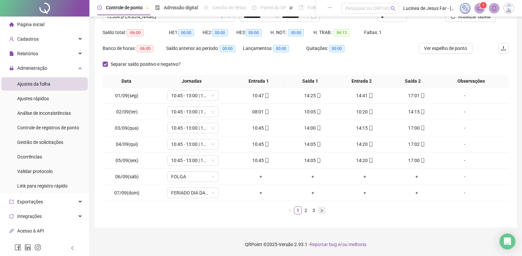
click at [321, 211] on icon "right" at bounding box center [322, 211] width 4 height 4
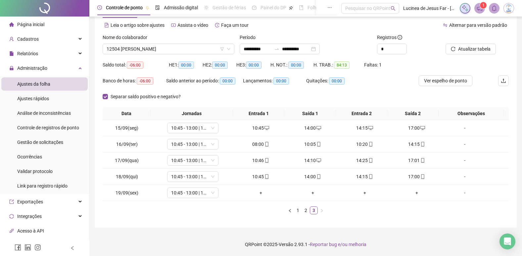
scroll to position [27, 0]
click at [474, 47] on span "Atualizar tabela" at bounding box center [474, 48] width 32 height 7
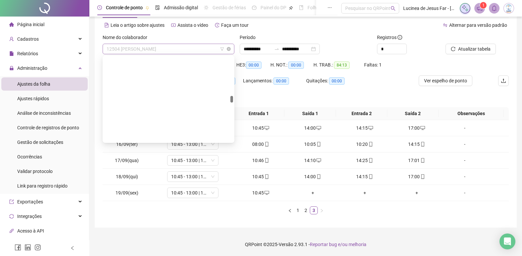
click at [182, 51] on span "12504 [PERSON_NAME]" at bounding box center [169, 49] width 124 height 10
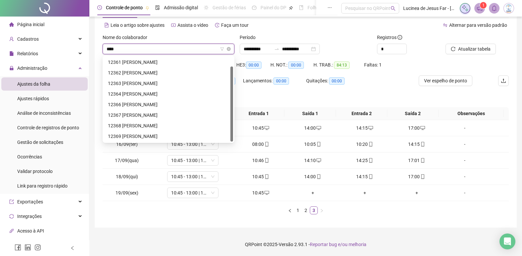
scroll to position [11, 0]
type input "*****"
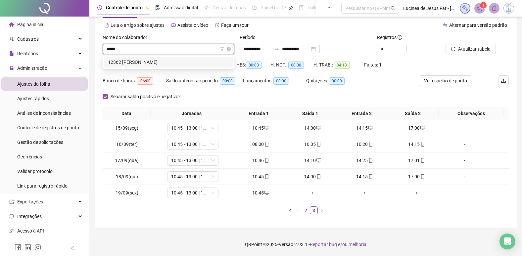
scroll to position [0, 0]
click at [180, 61] on div "12362 [PERSON_NAME]" at bounding box center [168, 62] width 121 height 7
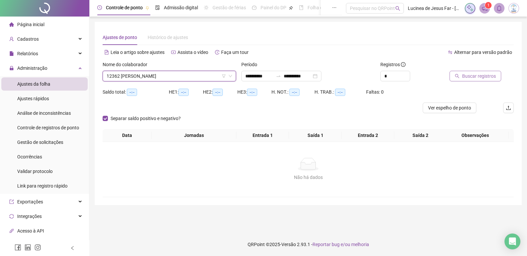
click at [478, 75] on span "Buscar registros" at bounding box center [479, 75] width 34 height 7
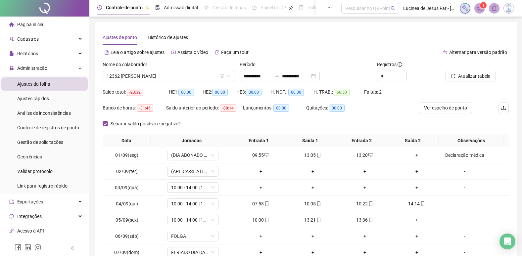
scroll to position [60, 0]
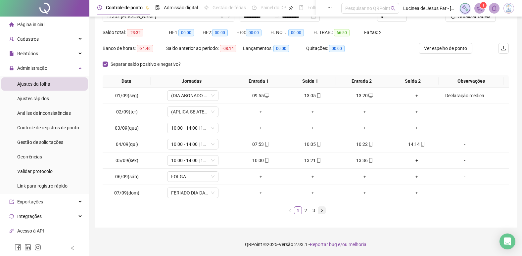
click at [318, 211] on button "button" at bounding box center [322, 210] width 8 height 8
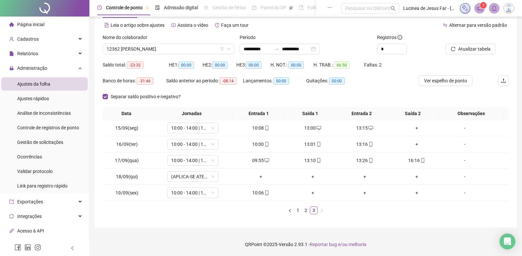
scroll to position [27, 0]
click at [476, 50] on span "Atualizar tabela" at bounding box center [474, 48] width 32 height 7
click at [271, 48] on input "**********" at bounding box center [257, 48] width 28 height 7
type input "**********"
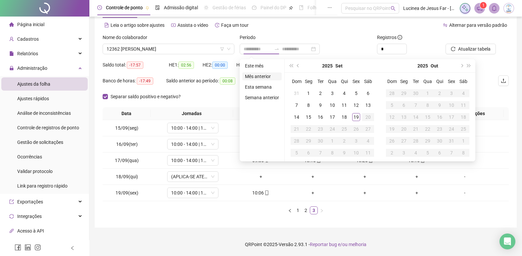
click at [259, 75] on li "Mês anterior" at bounding box center [261, 76] width 39 height 8
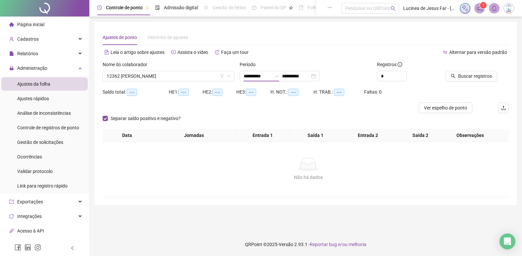
scroll to position [0, 0]
click at [471, 77] on span "Buscar registros" at bounding box center [479, 75] width 34 height 7
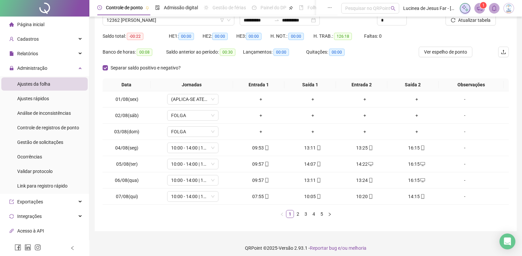
scroll to position [60, 0]
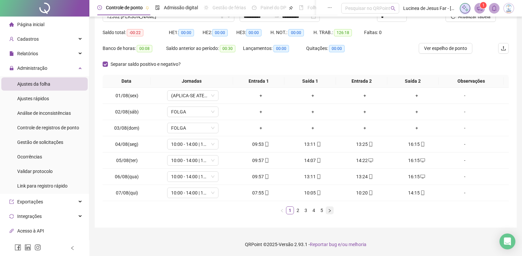
click at [330, 212] on icon "right" at bounding box center [329, 211] width 4 height 4
click at [330, 211] on icon "right" at bounding box center [329, 211] width 4 height 4
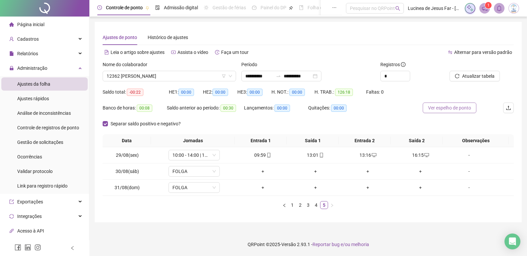
click at [451, 106] on span "Ver espelho de ponto" at bounding box center [449, 107] width 43 height 7
click at [316, 206] on link "4" at bounding box center [315, 204] width 7 height 7
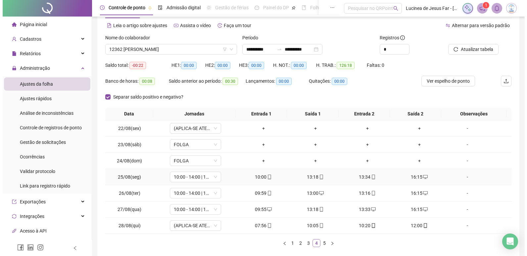
scroll to position [60, 0]
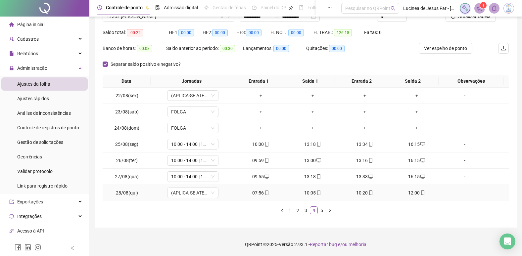
click at [462, 193] on div "-" at bounding box center [464, 192] width 39 height 7
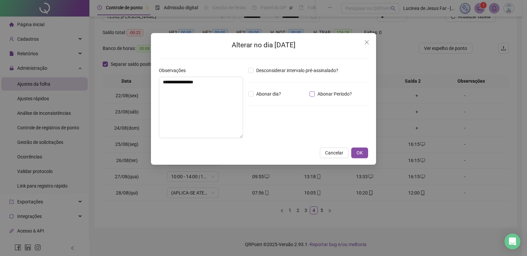
click at [339, 94] on span "Abonar Período?" at bounding box center [335, 93] width 40 height 7
drag, startPoint x: 268, startPoint y: 131, endPoint x: 194, endPoint y: 111, distance: 76.7
click at [194, 111] on div "**********" at bounding box center [263, 105] width 214 height 77
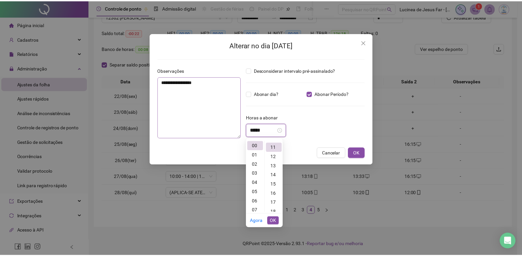
scroll to position [102, 0]
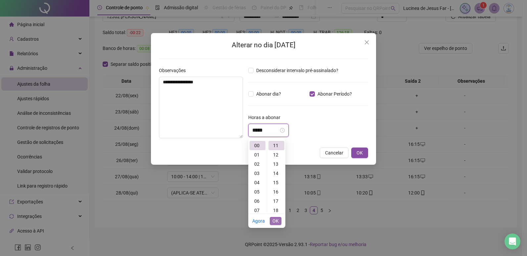
type input "*****"
click at [274, 219] on span "OK" at bounding box center [275, 220] width 6 height 7
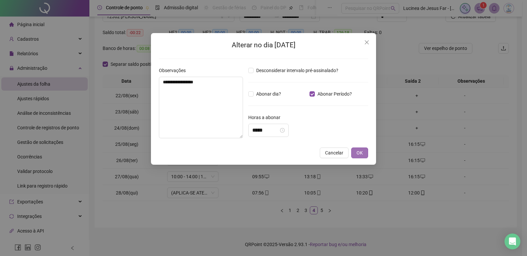
click at [351, 151] on button "OK" at bounding box center [359, 153] width 17 height 11
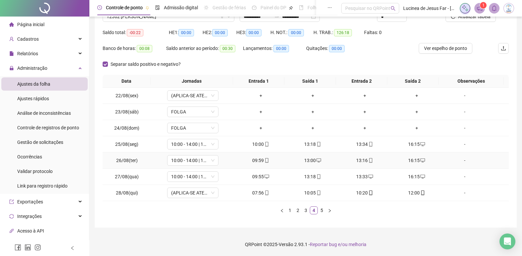
scroll to position [0, 0]
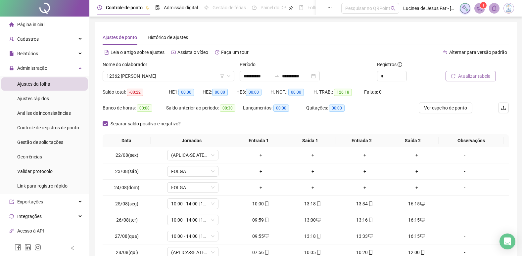
click at [493, 73] on button "Atualizar tabela" at bounding box center [470, 76] width 50 height 11
click at [459, 109] on span "Ver espelho de ponto" at bounding box center [445, 107] width 43 height 7
click at [271, 77] on input "**********" at bounding box center [257, 75] width 28 height 7
type input "**********"
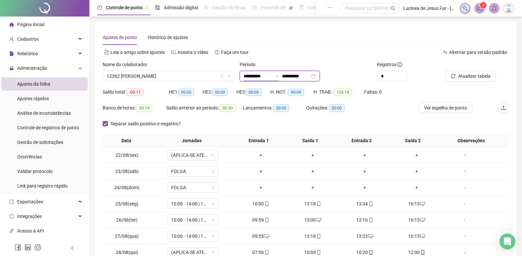
type input "**********"
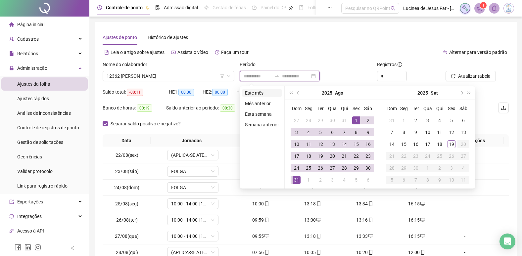
type input "**********"
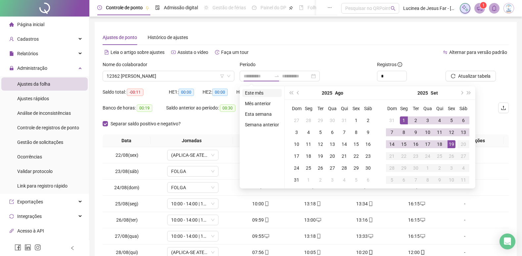
click at [264, 89] on li "Este mês" at bounding box center [261, 93] width 39 height 8
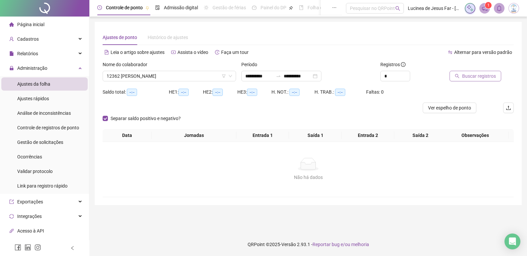
click at [477, 78] on span "Buscar registros" at bounding box center [479, 75] width 34 height 7
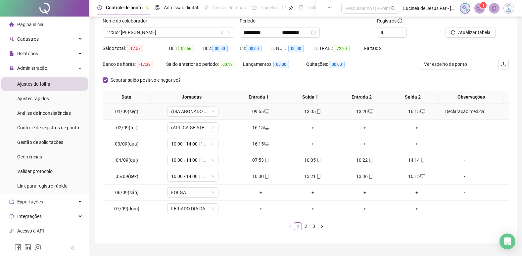
scroll to position [60, 0]
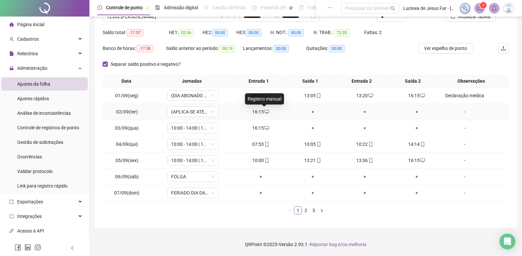
click at [266, 111] on icon "desktop" at bounding box center [266, 111] width 5 height 5
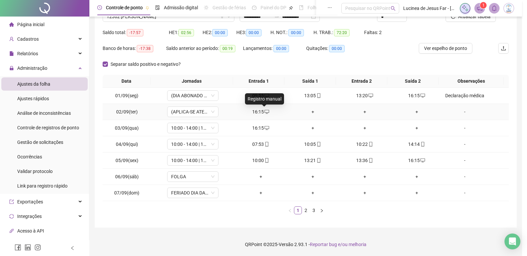
type input "**********"
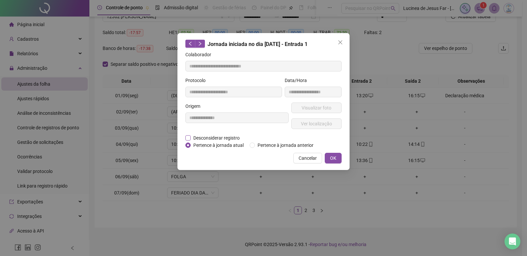
click at [208, 138] on span "Desconsiderar registro" at bounding box center [217, 137] width 52 height 7
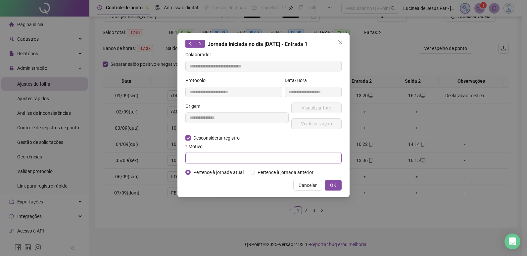
click at [206, 153] on input "text" at bounding box center [263, 158] width 156 height 11
type input "******"
click at [329, 184] on button "OK" at bounding box center [332, 185] width 17 height 11
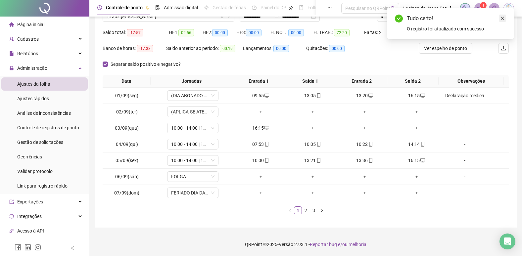
click at [504, 20] on icon "close" at bounding box center [502, 18] width 5 height 5
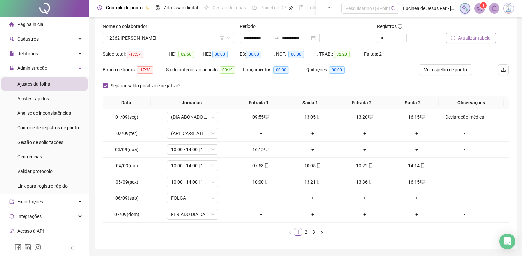
scroll to position [26, 0]
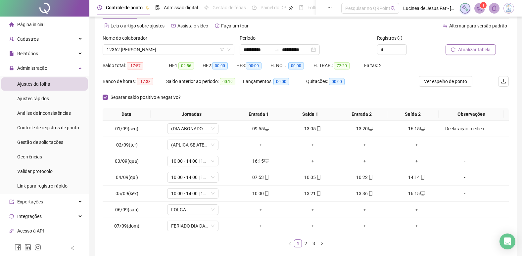
click at [479, 49] on span "Atualizar tabela" at bounding box center [474, 49] width 32 height 7
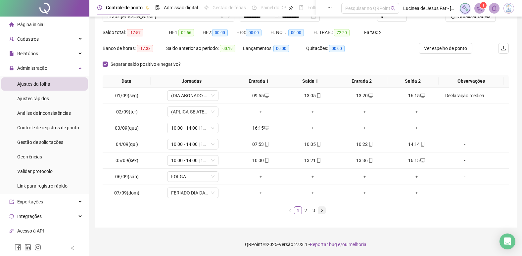
click at [320, 211] on icon "right" at bounding box center [322, 211] width 4 height 4
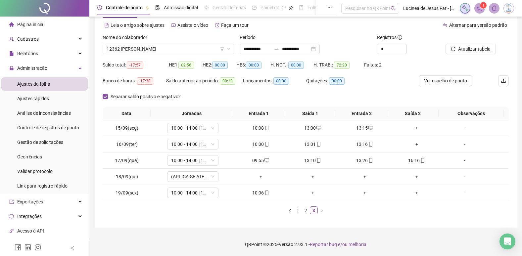
scroll to position [27, 0]
click at [298, 212] on link "1" at bounding box center [297, 210] width 7 height 7
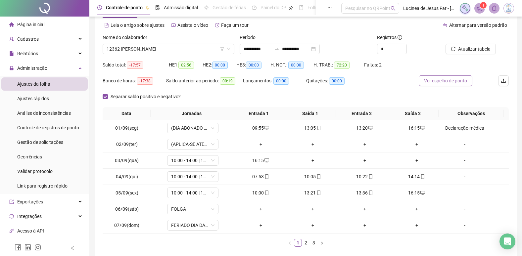
click at [438, 83] on span "Ver espelho de ponto" at bounding box center [445, 80] width 43 height 7
click at [439, 80] on span "Ver espelho de ponto" at bounding box center [445, 80] width 43 height 7
click at [458, 82] on span "Ver espelho de ponto" at bounding box center [445, 80] width 43 height 7
click at [460, 83] on span "Ver espelho de ponto" at bounding box center [445, 80] width 43 height 7
click at [368, 129] on icon "desktop" at bounding box center [370, 128] width 5 height 5
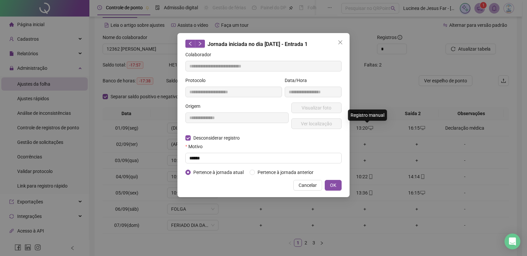
type input "**********"
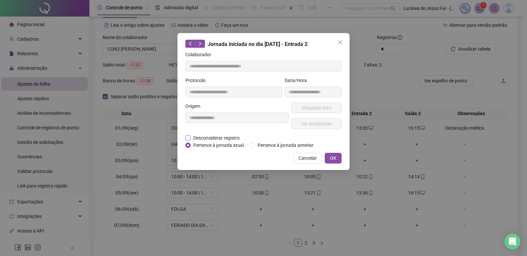
click at [237, 137] on span "Desconsiderar registro" at bounding box center [217, 137] width 52 height 7
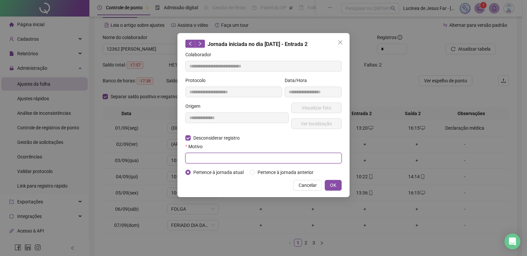
click at [228, 157] on input "text" at bounding box center [263, 158] width 156 height 11
type input "******"
click at [334, 187] on span "OK" at bounding box center [333, 185] width 6 height 7
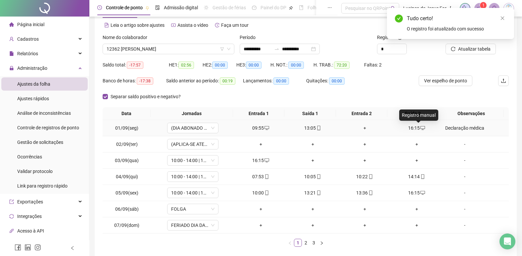
click at [420, 128] on icon "desktop" at bounding box center [422, 128] width 5 height 5
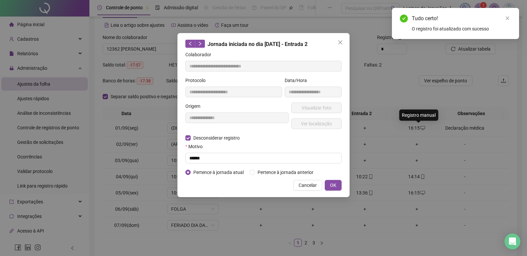
type input "**********"
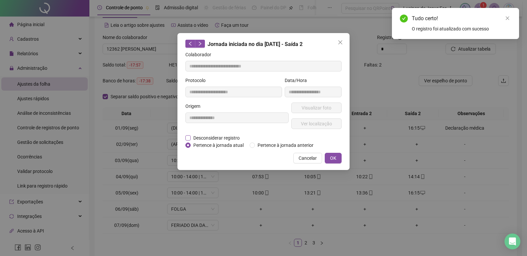
click at [217, 137] on span "Desconsiderar registro" at bounding box center [217, 137] width 52 height 7
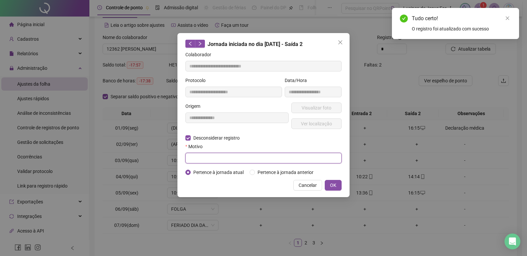
click at [220, 157] on input "text" at bounding box center [263, 158] width 156 height 11
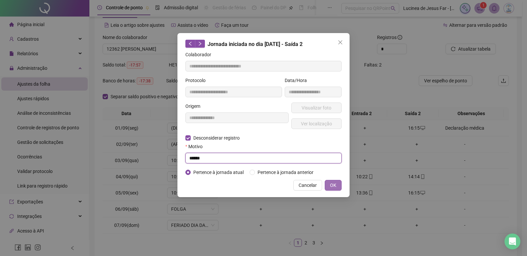
type input "******"
click at [332, 188] on span "OK" at bounding box center [333, 185] width 6 height 7
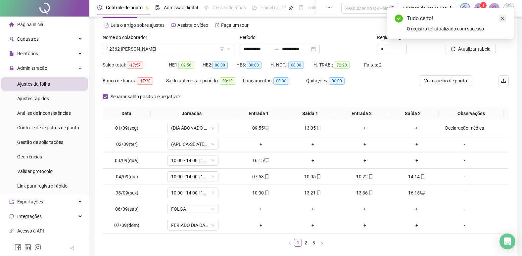
click at [504, 16] on icon "close" at bounding box center [502, 18] width 5 height 5
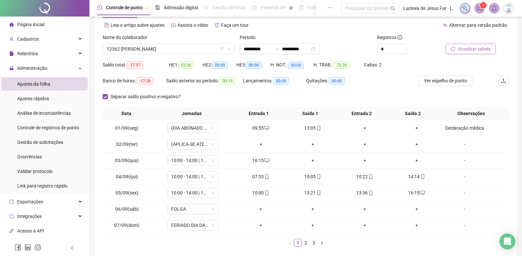
click at [488, 52] on span "Atualizar tabela" at bounding box center [474, 48] width 32 height 7
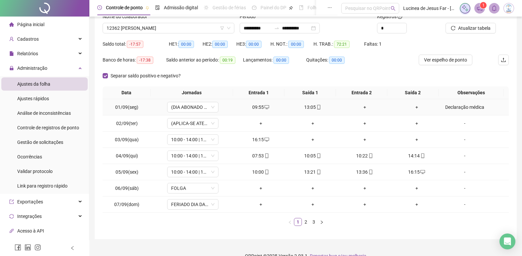
scroll to position [60, 0]
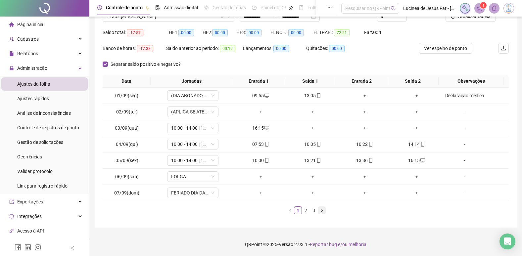
click at [323, 213] on button "button" at bounding box center [322, 210] width 8 height 8
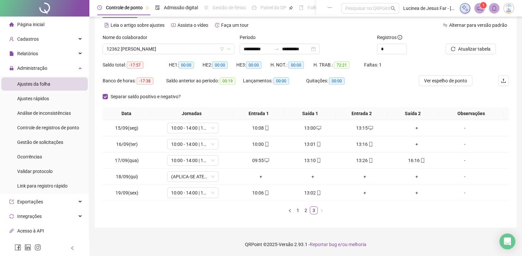
scroll to position [27, 0]
click at [167, 50] on span "12362 [PERSON_NAME]" at bounding box center [169, 49] width 124 height 10
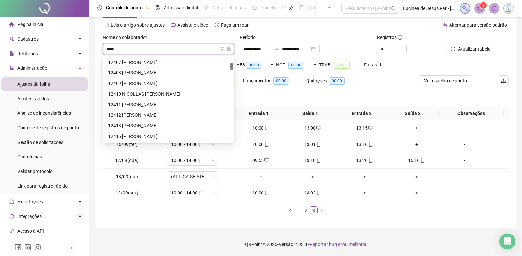
scroll to position [11, 0]
type input "*****"
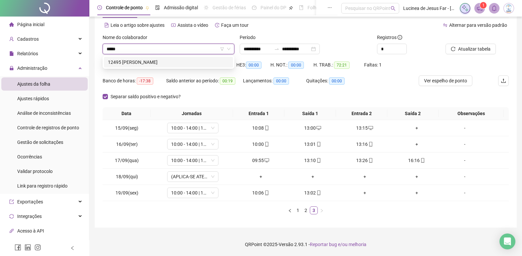
click at [179, 61] on div "12495 [PERSON_NAME]" at bounding box center [168, 62] width 121 height 7
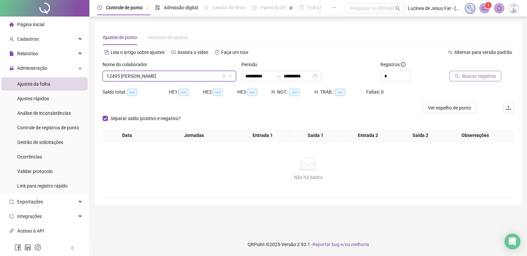
click at [486, 77] on span "Buscar registros" at bounding box center [479, 75] width 34 height 7
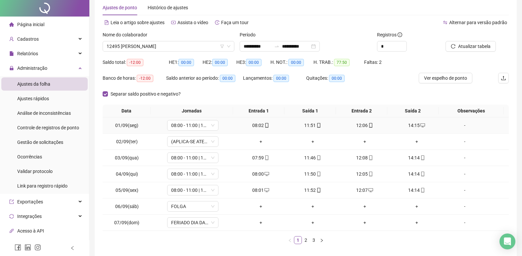
scroll to position [60, 0]
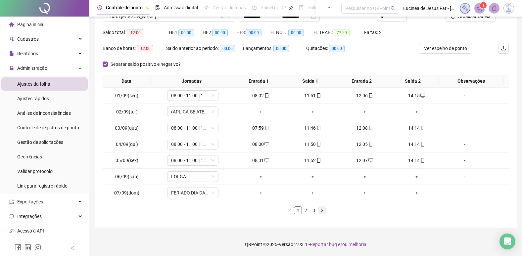
click at [320, 211] on icon "right" at bounding box center [322, 211] width 4 height 4
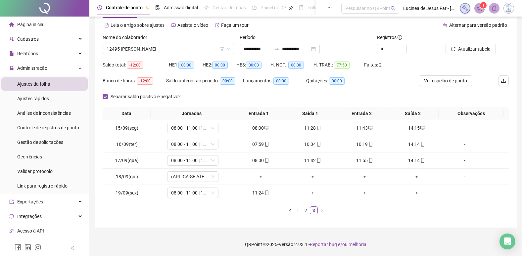
scroll to position [27, 0]
